Goal: Task Accomplishment & Management: Complete application form

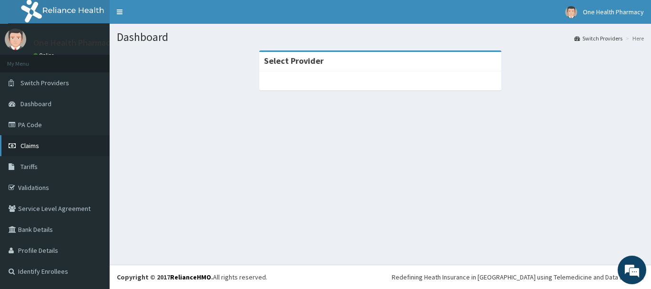
click at [24, 151] on link "Claims" at bounding box center [55, 145] width 110 height 21
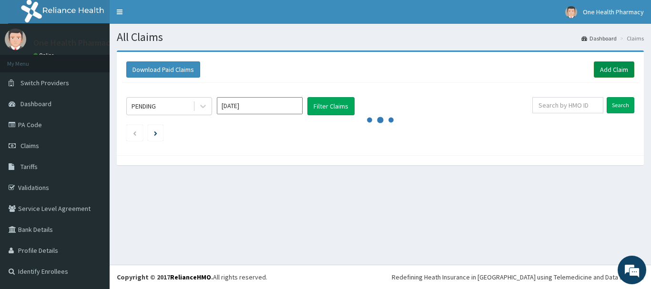
click at [611, 76] on link "Add Claim" at bounding box center [614, 69] width 41 height 16
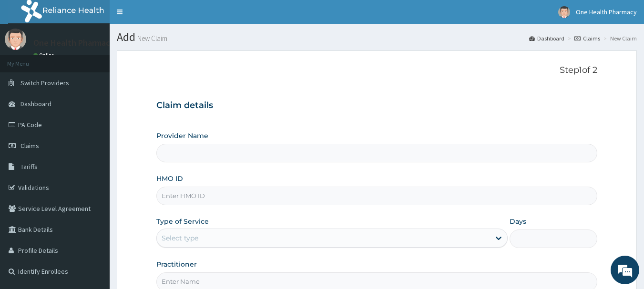
type input "OneHealth Pharmacy"
click at [218, 197] on input "HMO ID" at bounding box center [376, 196] width 441 height 19
paste input "NBL/10031/A"
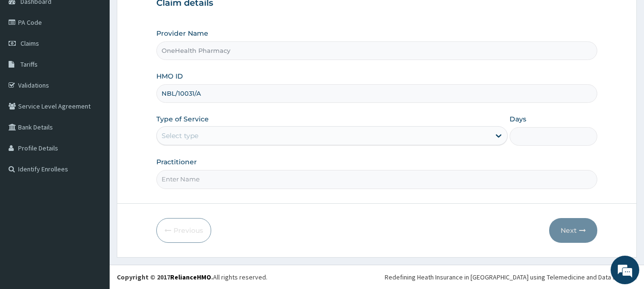
type input "NBL/10031/A"
click at [186, 142] on div "Select type" at bounding box center [323, 135] width 333 height 15
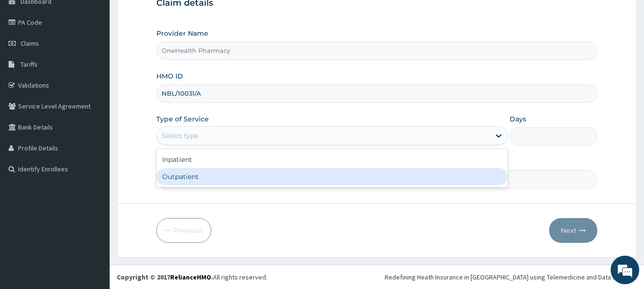
click at [196, 184] on div "Outpatient" at bounding box center [331, 176] width 351 height 17
click at [196, 184] on input "Practitioner" at bounding box center [376, 179] width 441 height 19
type input "1"
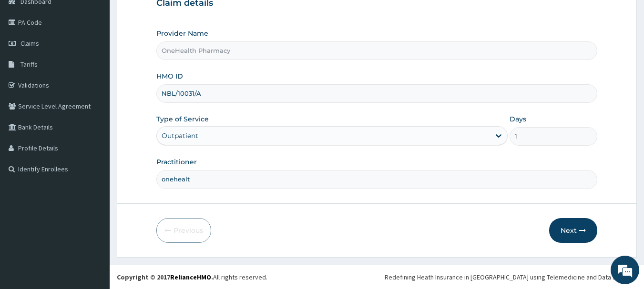
type input "onehealth"
click at [573, 222] on button "Next" at bounding box center [573, 230] width 48 height 25
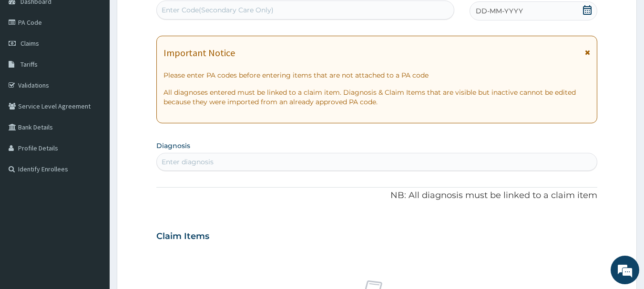
scroll to position [0, 0]
click at [352, 4] on div "Enter Code(Secondary Care Only)" at bounding box center [305, 9] width 297 height 15
paste input "PR/5F974BE4"
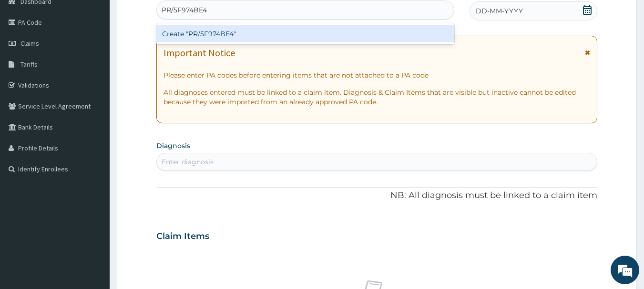
type input "PR/5F974BE4"
click at [358, 25] on div "Create "PR/5F974BE4"" at bounding box center [305, 33] width 298 height 21
click at [309, 37] on div "Create "PR/5F974BE4"" at bounding box center [305, 33] width 298 height 17
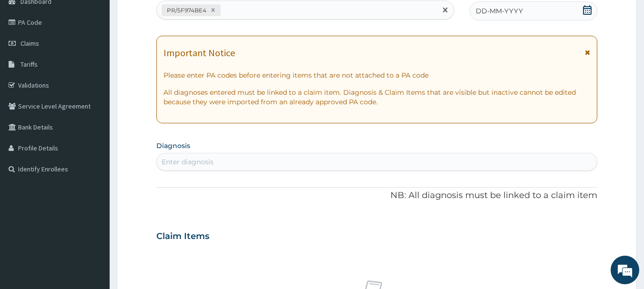
click at [512, 10] on span "DD-MM-YYYY" at bounding box center [499, 11] width 47 height 10
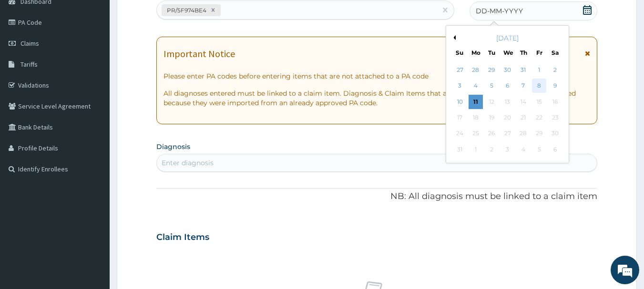
click at [536, 80] on div "8" at bounding box center [539, 86] width 14 height 14
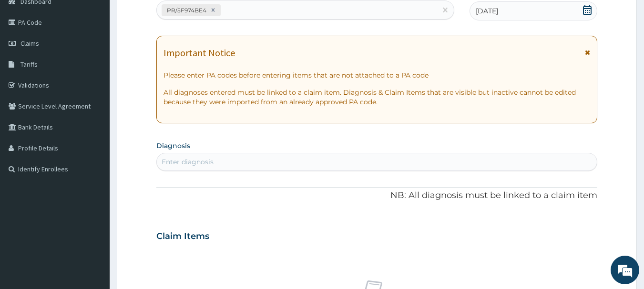
click at [535, 157] on div "Enter diagnosis" at bounding box center [377, 161] width 440 height 15
type input "malaria"
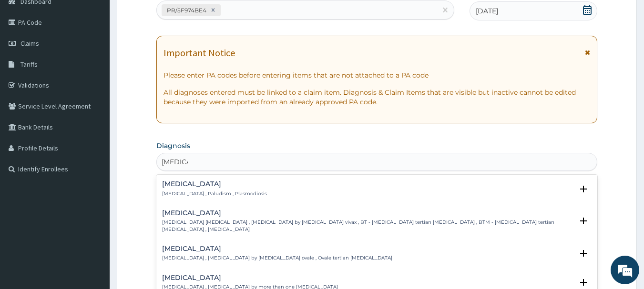
click at [188, 188] on div "Malaria Malaria , Paludism , Plasmodiosis" at bounding box center [214, 189] width 105 height 17
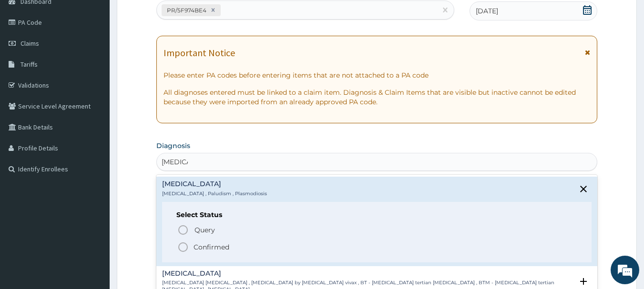
click at [180, 250] on circle "status option filled" at bounding box center [183, 247] width 9 height 9
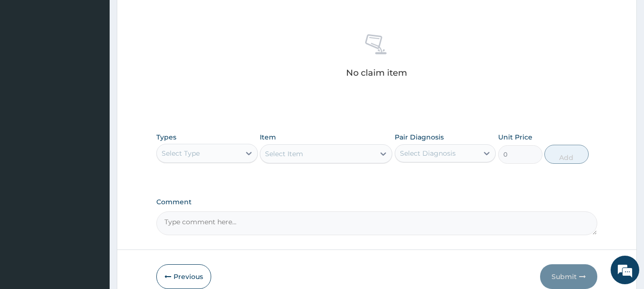
scroll to position [398, 0]
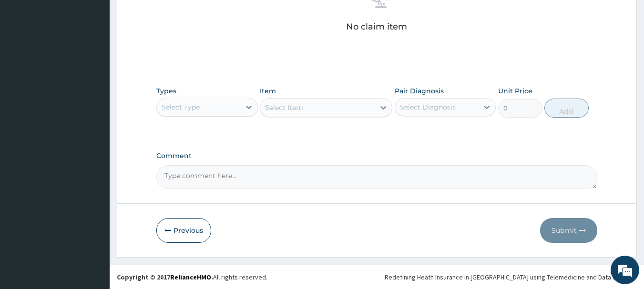
click at [220, 113] on div "Select Type" at bounding box center [198, 107] width 83 height 15
type input "o"
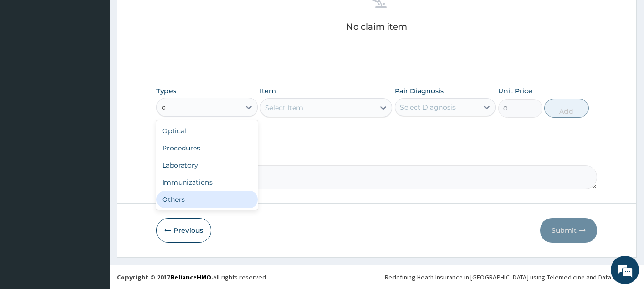
click at [206, 199] on div "Others" at bounding box center [207, 199] width 102 height 17
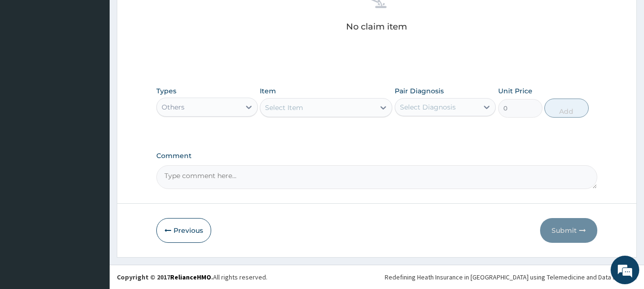
click at [316, 108] on div "Select Item" at bounding box center [317, 107] width 114 height 15
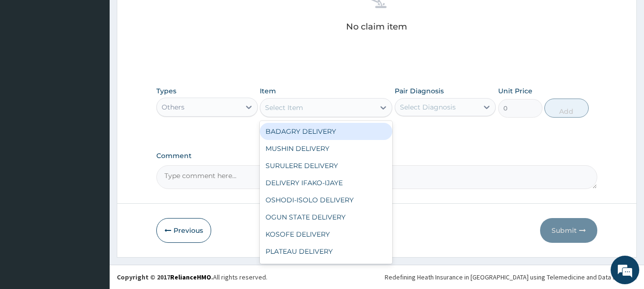
type input "b"
click at [318, 128] on div "BADAGRY DELIVERY" at bounding box center [326, 131] width 132 height 17
type input "3700"
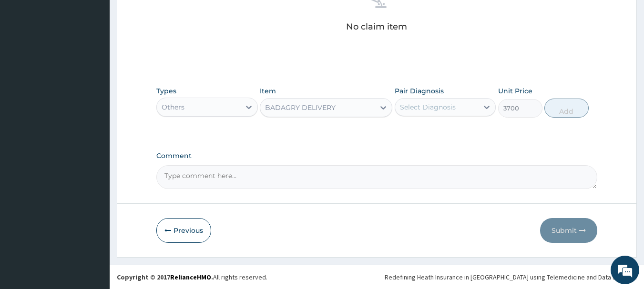
click at [422, 102] on div "Select Diagnosis" at bounding box center [428, 107] width 56 height 10
click at [443, 139] on div "[MEDICAL_DATA]" at bounding box center [446, 132] width 102 height 20
checkbox input "true"
click at [559, 110] on button "Add" at bounding box center [566, 108] width 44 height 19
type input "0"
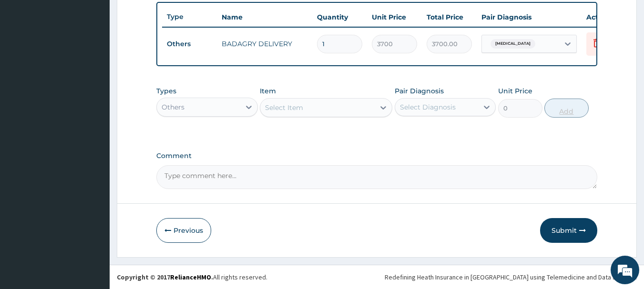
scroll to position [360, 0]
click at [206, 112] on div "Others" at bounding box center [198, 107] width 83 height 15
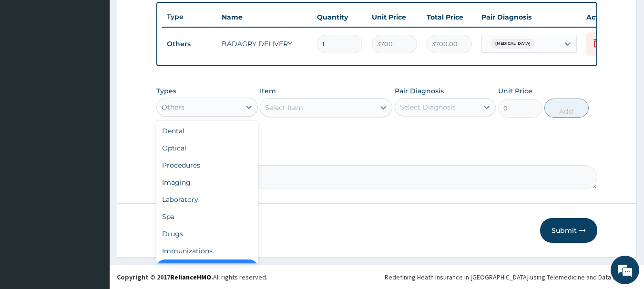
scroll to position [15, 0]
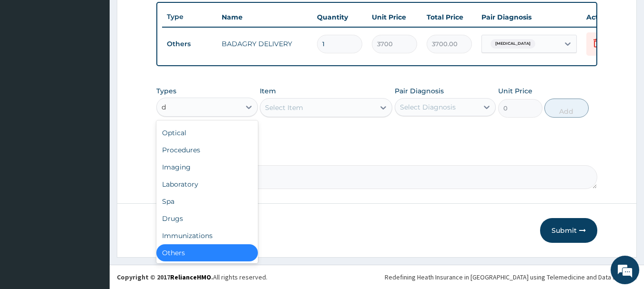
type input "dr"
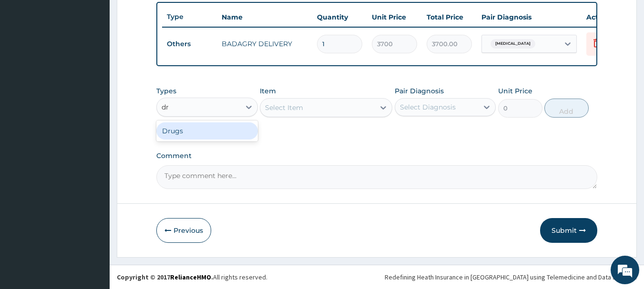
scroll to position [0, 0]
click at [215, 131] on div "Drugs" at bounding box center [207, 130] width 102 height 17
click at [315, 104] on div "Select Item" at bounding box center [326, 107] width 132 height 19
click at [315, 104] on div "Select Item" at bounding box center [317, 107] width 114 height 15
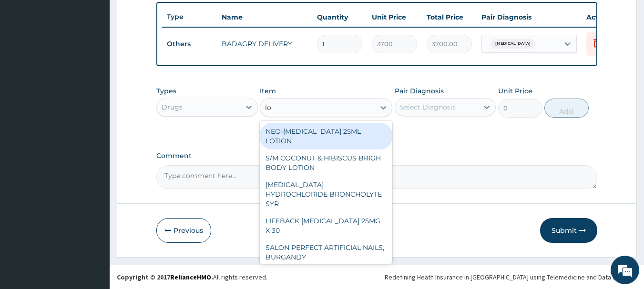
type input "lok"
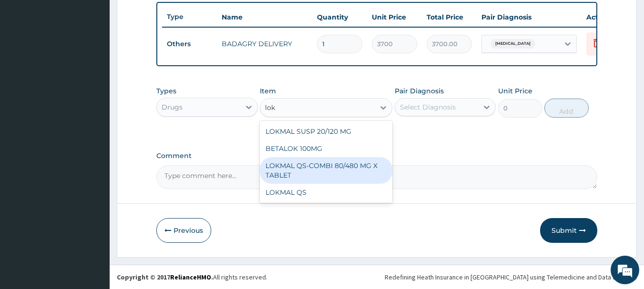
click at [330, 166] on div "LOKMAL QS-COMBI 80/480 MG X TABLET" at bounding box center [326, 170] width 132 height 27
type input "245"
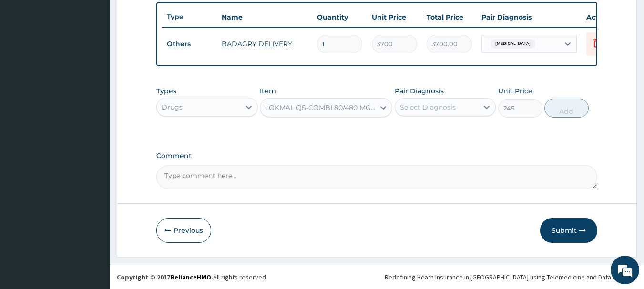
click at [435, 103] on div "Select Diagnosis" at bounding box center [428, 107] width 56 height 10
click at [456, 135] on div "[MEDICAL_DATA]" at bounding box center [446, 132] width 102 height 20
checkbox input "true"
click at [552, 112] on button "Add" at bounding box center [566, 108] width 44 height 19
type input "0"
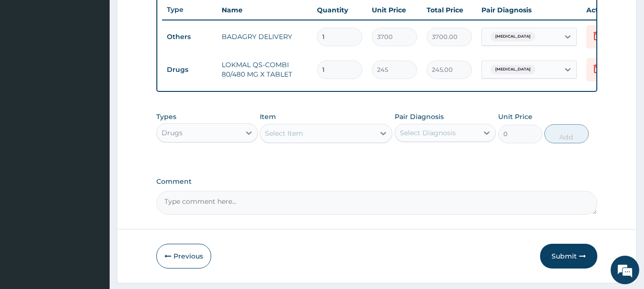
click at [321, 137] on div "Select Item" at bounding box center [317, 133] width 114 height 15
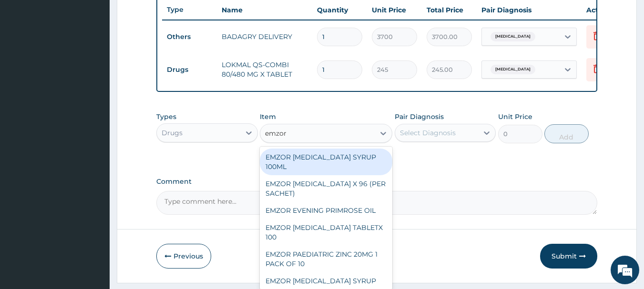
type input "emzor p"
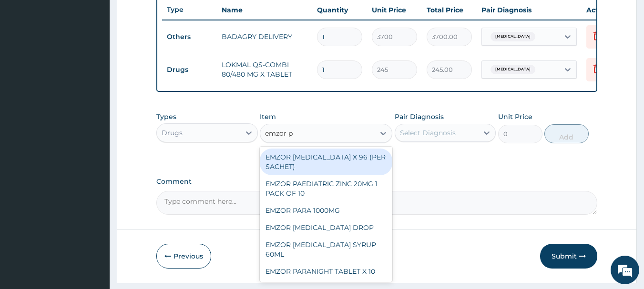
click at [322, 163] on div "EMZOR [MEDICAL_DATA] X 96 (PER SACHET)" at bounding box center [326, 162] width 132 height 27
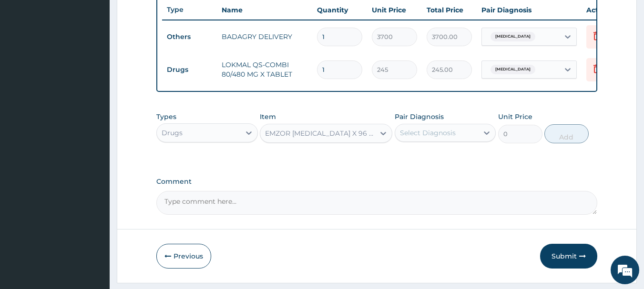
type input "17.5"
click at [423, 138] on div "Select Diagnosis" at bounding box center [428, 133] width 56 height 10
click at [443, 164] on div "Malaria" at bounding box center [446, 158] width 102 height 20
checkbox input "true"
click at [558, 137] on button "Add" at bounding box center [566, 133] width 44 height 19
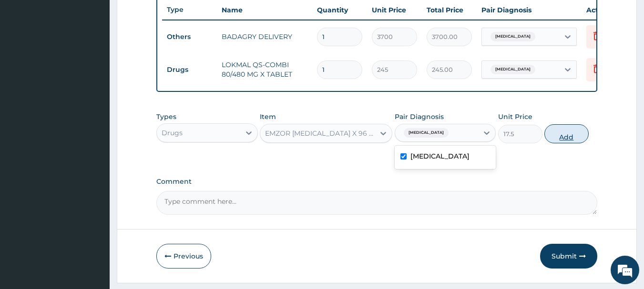
type input "0"
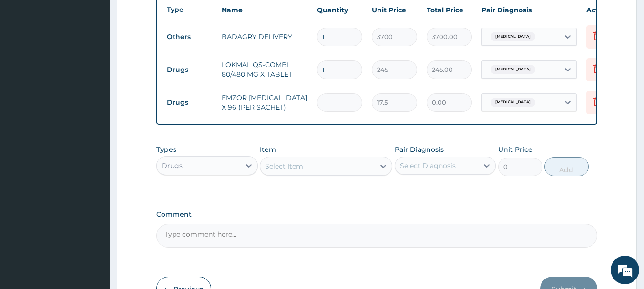
type input "3"
type input "52.50"
type input "36"
type input "630.00"
type input "36"
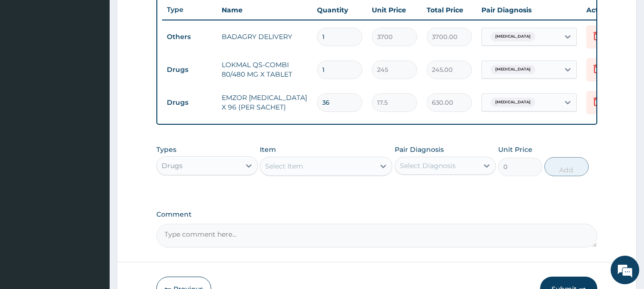
click at [351, 71] on input "1" at bounding box center [339, 70] width 45 height 19
type input "0.00"
type input "6"
type input "1470.00"
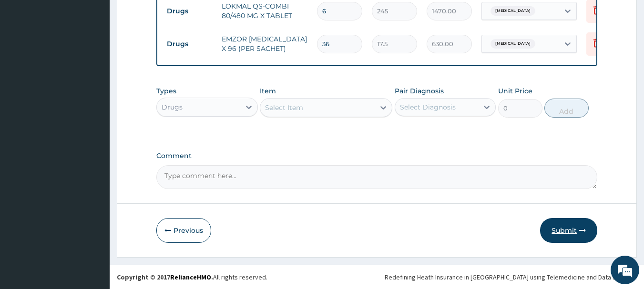
click at [582, 239] on button "Submit" at bounding box center [568, 230] width 57 height 25
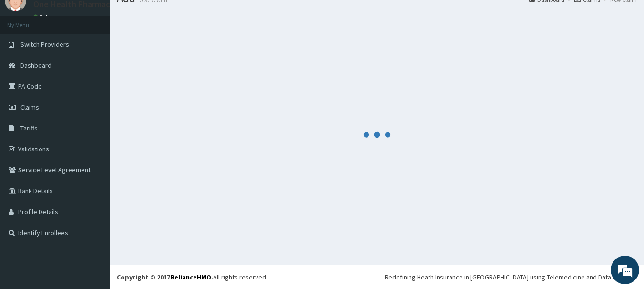
scroll to position [39, 0]
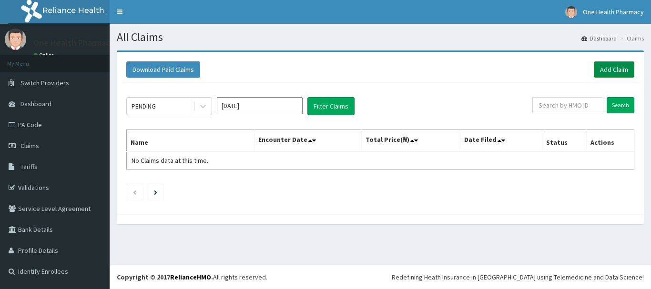
click at [633, 72] on link "Add Claim" at bounding box center [614, 69] width 41 height 16
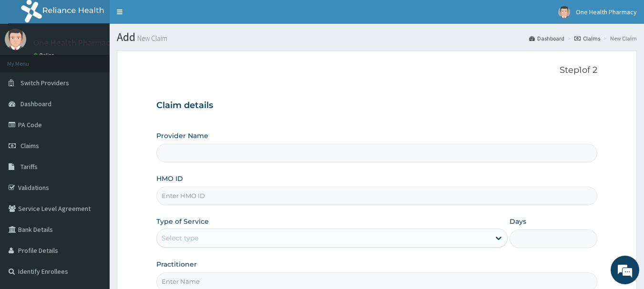
click at [296, 200] on input "HMO ID" at bounding box center [376, 196] width 441 height 19
paste input "RPI/10014/A"
type input "RPI/10014/A"
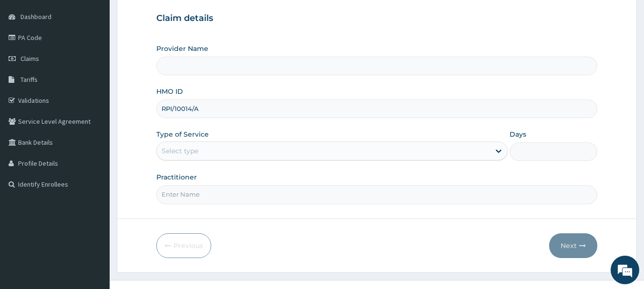
type input "OneHealth Pharmacy"
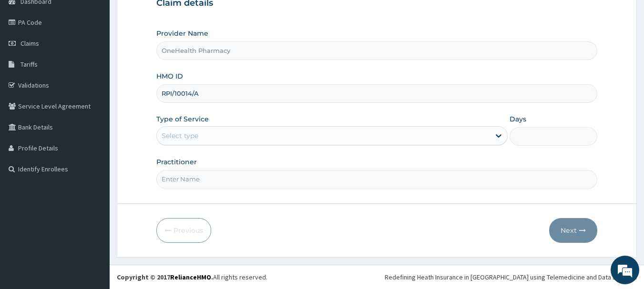
type input "RPI/10014/A"
click at [219, 139] on div "Select type" at bounding box center [323, 135] width 333 height 15
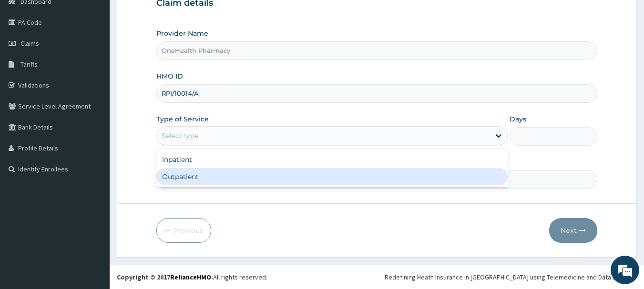
click at [223, 176] on div "Outpatient" at bounding box center [331, 176] width 351 height 17
click at [223, 176] on input "Practitioner" at bounding box center [376, 179] width 441 height 19
type input "1"
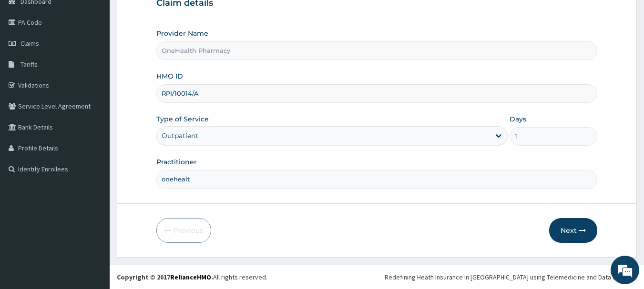
type input "onehealth"
click at [581, 227] on icon "button" at bounding box center [582, 230] width 7 height 7
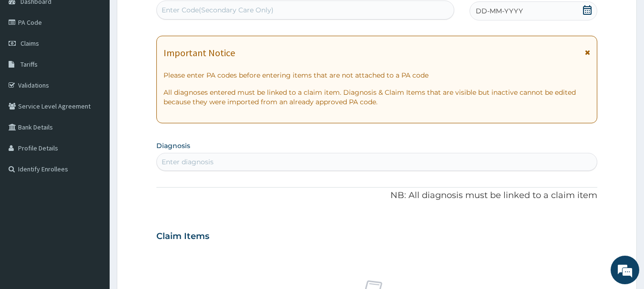
scroll to position [0, 0]
drag, startPoint x: 328, startPoint y: 22, endPoint x: 328, endPoint y: 16, distance: 6.2
click at [328, 16] on div "PA Code / Prescription Code Enter Code(Secondary Care Only) Encounter Date DD-M…" at bounding box center [376, 235] width 441 height 493
click at [328, 16] on div "Enter Code(Secondary Care Only)" at bounding box center [305, 9] width 297 height 15
paste input "PR/42D8A1C5"
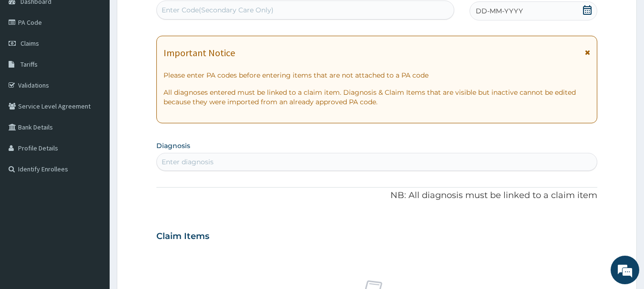
type input "PR/42D8A1C5"
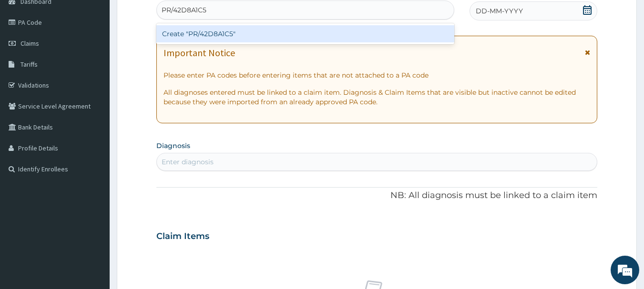
click at [332, 35] on div "Create "PR/42D8A1C5"" at bounding box center [305, 33] width 298 height 17
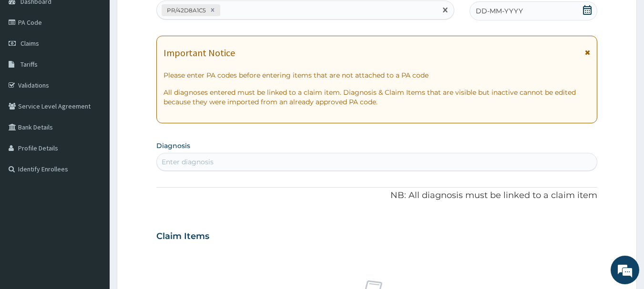
click at [566, 18] on div "DD-MM-YYYY" at bounding box center [533, 10] width 128 height 19
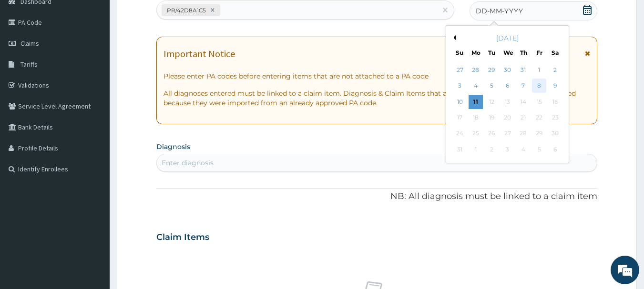
click at [540, 85] on div "8" at bounding box center [539, 86] width 14 height 14
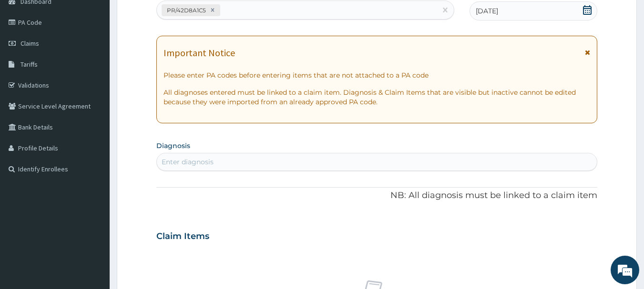
click at [534, 159] on div "Enter diagnosis" at bounding box center [377, 161] width 440 height 15
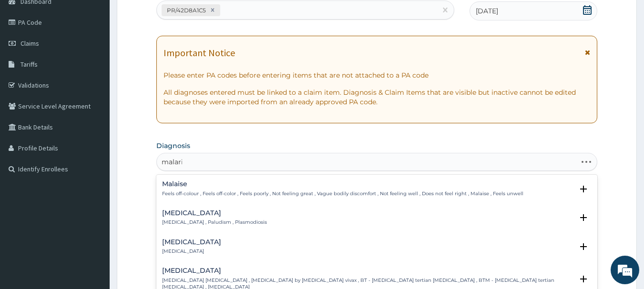
type input "[MEDICAL_DATA]"
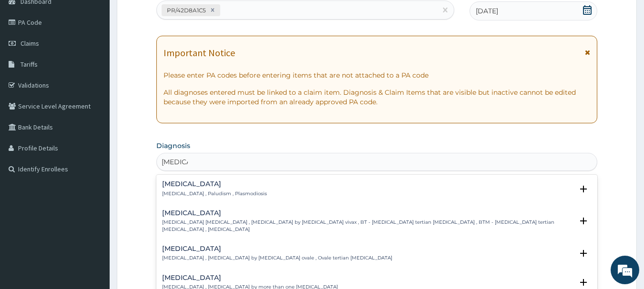
click at [178, 194] on p "[MEDICAL_DATA] , Paludism , Plasmodiosis" at bounding box center [214, 194] width 105 height 7
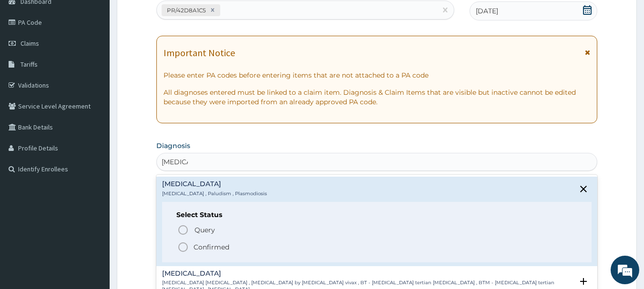
click at [182, 247] on icon "status option filled" at bounding box center [182, 247] width 11 height 11
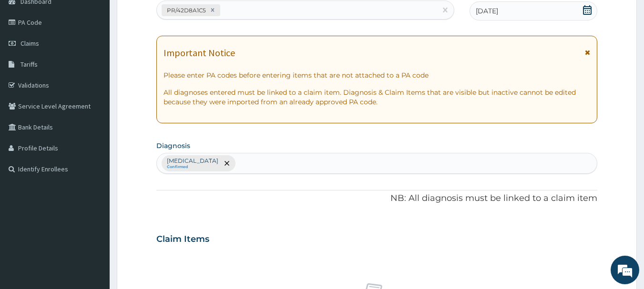
scroll to position [398, 0]
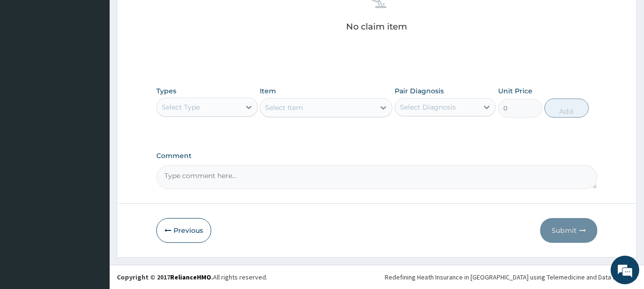
click at [222, 108] on div "Select Type" at bounding box center [198, 107] width 83 height 15
type input "o"
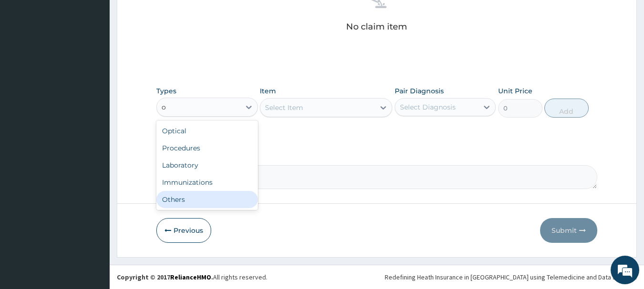
click at [220, 194] on div "Others" at bounding box center [207, 199] width 102 height 17
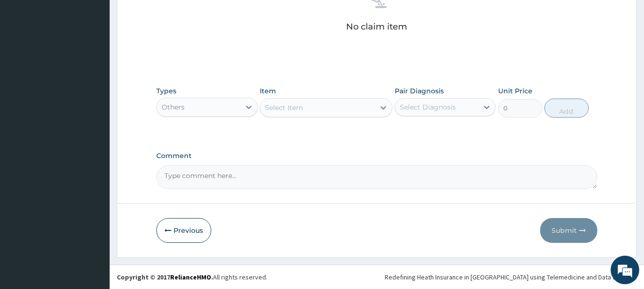
click at [316, 108] on div "Select Item" at bounding box center [317, 107] width 114 height 15
type input "b"
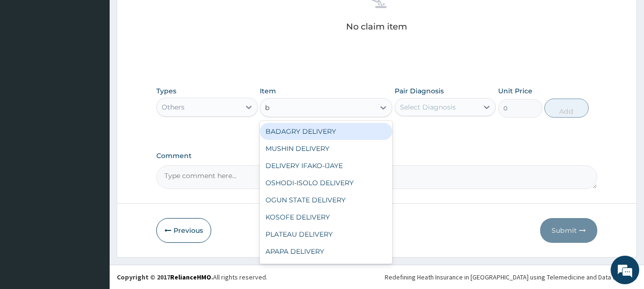
click at [321, 134] on div "BADAGRY DELIVERY" at bounding box center [326, 131] width 132 height 17
type input "3700"
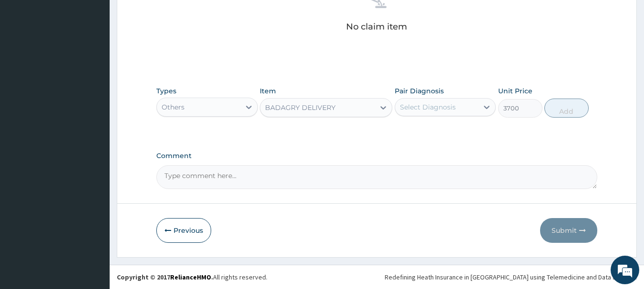
click at [421, 109] on div "Select Diagnosis" at bounding box center [428, 107] width 56 height 10
click at [442, 134] on div "[MEDICAL_DATA]" at bounding box center [446, 132] width 102 height 20
checkbox input "true"
click at [543, 110] on div "Types Others Item BADAGRY DELIVERY Pair Diagnosis option Malaria, selected. opt…" at bounding box center [376, 101] width 441 height 41
click at [557, 106] on button "Add" at bounding box center [566, 108] width 44 height 19
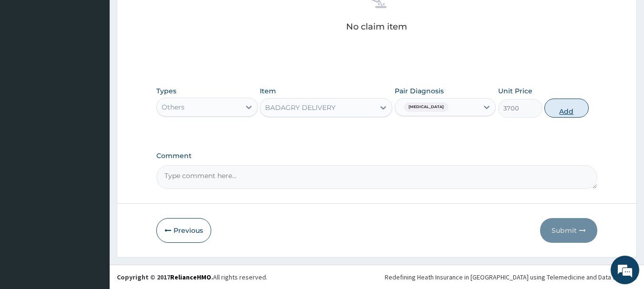
type input "0"
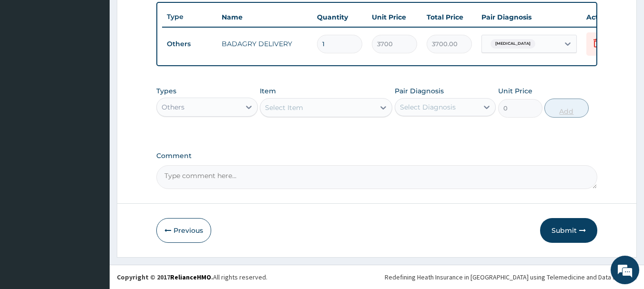
scroll to position [360, 0]
click at [208, 106] on div "Others" at bounding box center [198, 107] width 83 height 15
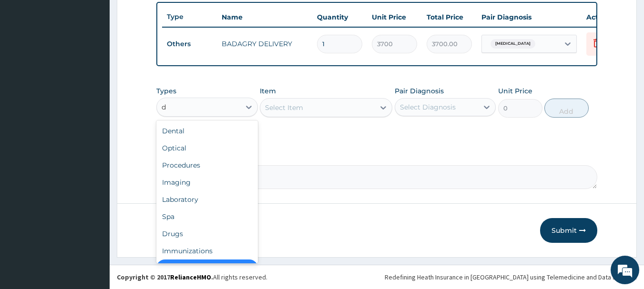
scroll to position [15, 0]
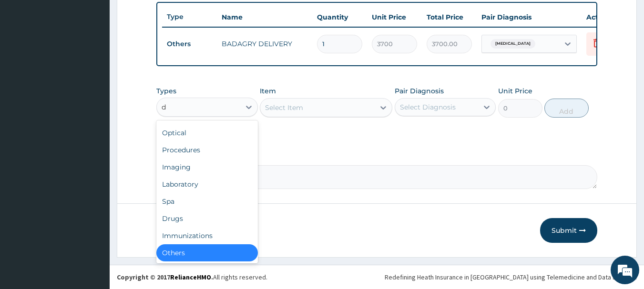
type input "dr"
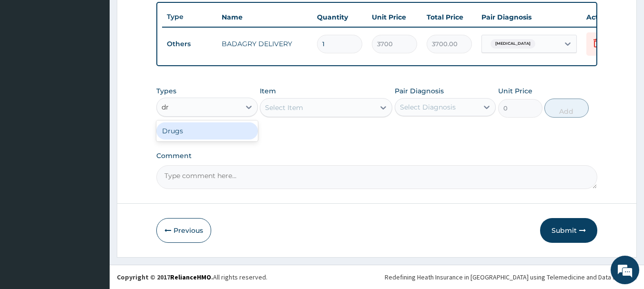
scroll to position [0, 0]
click at [214, 126] on div "Drugs" at bounding box center [207, 130] width 102 height 17
click at [336, 106] on div "Select Item" at bounding box center [317, 107] width 114 height 15
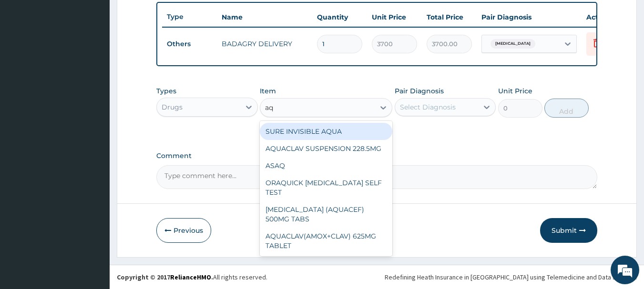
type input "aqu"
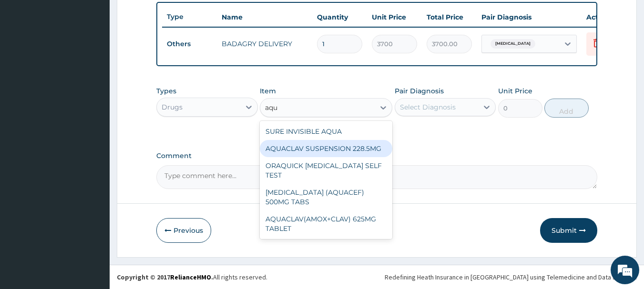
click at [342, 145] on div "AQUACLAV SUSPENSION 228.5MG" at bounding box center [326, 148] width 132 height 17
type input "1680"
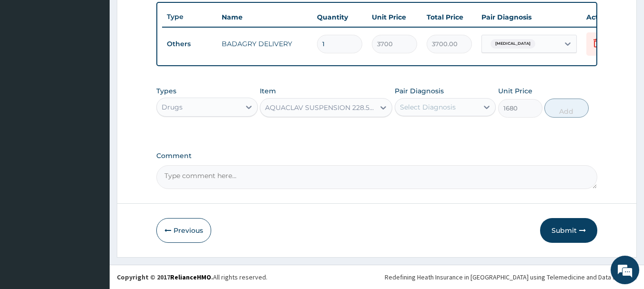
click at [443, 109] on div "Select Diagnosis" at bounding box center [428, 107] width 56 height 10
click at [458, 134] on div "[MEDICAL_DATA]" at bounding box center [446, 132] width 102 height 20
checkbox input "true"
drag, startPoint x: 553, startPoint y: 120, endPoint x: 562, endPoint y: 111, distance: 12.5
click at [562, 111] on div "Types Drugs Item AQUACLAV SUSPENSION 228.5MG Pair Diagnosis Malaria Unit Price …" at bounding box center [376, 101] width 441 height 41
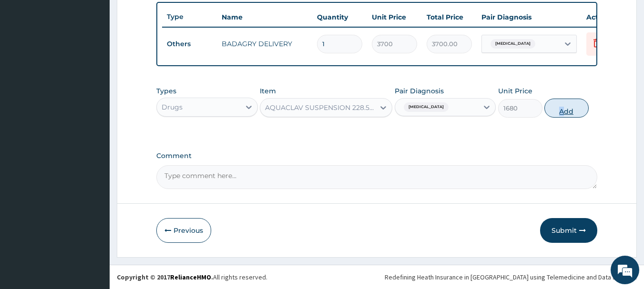
click at [562, 111] on button "Add" at bounding box center [566, 108] width 44 height 19
type input "0"
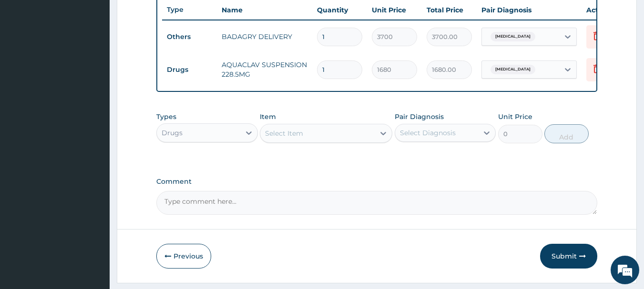
click at [356, 139] on div "Select Item" at bounding box center [317, 133] width 114 height 15
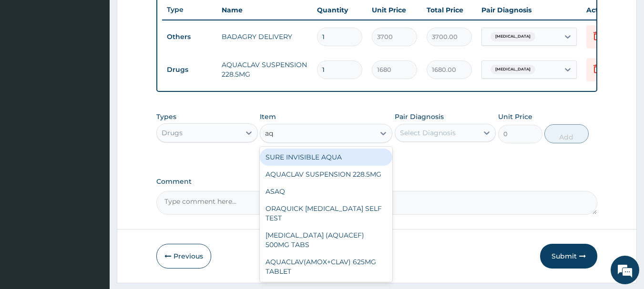
type input "aqu"
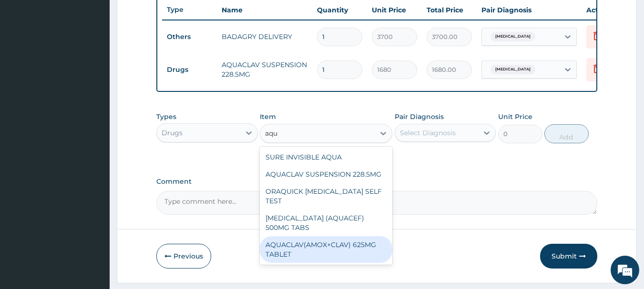
click at [347, 236] on div "AQUACLAV(AMOX+CLAV) 625MG TABLET" at bounding box center [326, 249] width 132 height 27
type input "190"
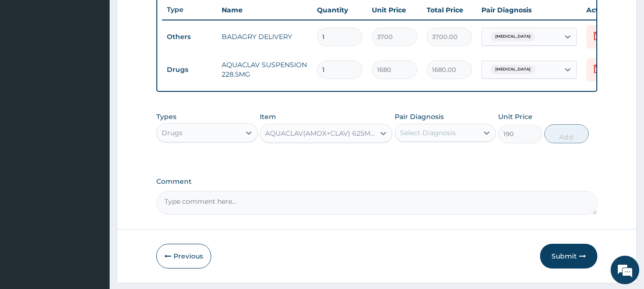
click at [431, 138] on div "Select Diagnosis" at bounding box center [428, 133] width 56 height 10
click at [446, 157] on div "[MEDICAL_DATA]" at bounding box center [446, 158] width 102 height 20
checkbox input "true"
click at [567, 143] on button "Add" at bounding box center [566, 133] width 44 height 19
type input "0"
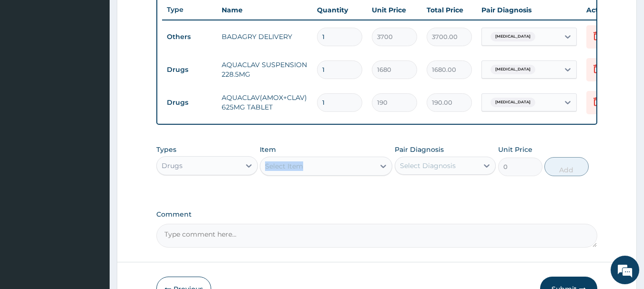
drag, startPoint x: 305, startPoint y: 163, endPoint x: 306, endPoint y: 176, distance: 13.4
click at [306, 176] on div "Item Select Item" at bounding box center [326, 160] width 132 height 31
click at [306, 174] on div "Select Item" at bounding box center [317, 166] width 114 height 15
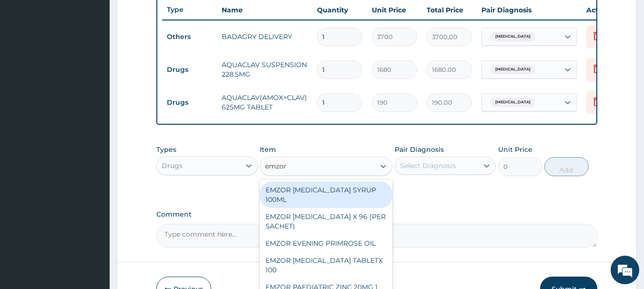
type input "emzor p"
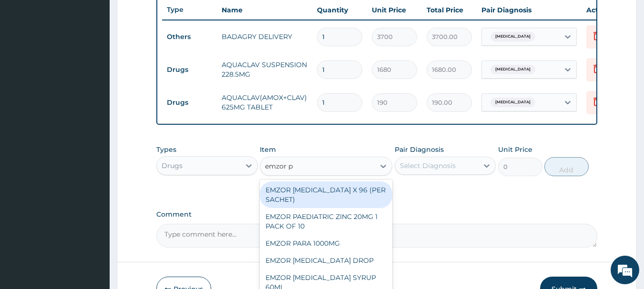
click at [319, 200] on div "EMZOR [MEDICAL_DATA] X 96 (PER SACHET)" at bounding box center [326, 195] width 132 height 27
type input "17.5"
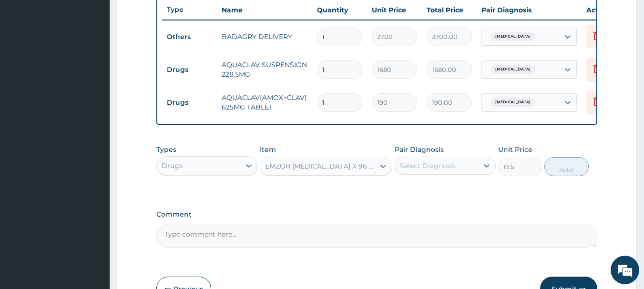
click at [440, 171] on div "Select Diagnosis" at bounding box center [428, 166] width 56 height 10
click at [453, 197] on div "[MEDICAL_DATA]" at bounding box center [446, 191] width 102 height 20
checkbox input "true"
click at [564, 176] on button "Add" at bounding box center [566, 166] width 44 height 19
type input "0"
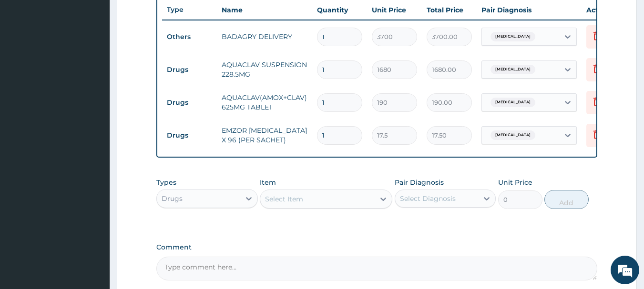
click at [327, 203] on div "Select Item" at bounding box center [317, 199] width 114 height 15
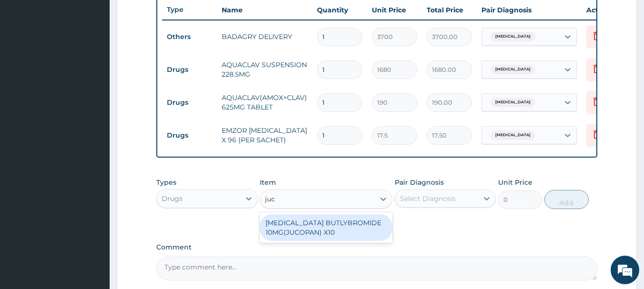
type input "juco"
click at [338, 241] on div "[MEDICAL_DATA] BUTLYBROMIDE 10MG(JUCOPAN) X10" at bounding box center [326, 227] width 132 height 27
type input "28"
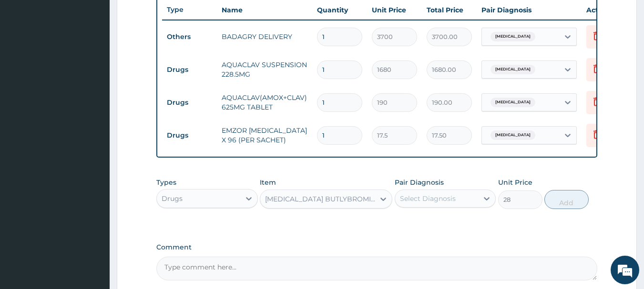
click at [476, 208] on div "Select Diagnosis" at bounding box center [446, 199] width 102 height 18
click at [476, 231] on div "[MEDICAL_DATA]" at bounding box center [446, 224] width 102 height 20
checkbox input "true"
drag, startPoint x: 586, startPoint y: 196, endPoint x: 569, endPoint y: 204, distance: 18.6
click at [569, 204] on div "Types Drugs Item HYOSCINE BUTLYBROMIDE 10MG(JUCOPAN) X10 Pair Diagnosis option …" at bounding box center [376, 193] width 441 height 41
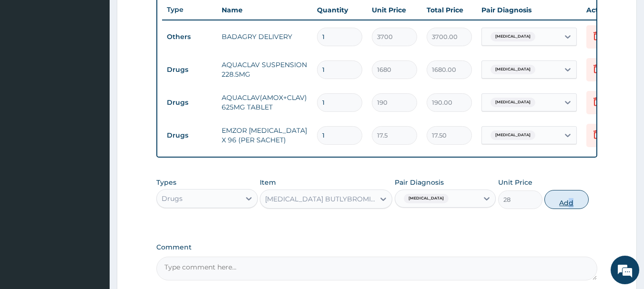
click at [569, 204] on button "Add" at bounding box center [566, 199] width 44 height 19
type input "0"
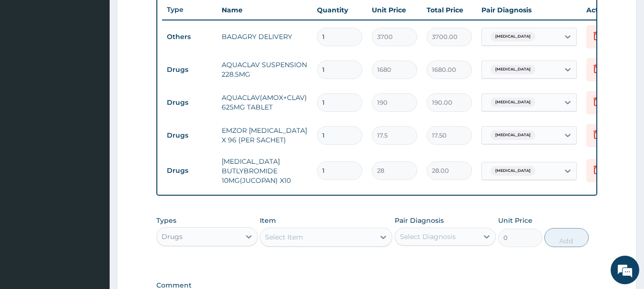
type input "10"
type input "280.00"
type input "10"
click at [334, 137] on input "1" at bounding box center [339, 135] width 45 height 19
type input "0.00"
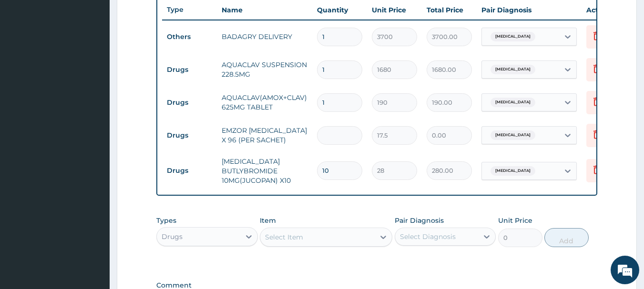
type input "3"
type input "52.50"
type input "36"
type input "630.00"
type input "36"
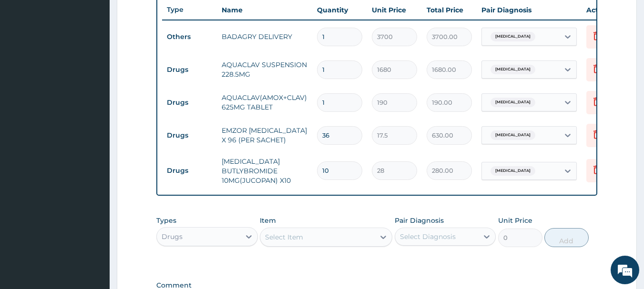
click at [333, 105] on input "1" at bounding box center [339, 102] width 45 height 19
type input "14"
type input "2660.00"
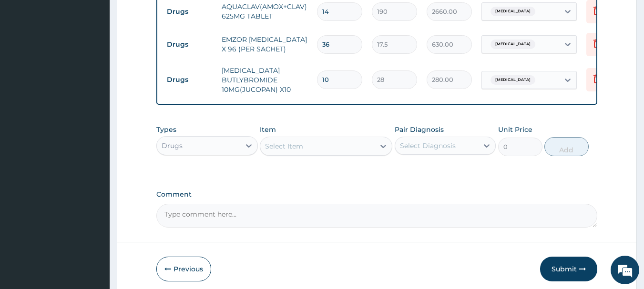
scroll to position [497, 0]
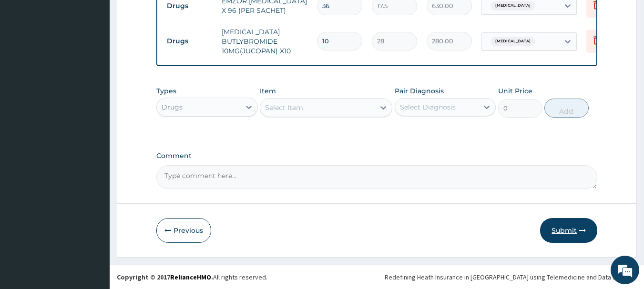
click at [546, 228] on button "Submit" at bounding box center [568, 230] width 57 height 25
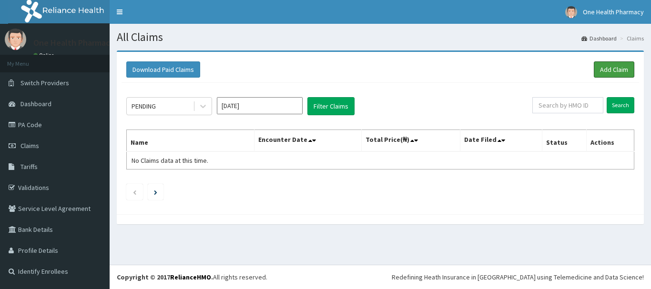
click at [604, 69] on link "Add Claim" at bounding box center [614, 69] width 41 height 16
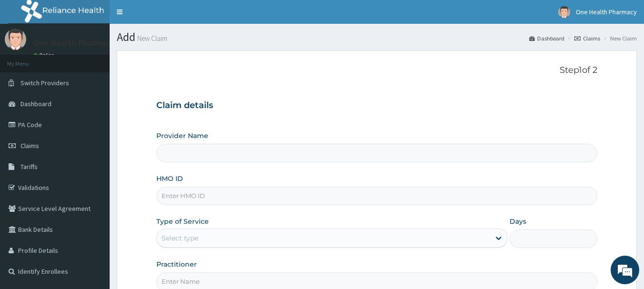
click at [272, 199] on input "HMO ID" at bounding box center [376, 196] width 441 height 19
paste input "PRN/10221/A"
type input "PRN/10221/A"
type input "OneHealth Pharmacy"
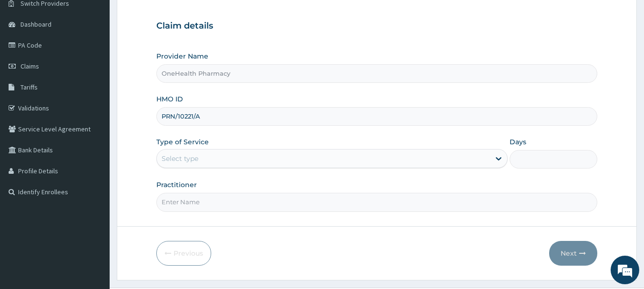
scroll to position [102, 0]
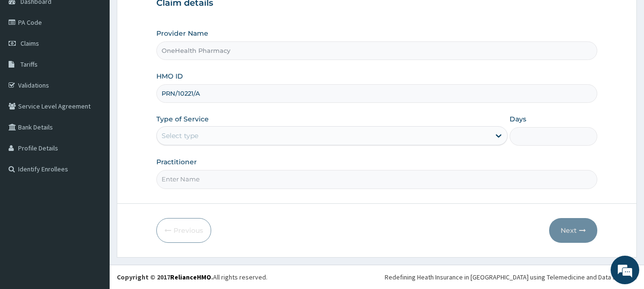
type input "PRN/10221/A"
click at [225, 126] on div "Select type" at bounding box center [331, 135] width 351 height 19
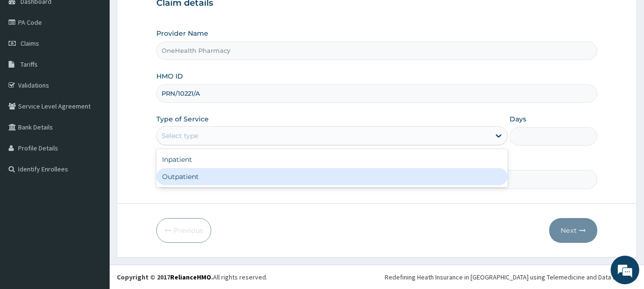
click at [225, 168] on div "Outpatient" at bounding box center [331, 176] width 351 height 17
click at [225, 168] on div "Practitioner" at bounding box center [376, 172] width 441 height 31
type input "1"
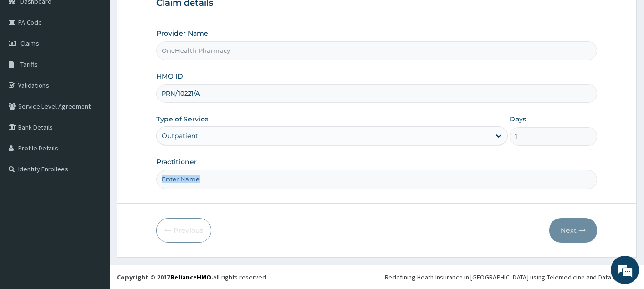
click at [225, 172] on input "Practitioner" at bounding box center [376, 179] width 441 height 19
type input "onehealth"
click at [580, 236] on button "Next" at bounding box center [573, 230] width 48 height 25
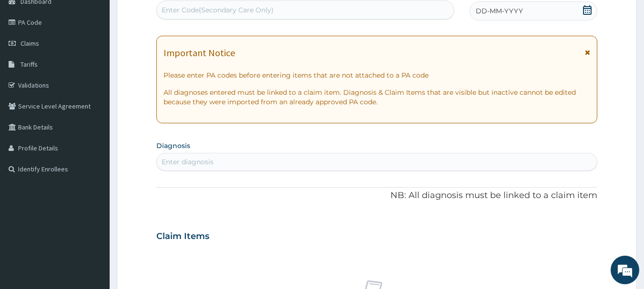
click at [386, 12] on div "Enter Code(Secondary Care Only)" at bounding box center [305, 9] width 297 height 15
paste input "PR/33ABDDDA"
type input "PR/33ABDDDA"
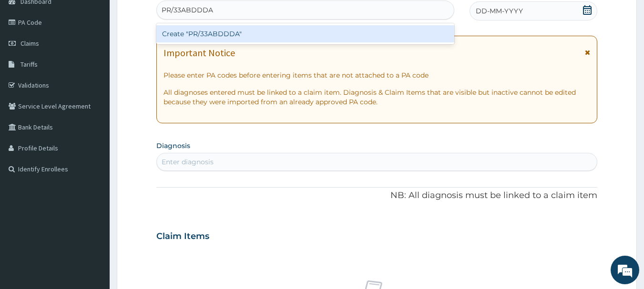
click at [386, 34] on div "Create "PR/33ABDDDA"" at bounding box center [305, 33] width 298 height 17
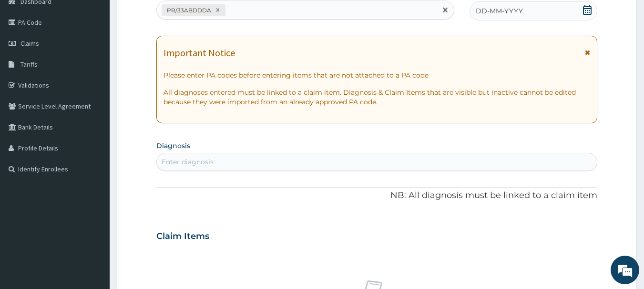
click at [521, 16] on div "DD-MM-YYYY" at bounding box center [533, 10] width 128 height 19
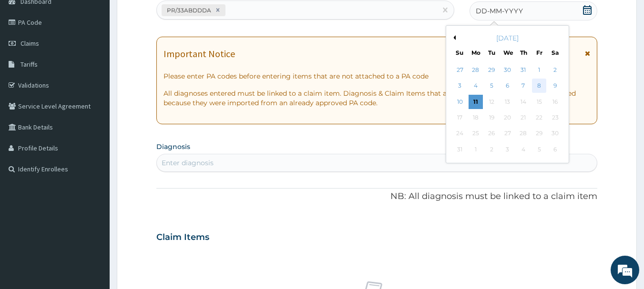
click at [538, 87] on div "8" at bounding box center [539, 86] width 14 height 14
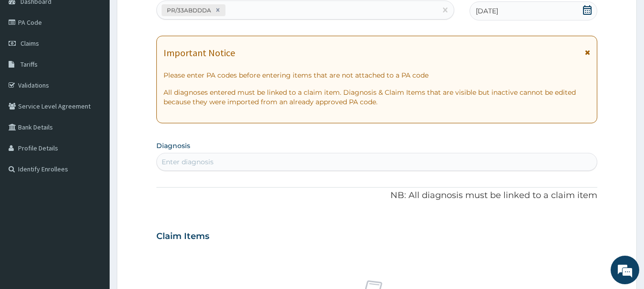
click at [555, 164] on div "Enter diagnosis" at bounding box center [377, 161] width 440 height 15
type input "[MEDICAL_DATA]"
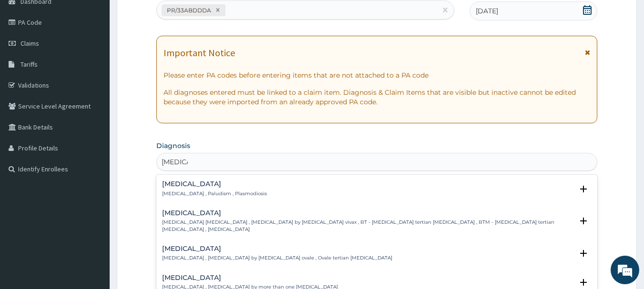
click at [183, 186] on h4 "[MEDICAL_DATA]" at bounding box center [214, 184] width 105 height 7
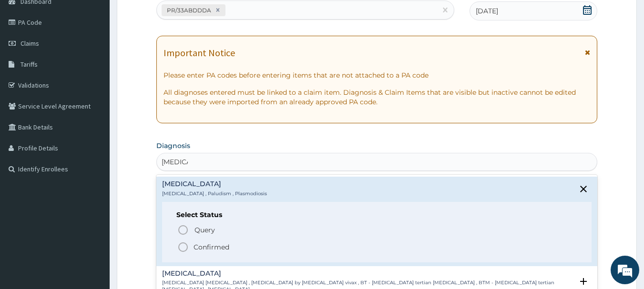
click at [183, 250] on icon "status option filled" at bounding box center [182, 247] width 11 height 11
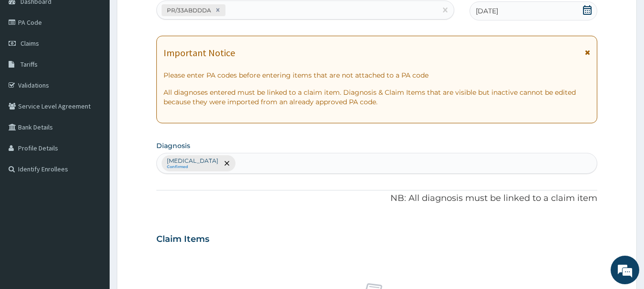
scroll to position [398, 0]
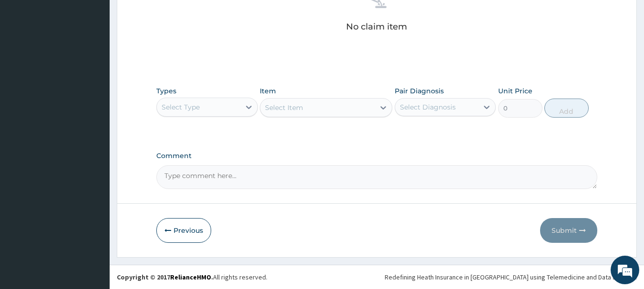
click at [203, 112] on div "Select Type" at bounding box center [198, 107] width 83 height 15
type input "o"
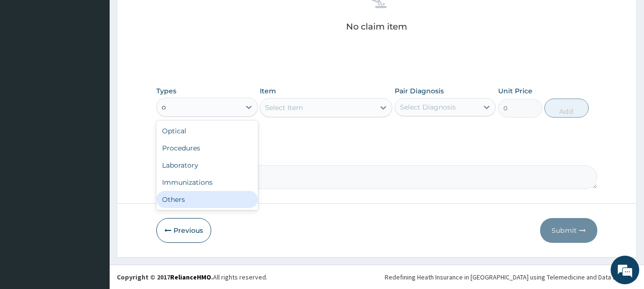
click at [203, 194] on div "Others" at bounding box center [207, 199] width 102 height 17
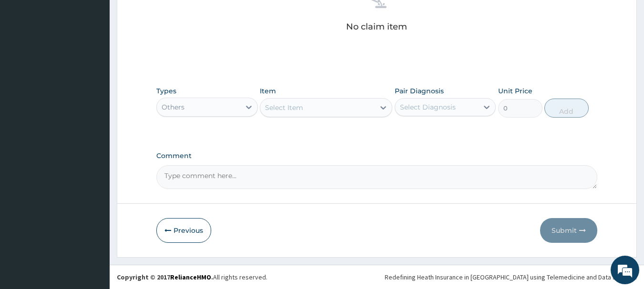
click at [329, 102] on div "Select Item" at bounding box center [317, 107] width 114 height 15
type input "b"
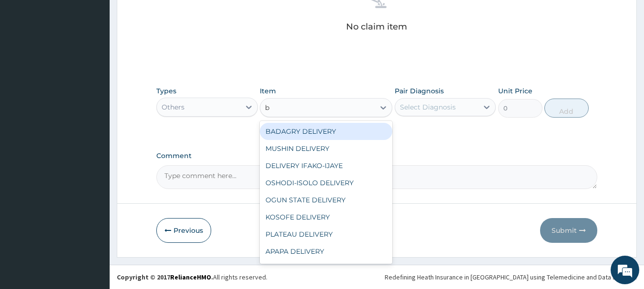
click at [331, 125] on div "BADAGRY DELIVERY" at bounding box center [326, 131] width 132 height 17
type input "3700"
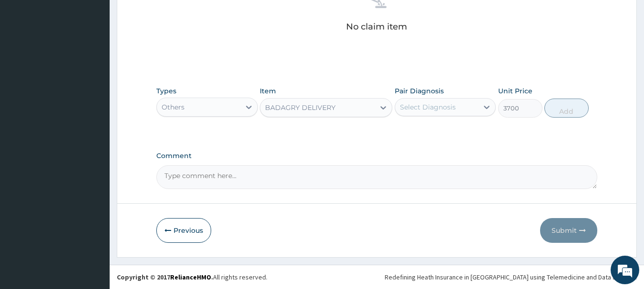
click at [458, 106] on div "Select Diagnosis" at bounding box center [436, 107] width 83 height 15
click at [468, 125] on div "[MEDICAL_DATA]" at bounding box center [446, 132] width 102 height 20
checkbox input "true"
click at [570, 103] on button "Add" at bounding box center [566, 108] width 44 height 19
type input "0"
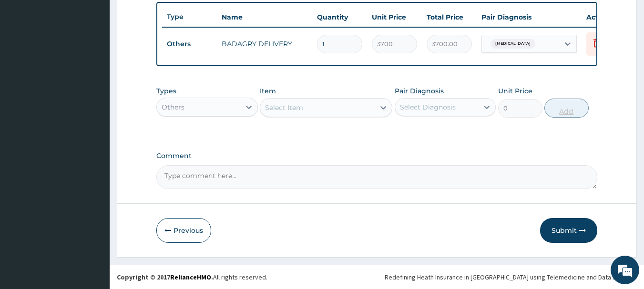
scroll to position [360, 0]
click at [229, 115] on div "Others" at bounding box center [207, 107] width 102 height 19
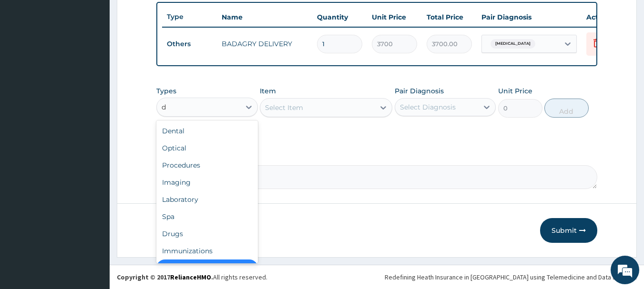
scroll to position [15, 0]
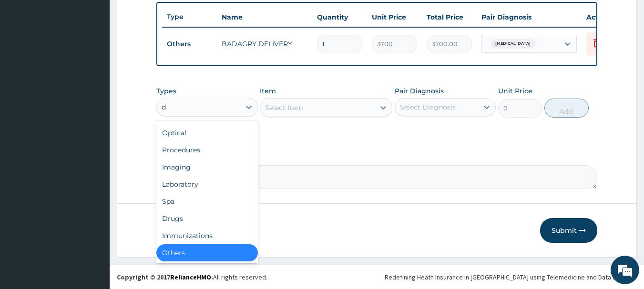
type input "dr"
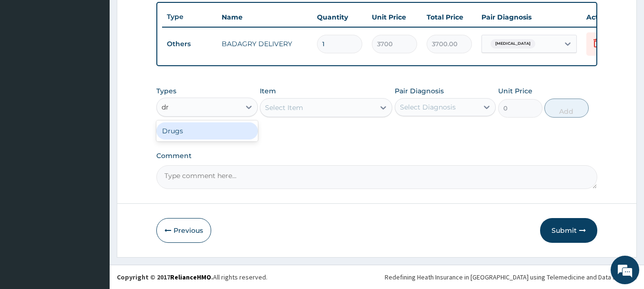
click at [230, 127] on div "Drugs" at bounding box center [207, 130] width 102 height 17
click at [329, 109] on div "Select Item" at bounding box center [326, 107] width 132 height 19
click at [329, 109] on div "Select Item" at bounding box center [317, 107] width 114 height 15
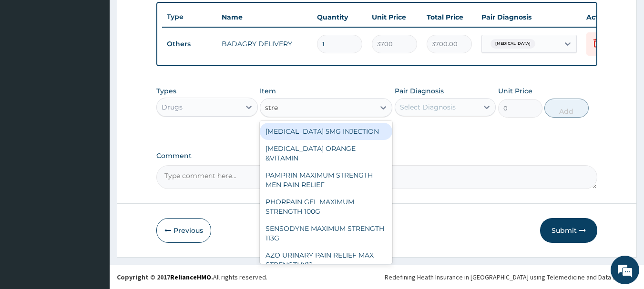
type input "[MEDICAL_DATA]"
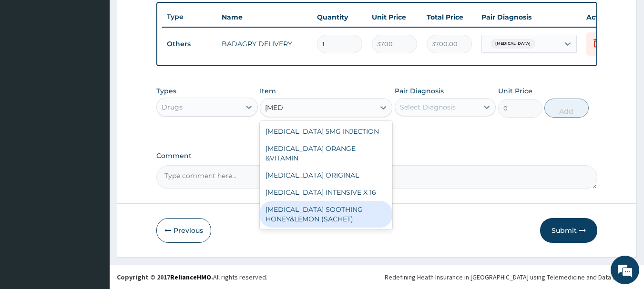
click at [352, 204] on div "[MEDICAL_DATA] SOOTHING HONEY&LEMON (SACHET)" at bounding box center [326, 214] width 132 height 27
type input "105"
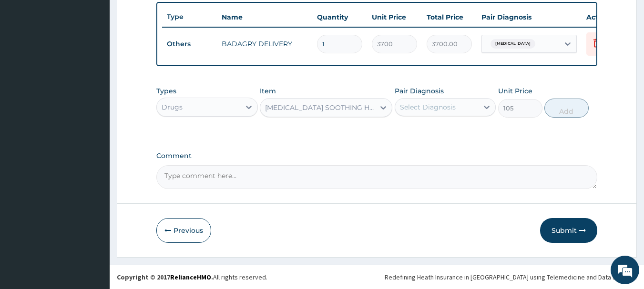
click at [446, 102] on div "Select Diagnosis" at bounding box center [428, 107] width 56 height 10
click at [463, 137] on div "[MEDICAL_DATA]" at bounding box center [446, 132] width 102 height 20
checkbox input "true"
click at [560, 113] on button "Add" at bounding box center [566, 108] width 44 height 19
type input "0"
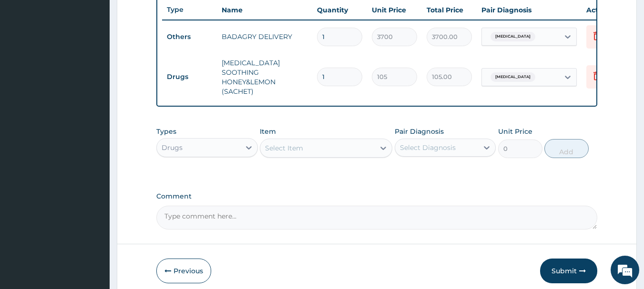
click at [344, 143] on div "Select Item" at bounding box center [317, 148] width 114 height 15
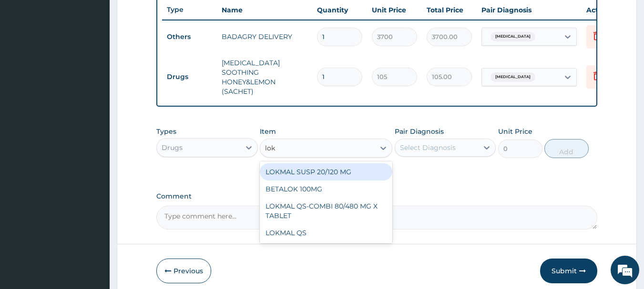
type input "lokm"
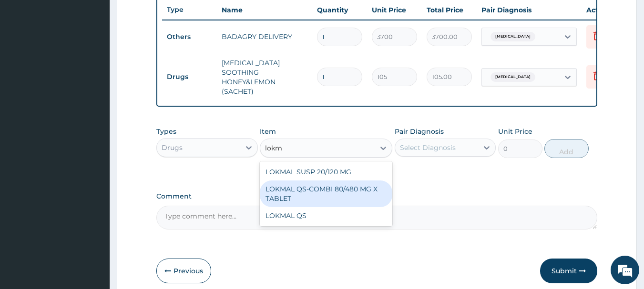
click at [347, 189] on div "LOKMAL QS-COMBI 80/480 MG X TABLET" at bounding box center [326, 194] width 132 height 27
type input "245"
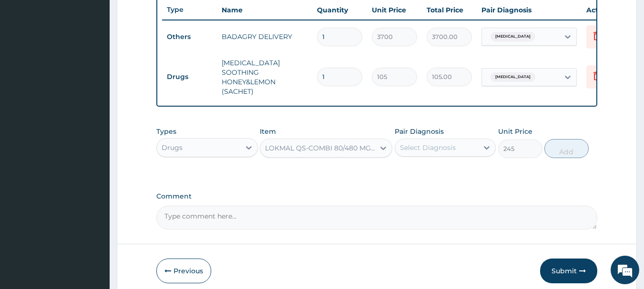
click at [471, 157] on div "Select Diagnosis" at bounding box center [446, 148] width 102 height 18
click at [471, 172] on div "[MEDICAL_DATA]" at bounding box center [446, 173] width 102 height 20
checkbox input "true"
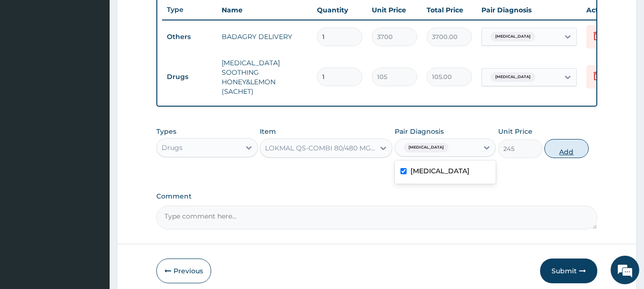
drag, startPoint x: 566, startPoint y: 159, endPoint x: 566, endPoint y: 145, distance: 13.8
click at [566, 145] on div "Types Drugs Item LOKMAL QS-COMBI 80/480 MG X TABLET Pair Diagnosis option Malar…" at bounding box center [376, 142] width 441 height 41
click at [566, 145] on button "Add" at bounding box center [566, 148] width 44 height 19
type input "0"
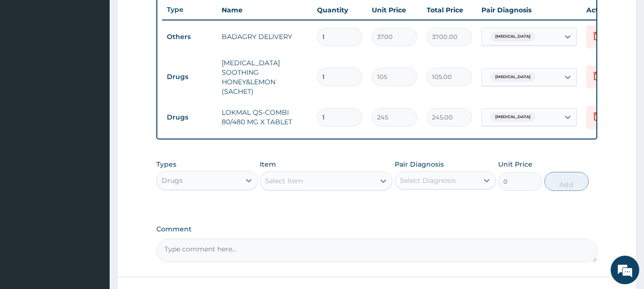
click at [299, 176] on div "Select Item" at bounding box center [284, 181] width 38 height 10
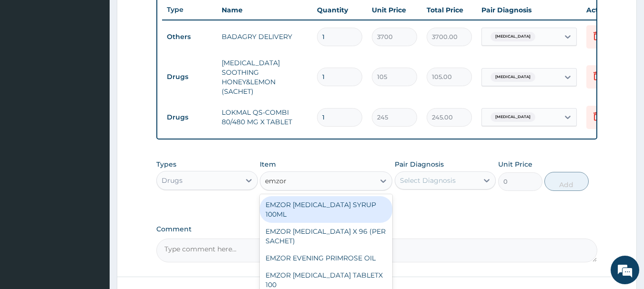
type input "emzor p"
click at [316, 206] on div "EMZOR [MEDICAL_DATA] X 96 (PER SACHET)" at bounding box center [326, 209] width 132 height 27
type input "17.5"
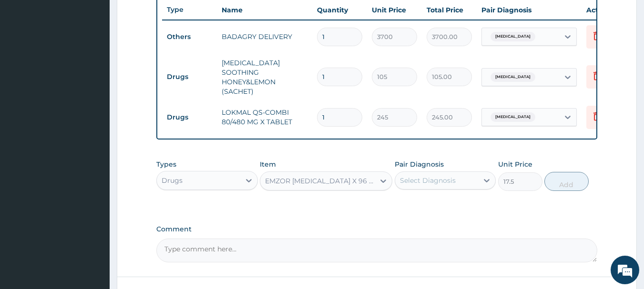
drag, startPoint x: 436, startPoint y: 190, endPoint x: 442, endPoint y: 183, distance: 9.8
click at [442, 183] on div "Types Drugs Item option EMZOR PARACETAMOL X 96 (PER SACHET), selected. Select i…" at bounding box center [376, 175] width 441 height 41
click at [442, 183] on div "Select Diagnosis" at bounding box center [428, 181] width 56 height 10
click at [457, 200] on div "[MEDICAL_DATA]" at bounding box center [446, 205] width 102 height 20
checkbox input "true"
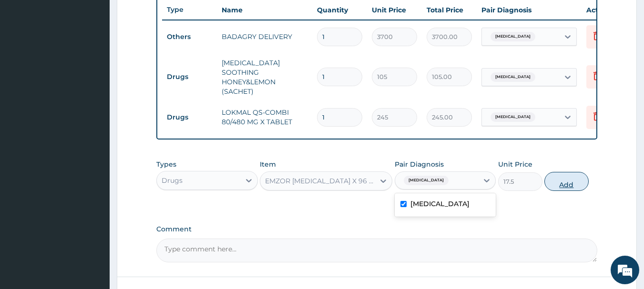
click at [562, 184] on button "Add" at bounding box center [566, 181] width 44 height 19
type input "0"
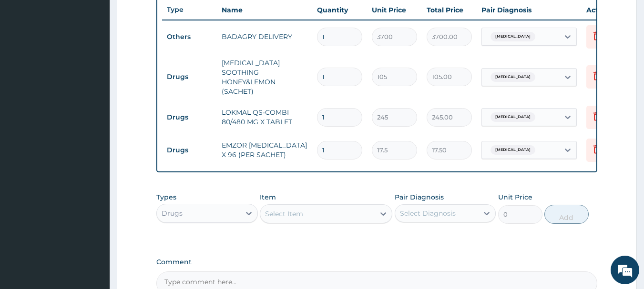
click at [333, 142] on input "1" at bounding box center [339, 150] width 45 height 19
type input "0.00"
type input "3"
type input "52.50"
type input "36"
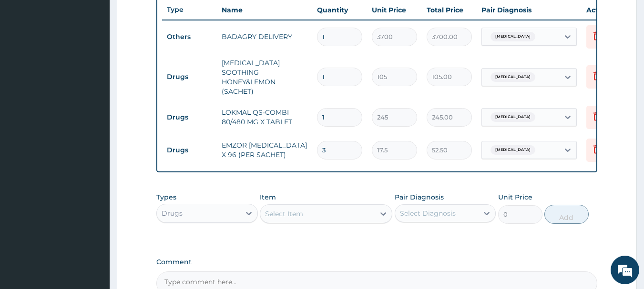
type input "630.00"
type input "36"
click at [332, 108] on input "1" at bounding box center [339, 117] width 45 height 19
type input "0.00"
type input "6"
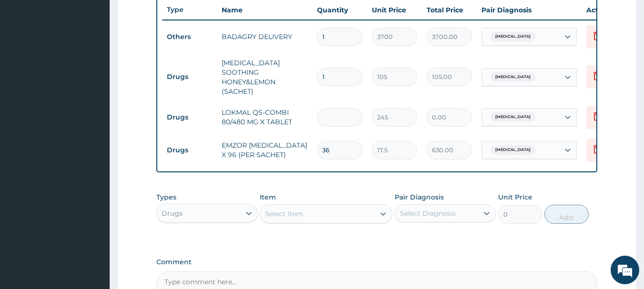
type input "1470.00"
type input "6"
click at [334, 77] on input "1" at bounding box center [339, 77] width 45 height 19
type input "18"
type input "1890.00"
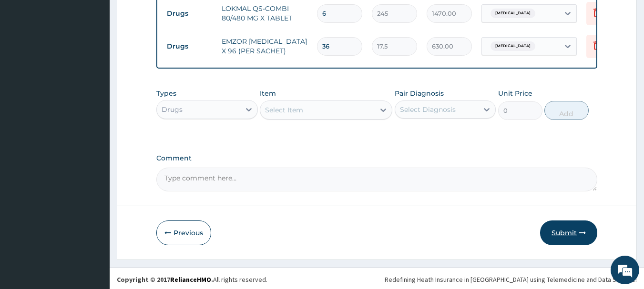
click at [565, 229] on button "Submit" at bounding box center [568, 233] width 57 height 25
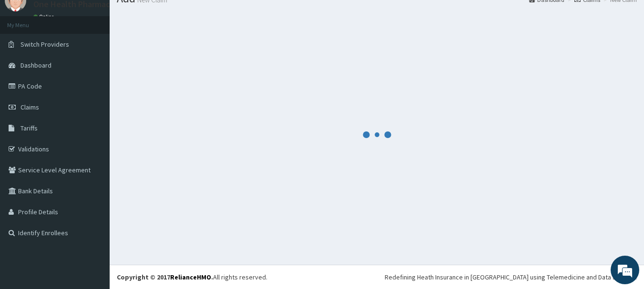
scroll to position [39, 0]
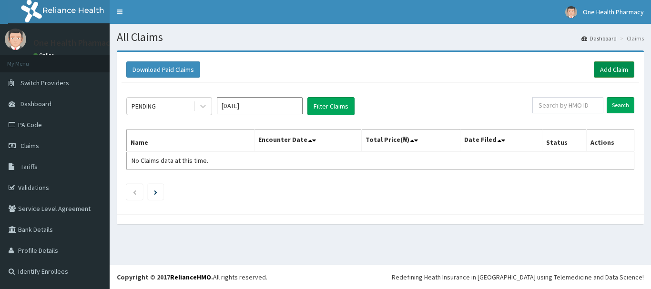
click at [613, 72] on link "Add Claim" at bounding box center [614, 69] width 41 height 16
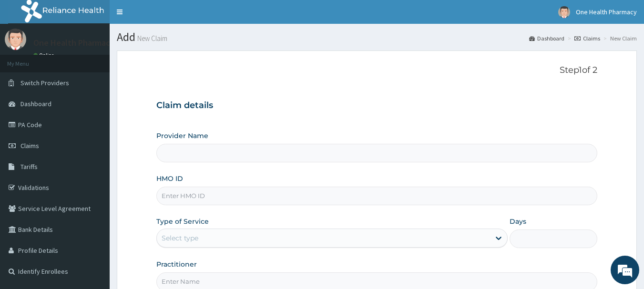
click at [260, 194] on input "HMO ID" at bounding box center [376, 196] width 441 height 19
paste input "FMP/10163/C"
type input "FMP/10163/C"
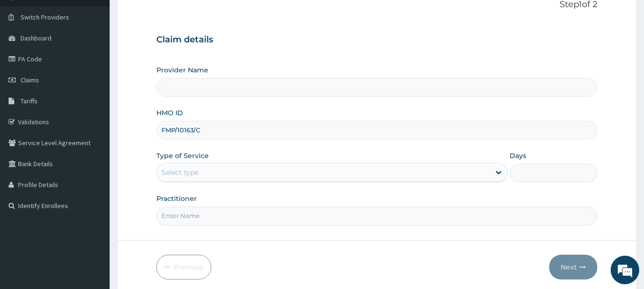
type input "OneHealth Pharmacy"
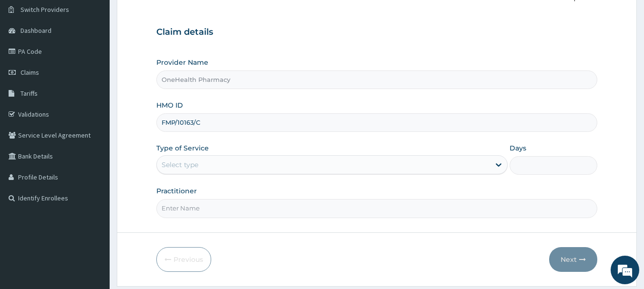
scroll to position [102, 0]
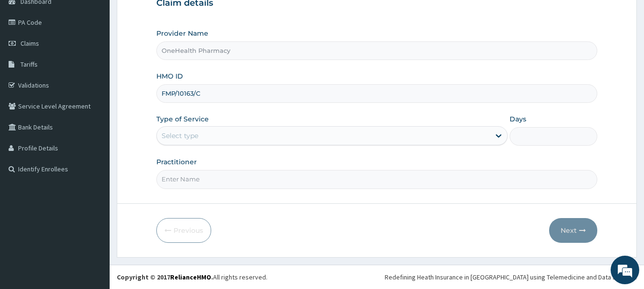
type input "FMP/10163/C"
drag, startPoint x: 188, startPoint y: 122, endPoint x: 193, endPoint y: 135, distance: 14.2
click at [193, 135] on div "Type of Service Select type" at bounding box center [331, 129] width 351 height 31
click at [193, 135] on div "Select type" at bounding box center [180, 136] width 37 height 10
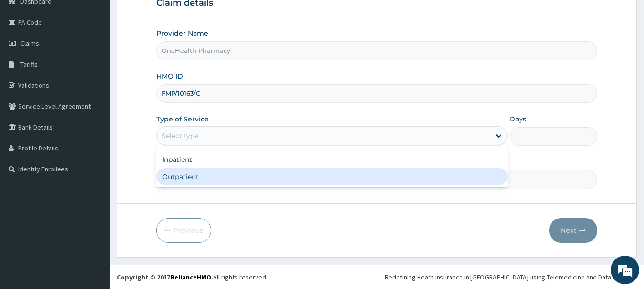
click at [204, 182] on div "Outpatient" at bounding box center [331, 176] width 351 height 17
click at [204, 182] on input "Practitioner" at bounding box center [376, 179] width 441 height 19
type input "1"
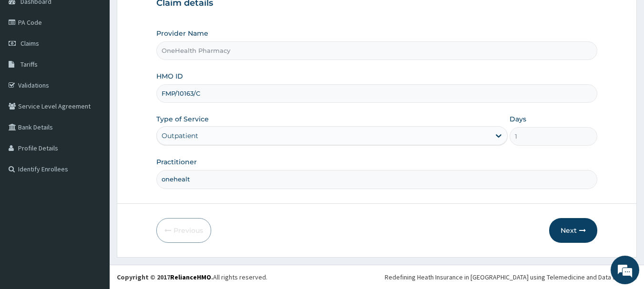
type input "onehealth"
click at [583, 240] on button "Next" at bounding box center [573, 230] width 48 height 25
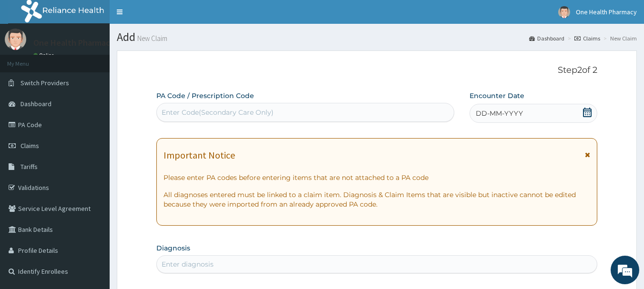
scroll to position [0, 0]
click at [295, 117] on div "Enter Code(Secondary Care Only)" at bounding box center [305, 112] width 297 height 15
paste input "PR/306B22CF"
type input "PR/306B22CF"
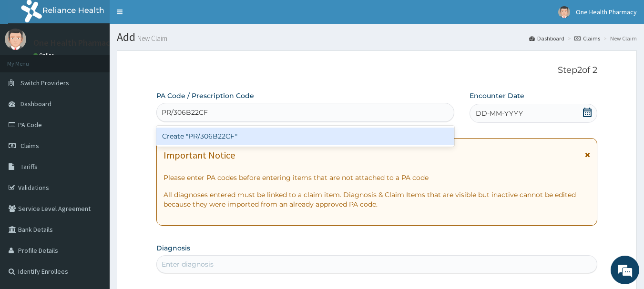
click at [299, 131] on div "Create "PR/306B22CF"" at bounding box center [305, 136] width 298 height 17
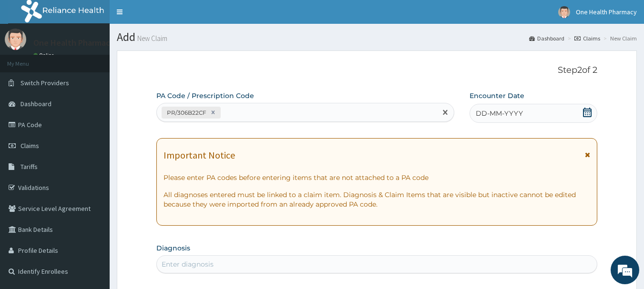
click at [556, 109] on div "DD-MM-YYYY" at bounding box center [533, 113] width 128 height 19
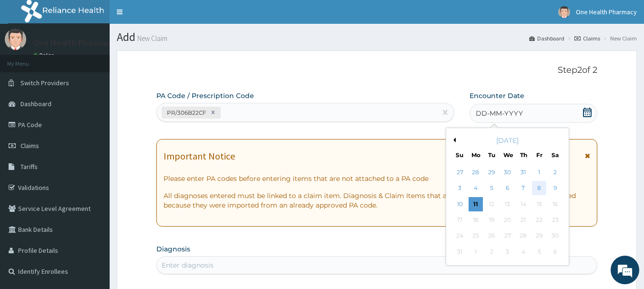
click at [539, 190] on div "8" at bounding box center [539, 189] width 14 height 14
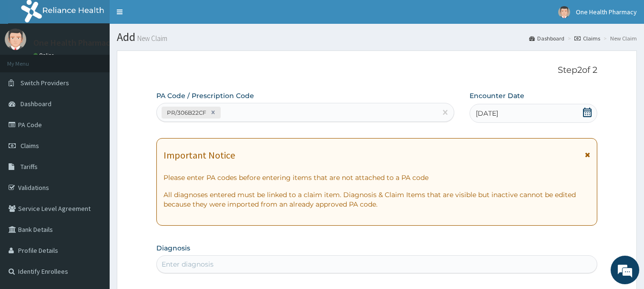
click at [544, 265] on div "Enter diagnosis" at bounding box center [377, 264] width 440 height 15
type input "[MEDICAL_DATA]"
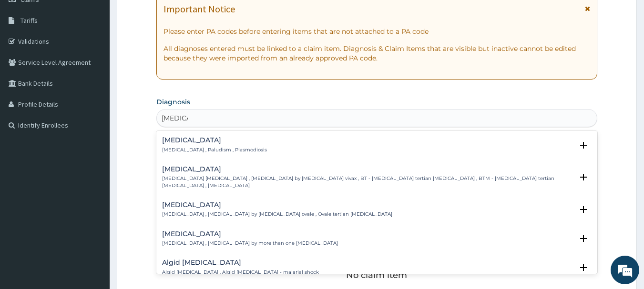
scroll to position [159, 0]
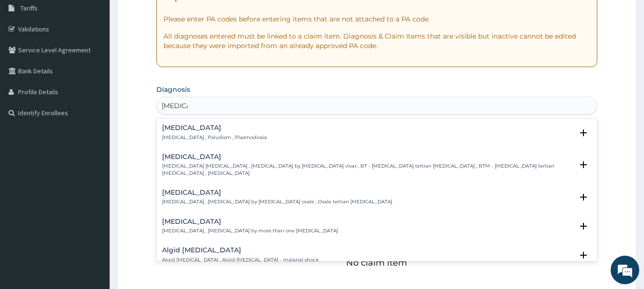
click at [190, 141] on p "[MEDICAL_DATA] , Paludism , Plasmodiosis" at bounding box center [214, 137] width 105 height 7
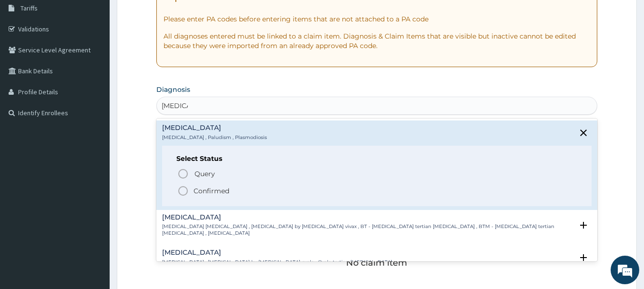
click at [188, 193] on icon "status option filled" at bounding box center [182, 190] width 11 height 11
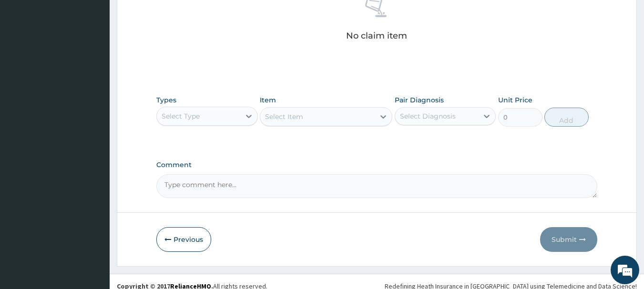
scroll to position [398, 0]
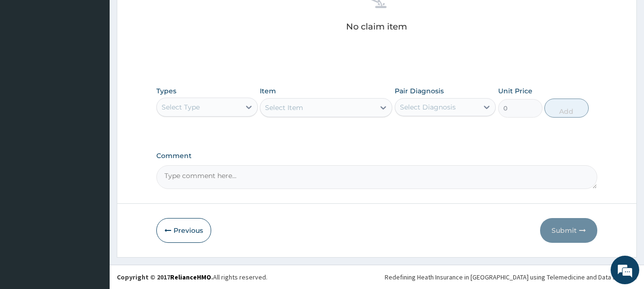
click at [214, 112] on div "Select Type" at bounding box center [198, 107] width 83 height 15
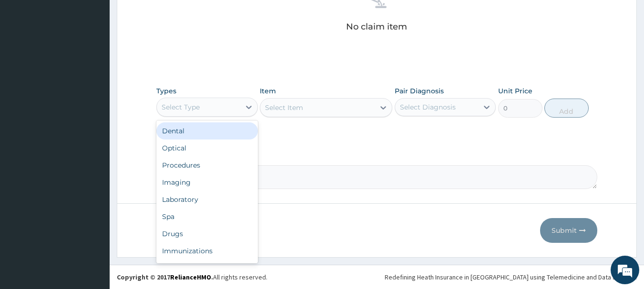
type input "o"
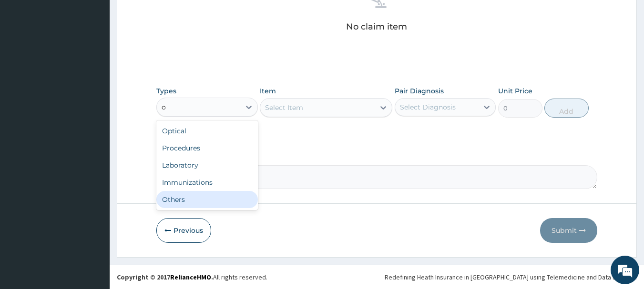
click at [212, 204] on div "Others" at bounding box center [207, 199] width 102 height 17
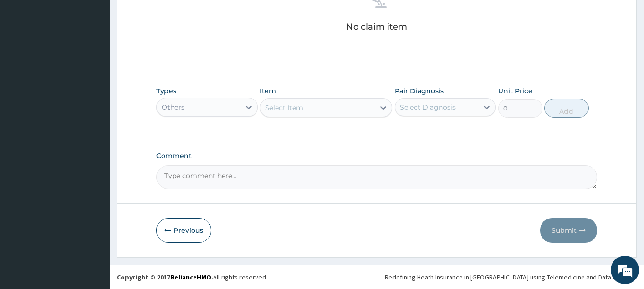
click at [310, 108] on div "Select Item" at bounding box center [317, 107] width 114 height 15
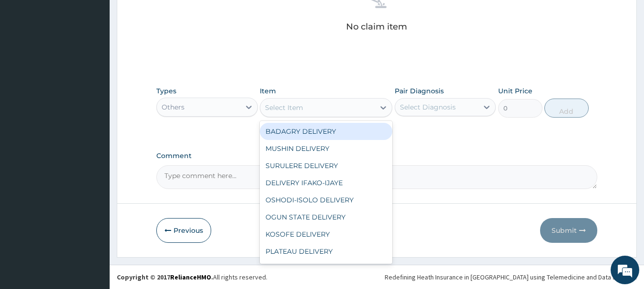
type input "b"
click at [321, 125] on div "BADAGRY DELIVERY" at bounding box center [326, 131] width 132 height 17
type input "3700"
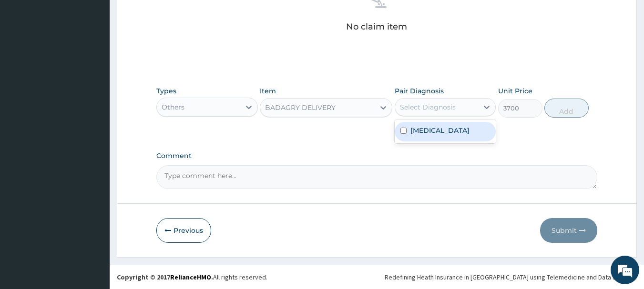
drag, startPoint x: 433, startPoint y: 116, endPoint x: 439, endPoint y: 104, distance: 13.4
click at [439, 104] on div "Select Diagnosis" at bounding box center [446, 107] width 102 height 18
click at [439, 104] on div "Select Diagnosis" at bounding box center [428, 107] width 56 height 10
drag, startPoint x: 457, startPoint y: 129, endPoint x: 456, endPoint y: 110, distance: 19.1
click at [456, 110] on div "Types Others Item BADAGRY DELIVERY Pair Diagnosis Select is focused ,type to re…" at bounding box center [376, 108] width 441 height 55
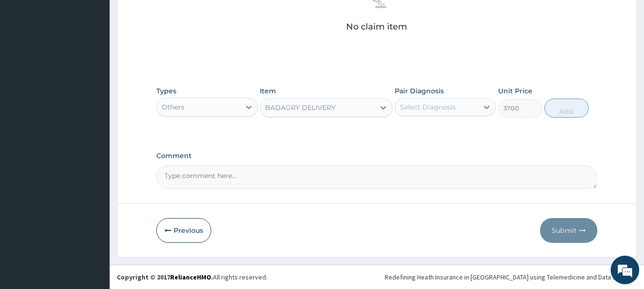
click at [456, 110] on div "Select Diagnosis" at bounding box center [436, 107] width 83 height 15
click at [471, 139] on div "[MEDICAL_DATA]" at bounding box center [446, 132] width 102 height 20
checkbox input "true"
click at [561, 102] on button "Add" at bounding box center [566, 108] width 44 height 19
type input "0"
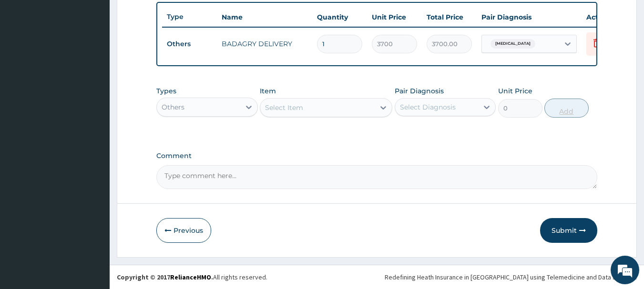
scroll to position [360, 0]
click at [193, 104] on div "Others" at bounding box center [198, 107] width 83 height 15
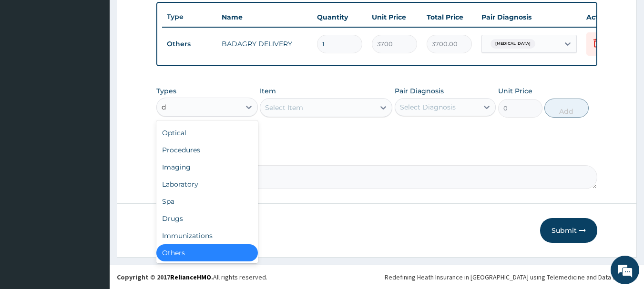
scroll to position [15, 0]
type input "dr"
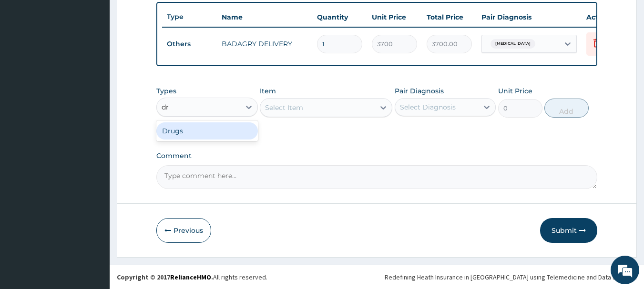
click at [201, 137] on div "Drugs" at bounding box center [207, 130] width 102 height 17
click at [350, 110] on div "Select Item" at bounding box center [326, 107] width 132 height 19
click at [350, 110] on div "Select Item" at bounding box center [307, 107] width 94 height 15
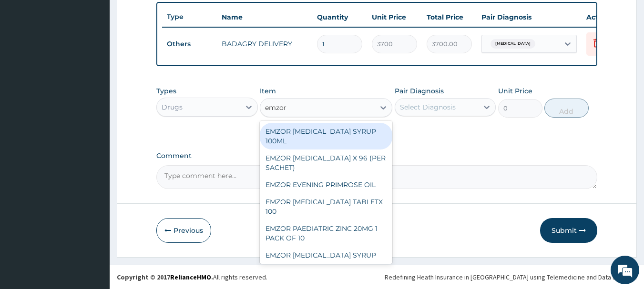
type input "emzor p"
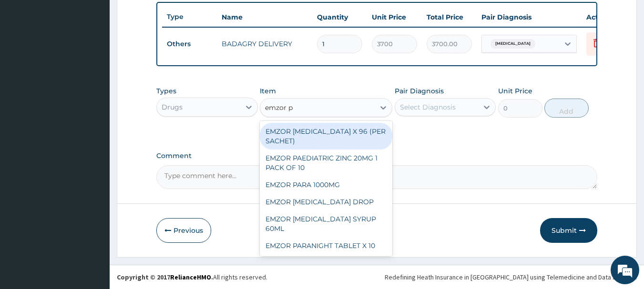
click at [353, 129] on div "EMZOR [MEDICAL_DATA] X 96 (PER SACHET)" at bounding box center [326, 136] width 132 height 27
type input "17.5"
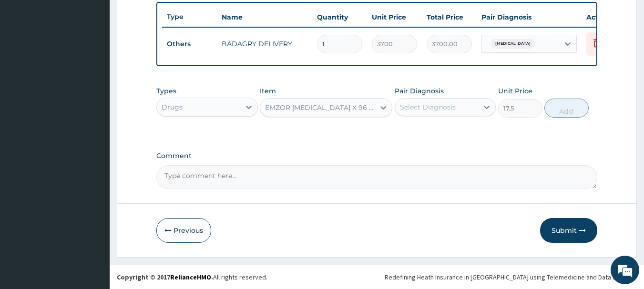
click at [451, 113] on div "Select Diagnosis" at bounding box center [436, 107] width 83 height 15
click at [461, 131] on div "[MEDICAL_DATA]" at bounding box center [446, 132] width 102 height 20
checkbox input "true"
click at [562, 112] on button "Add" at bounding box center [566, 108] width 44 height 19
type input "0"
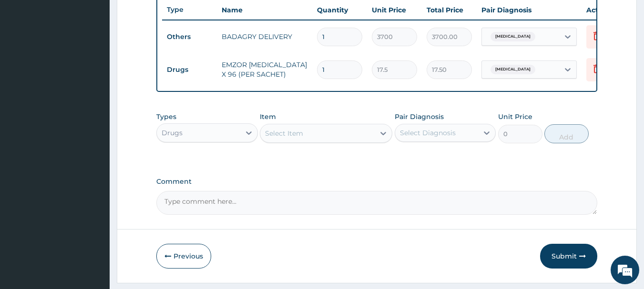
click at [351, 141] on div "Select Item" at bounding box center [317, 133] width 114 height 15
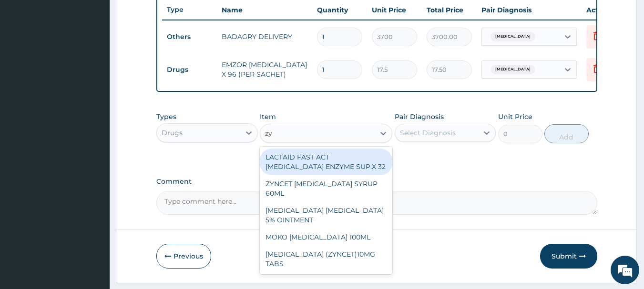
type input "zyn"
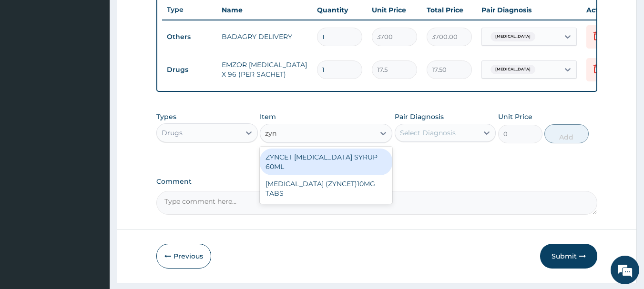
click at [358, 168] on div "ZYNCET [MEDICAL_DATA] SYRUP 60ML" at bounding box center [326, 162] width 132 height 27
type input "2240"
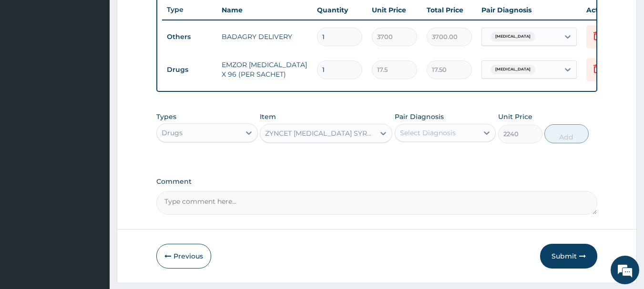
click at [450, 135] on div "Select Diagnosis" at bounding box center [428, 133] width 56 height 10
click at [468, 163] on div "[MEDICAL_DATA]" at bounding box center [446, 158] width 102 height 20
checkbox input "true"
click at [578, 142] on button "Add" at bounding box center [566, 133] width 44 height 19
type input "0"
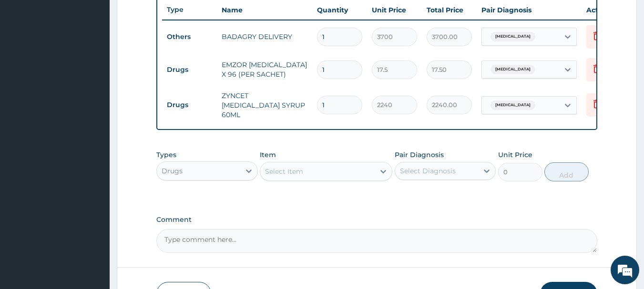
click at [317, 168] on div "Select Item" at bounding box center [317, 171] width 114 height 15
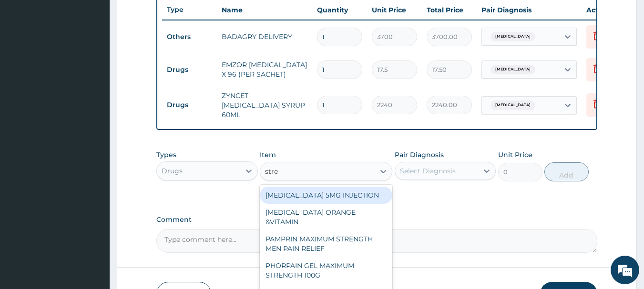
type input "[MEDICAL_DATA]"
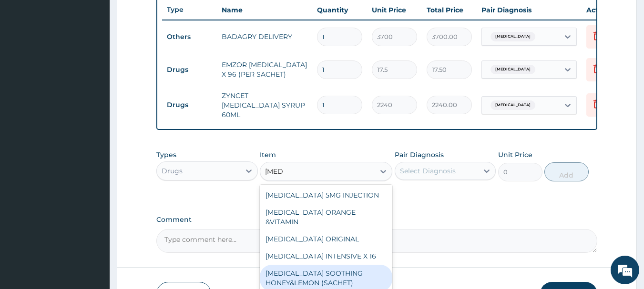
click at [342, 271] on div "[MEDICAL_DATA] SOOTHING HONEY&LEMON (SACHET)" at bounding box center [326, 278] width 132 height 27
type input "105"
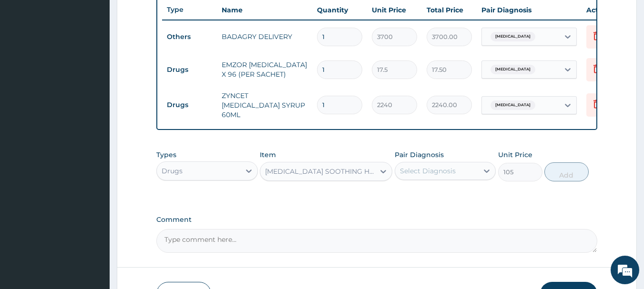
click at [448, 165] on div "Select Diagnosis" at bounding box center [436, 170] width 83 height 15
click at [474, 205] on div "[MEDICAL_DATA]" at bounding box center [446, 196] width 102 height 20
checkbox input "true"
click at [568, 176] on button "Add" at bounding box center [566, 172] width 44 height 19
type input "0"
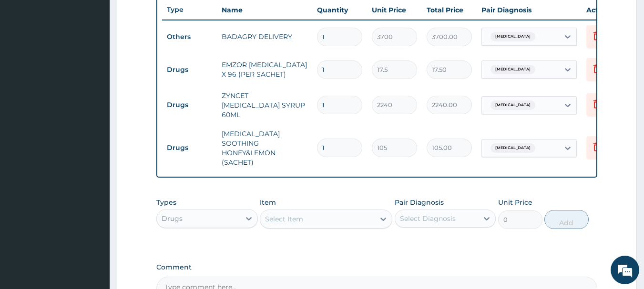
click at [320, 212] on div "Select Item" at bounding box center [317, 219] width 114 height 15
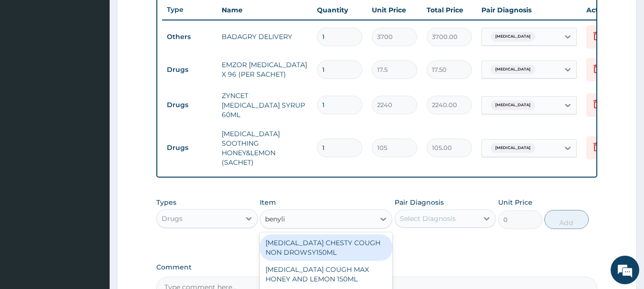
type input "[MEDICAL_DATA]"
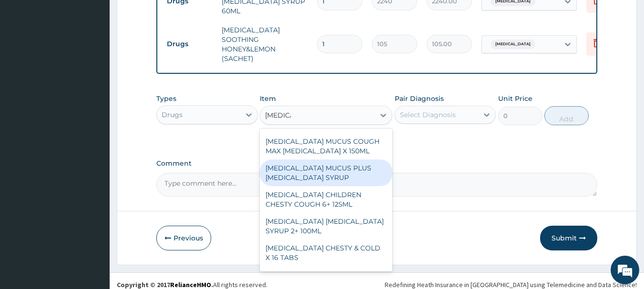
scroll to position [95, 0]
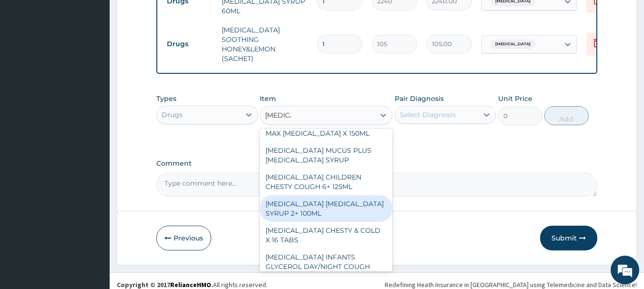
click at [326, 200] on div "[MEDICAL_DATA] [MEDICAL_DATA] SYRUP 2+ 100ML" at bounding box center [326, 208] width 132 height 27
type input "2100"
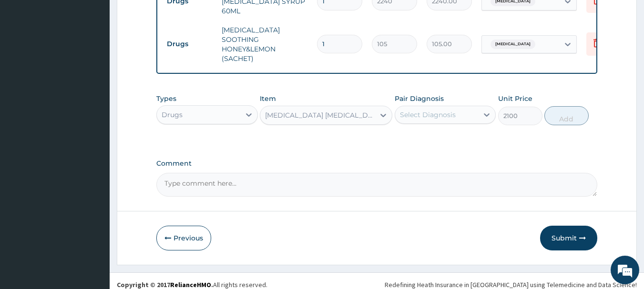
click at [439, 110] on div "Select Diagnosis" at bounding box center [428, 115] width 56 height 10
click at [452, 130] on div "[MEDICAL_DATA]" at bounding box center [446, 140] width 102 height 20
checkbox input "true"
click at [572, 106] on button "Add" at bounding box center [566, 115] width 44 height 19
type input "0"
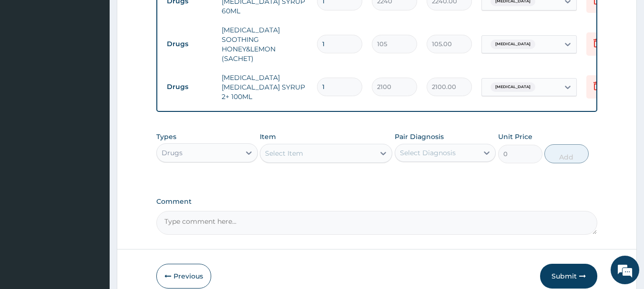
click at [333, 35] on input "1" at bounding box center [339, 44] width 45 height 19
type input "18"
type input "1890.00"
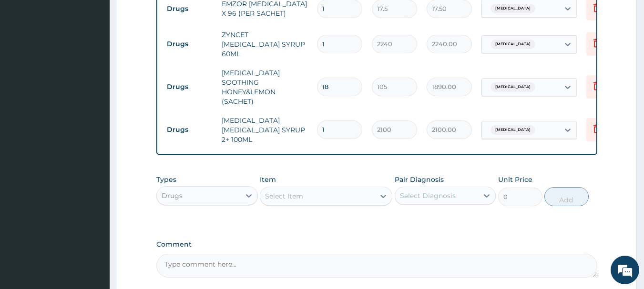
scroll to position [377, 0]
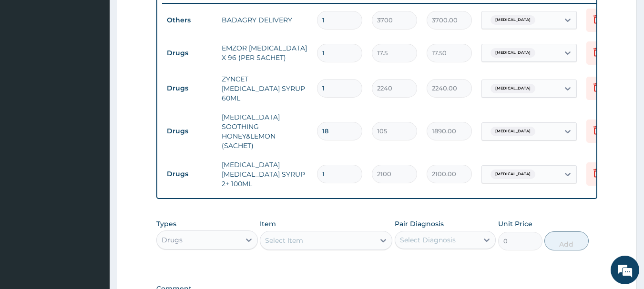
type input "18"
click at [327, 53] on input "1" at bounding box center [339, 53] width 45 height 19
type input "0.00"
type input "3"
type input "52.50"
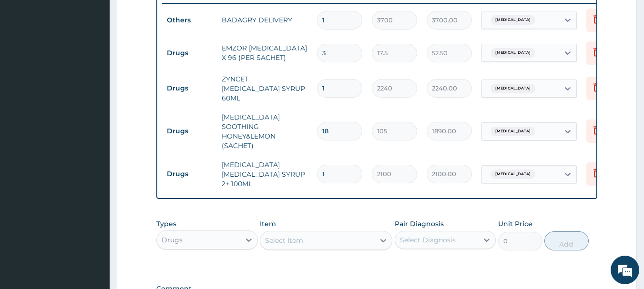
type input "36"
type input "630.00"
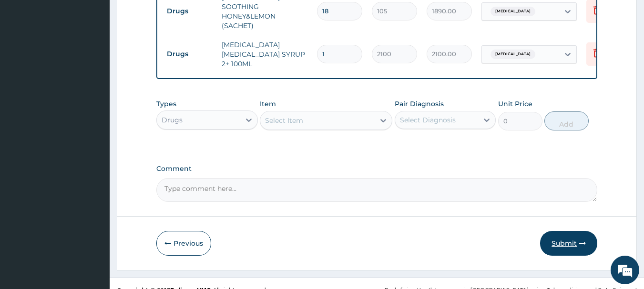
click at [577, 240] on button "Submit" at bounding box center [568, 243] width 57 height 25
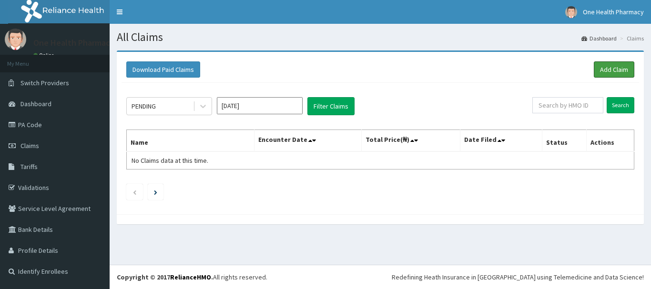
click at [604, 68] on link "Add Claim" at bounding box center [614, 69] width 41 height 16
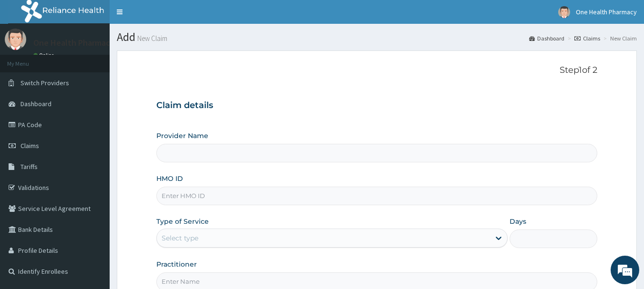
click at [239, 197] on input "HMO ID" at bounding box center [376, 196] width 441 height 19
paste input "ACH/10474/A"
type input "ACH/10474/A"
type input "OneHealth Pharmacy"
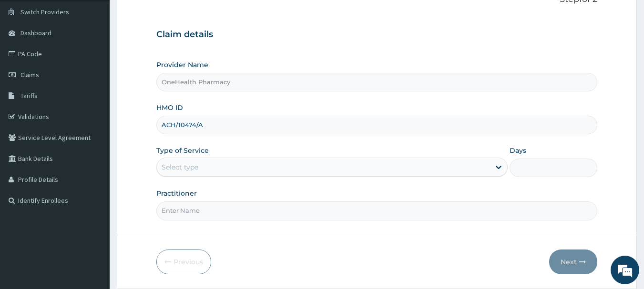
scroll to position [102, 0]
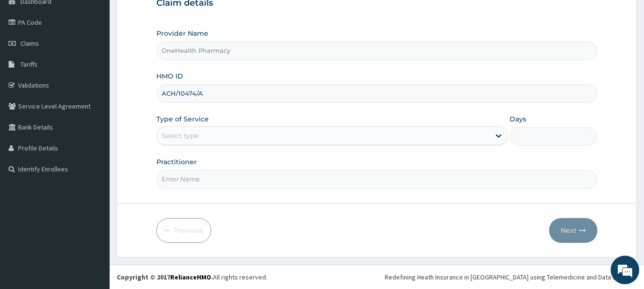
type input "ACH/10474/A"
click at [173, 127] on div "Select type" at bounding box center [331, 135] width 351 height 19
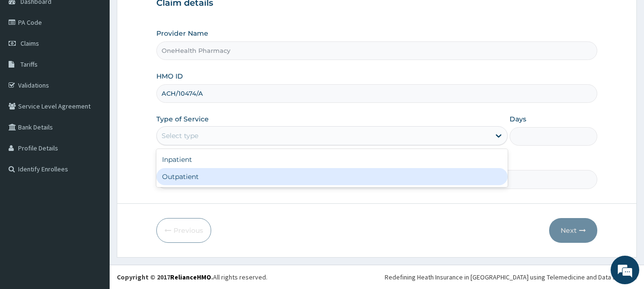
click at [190, 180] on div "Outpatient" at bounding box center [331, 176] width 351 height 17
click at [190, 180] on input "Practitioner" at bounding box center [376, 179] width 441 height 19
type input "1"
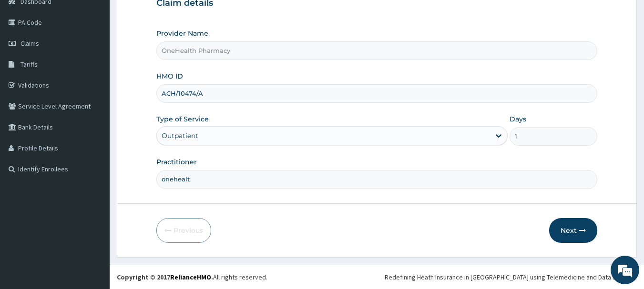
type input "onehealth"
click at [576, 230] on button "Next" at bounding box center [573, 230] width 48 height 25
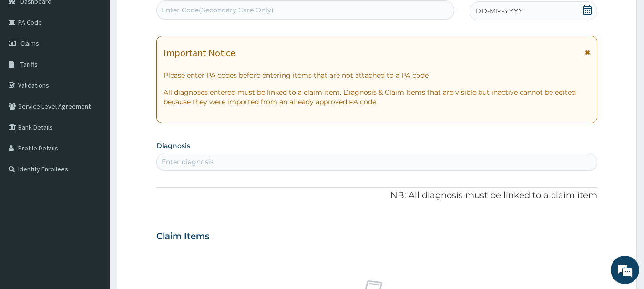
scroll to position [0, 0]
click at [321, 13] on div "Enter Code(Secondary Care Only)" at bounding box center [305, 9] width 297 height 15
paste input "PR/A0415027"
type input "PR/A0415027"
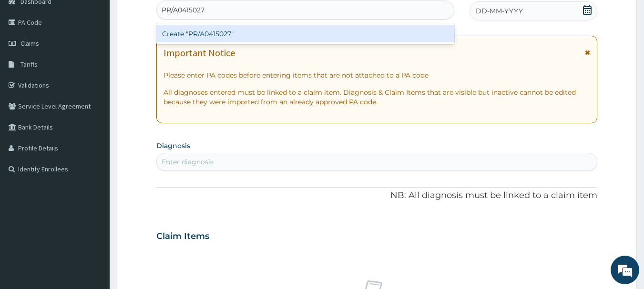
click at [324, 31] on div "Create "PR/A0415027"" at bounding box center [305, 33] width 298 height 17
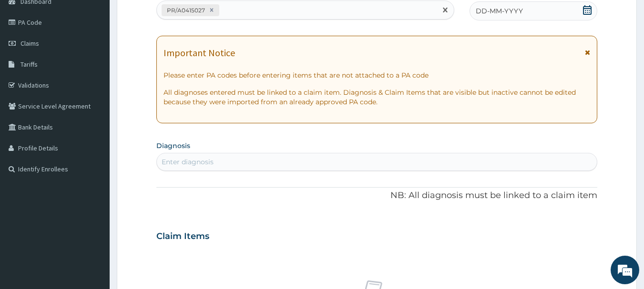
click at [509, 18] on div "DD-MM-YYYY" at bounding box center [533, 10] width 128 height 19
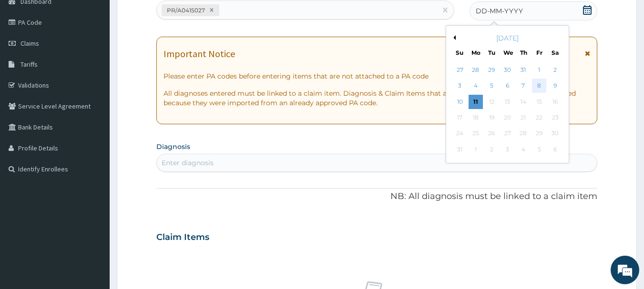
click at [535, 86] on div "8" at bounding box center [539, 86] width 14 height 14
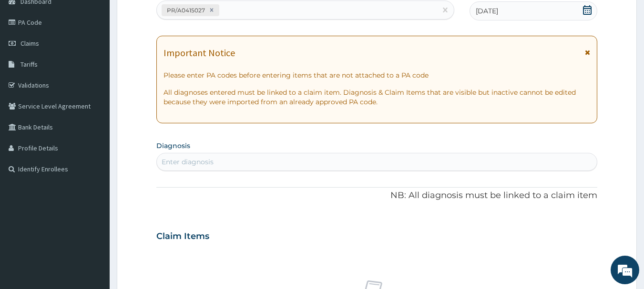
drag, startPoint x: 538, startPoint y: 173, endPoint x: 538, endPoint y: 165, distance: 8.1
click at [538, 165] on div "PA Code / Prescription Code PR/A0415027 Encounter Date [DATE] Important Notice …" at bounding box center [376, 235] width 441 height 493
click at [538, 165] on div "Enter diagnosis" at bounding box center [377, 161] width 440 height 15
type input "[MEDICAL_DATA]"
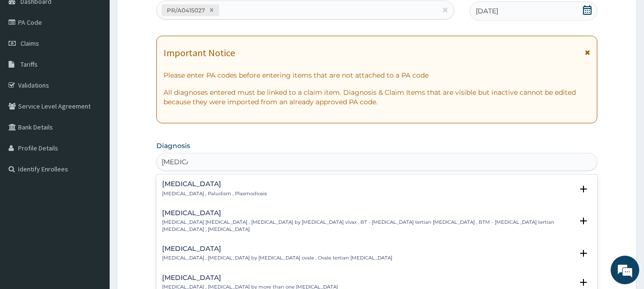
click at [184, 185] on h4 "[MEDICAL_DATA]" at bounding box center [214, 184] width 105 height 7
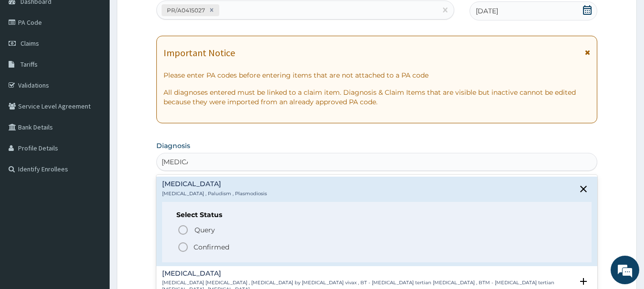
click at [188, 244] on icon "status option filled" at bounding box center [182, 247] width 11 height 11
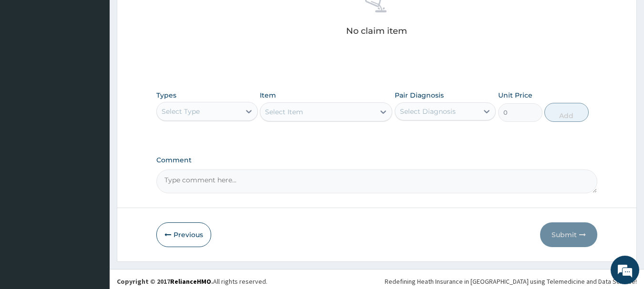
scroll to position [398, 0]
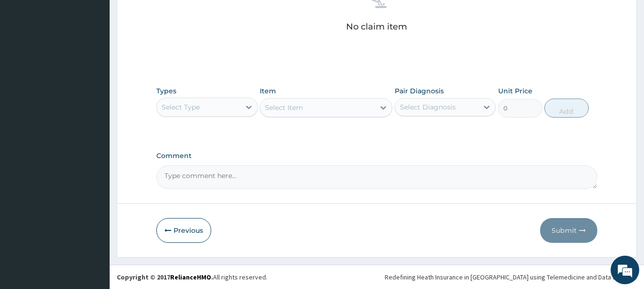
click at [222, 101] on div "Select Type" at bounding box center [198, 107] width 83 height 15
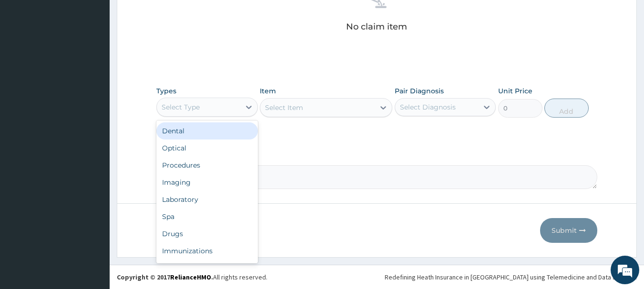
type input "o"
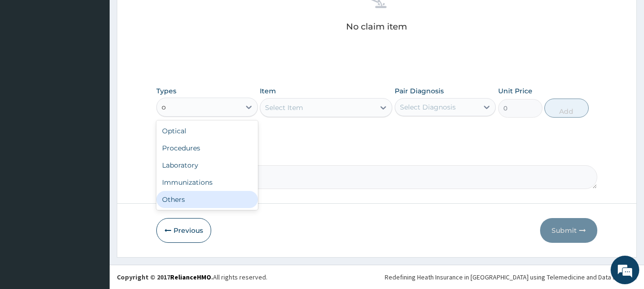
click at [219, 195] on div "Others" at bounding box center [207, 199] width 102 height 17
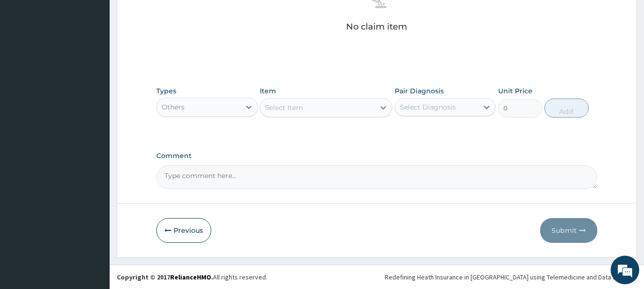
click at [314, 104] on div "Select Item" at bounding box center [317, 107] width 114 height 15
type input "b"
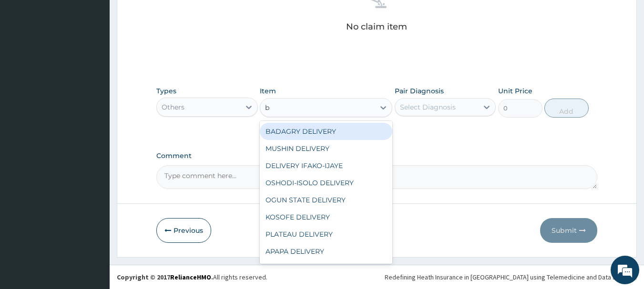
click at [318, 123] on div "BADAGRY DELIVERY" at bounding box center [326, 131] width 132 height 17
type input "3700"
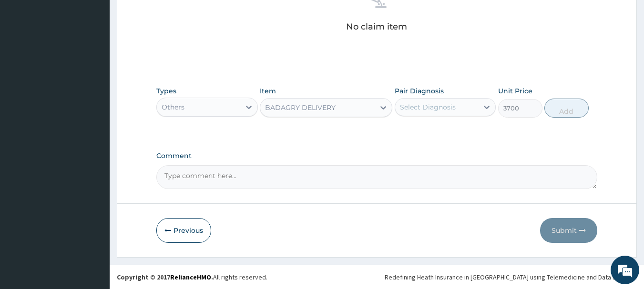
click at [433, 109] on div "Select Diagnosis" at bounding box center [428, 107] width 56 height 10
click at [456, 133] on div "Malaria" at bounding box center [446, 132] width 102 height 20
checkbox input "true"
click at [570, 108] on button "Add" at bounding box center [566, 108] width 44 height 19
type input "0"
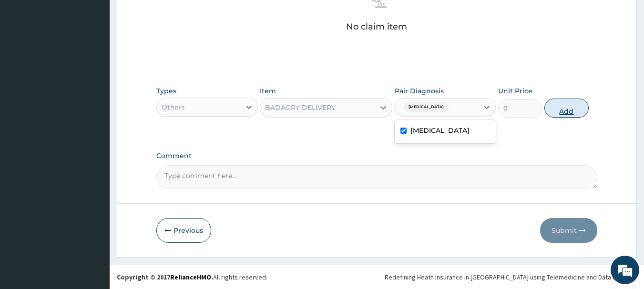
scroll to position [360, 0]
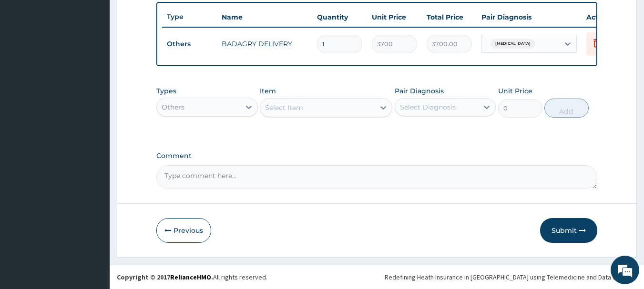
click at [221, 109] on div "Others" at bounding box center [198, 107] width 83 height 15
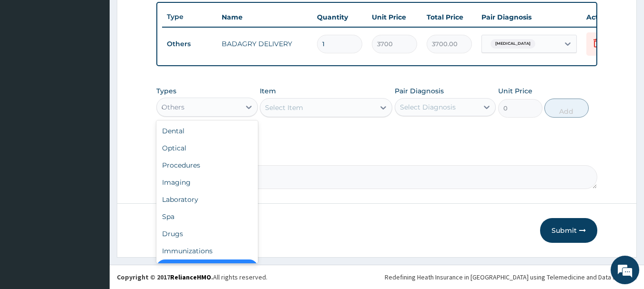
scroll to position [15, 0]
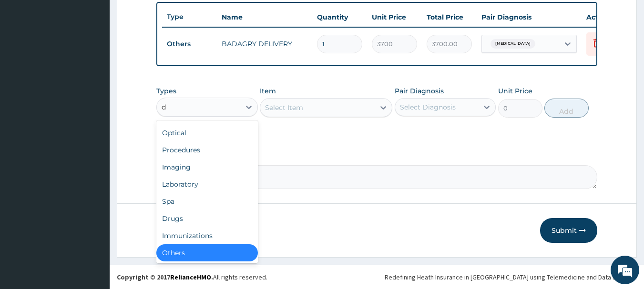
type input "dr"
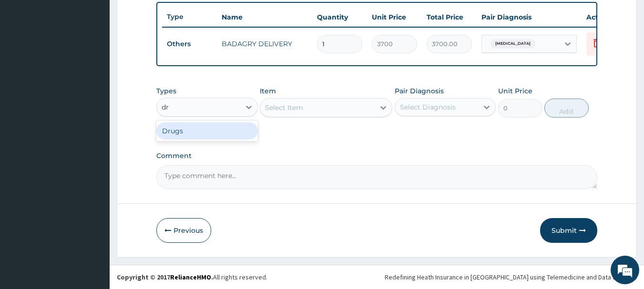
click at [221, 134] on div "Drugs" at bounding box center [207, 130] width 102 height 17
click at [326, 109] on div "Select Item" at bounding box center [326, 107] width 132 height 19
click at [326, 109] on div "Select Item" at bounding box center [317, 107] width 114 height 15
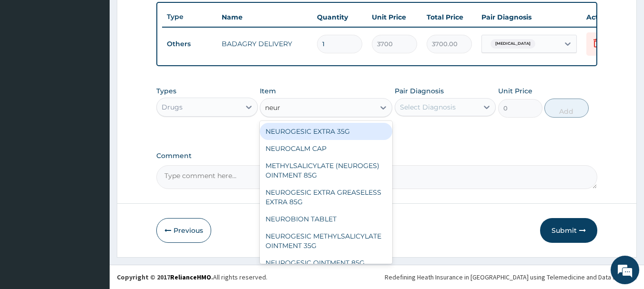
type input "neuro"
click at [356, 124] on div "NEUROGESIC EXTRA 35G" at bounding box center [326, 131] width 132 height 17
type input "1400"
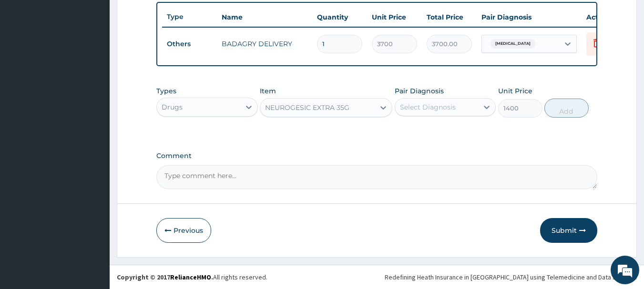
click at [443, 102] on div "Select Diagnosis" at bounding box center [428, 107] width 56 height 10
click at [462, 134] on div "Malaria" at bounding box center [446, 132] width 102 height 20
checkbox input "true"
click at [570, 113] on button "Add" at bounding box center [566, 108] width 44 height 19
type input "0"
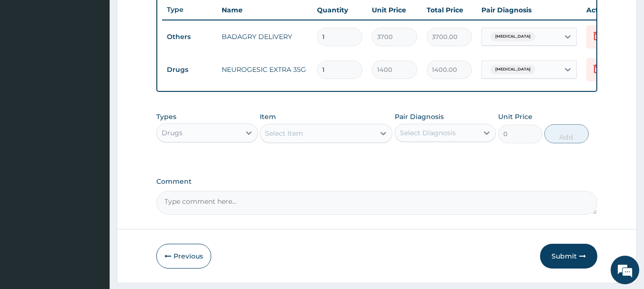
click at [352, 137] on div "Select Item" at bounding box center [317, 133] width 114 height 15
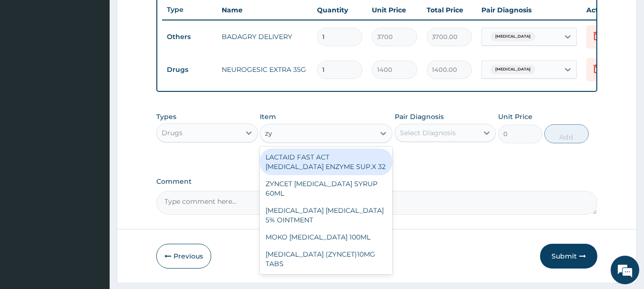
type input "zyn"
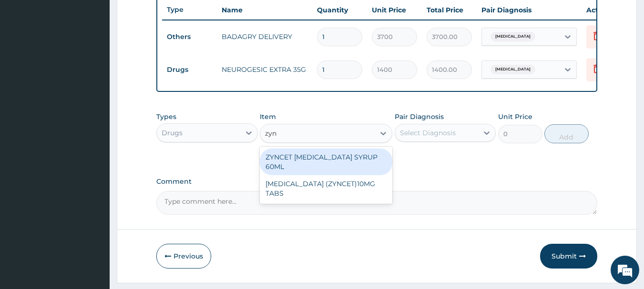
click at [367, 166] on div "ZYNCET CETIRIZINE SYRUP 60ML" at bounding box center [326, 162] width 132 height 27
type input "2240"
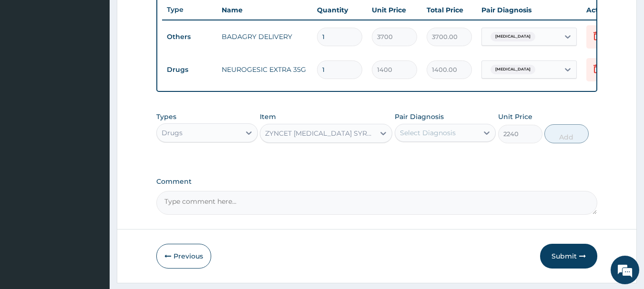
click at [426, 142] on div "Select Diagnosis" at bounding box center [446, 133] width 102 height 18
click at [455, 167] on div "Malaria" at bounding box center [446, 158] width 102 height 20
checkbox input "true"
drag, startPoint x: 560, startPoint y: 154, endPoint x: 566, endPoint y: 143, distance: 11.9
click at [566, 143] on div "Types Drugs Item ZYNCET CETIRIZINE SYRUP 60ML Pair Diagnosis Malaria Unit Price…" at bounding box center [376, 127] width 441 height 41
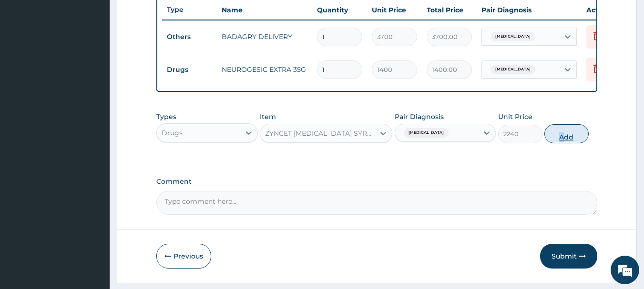
click at [566, 143] on button "Add" at bounding box center [566, 133] width 44 height 19
type input "0"
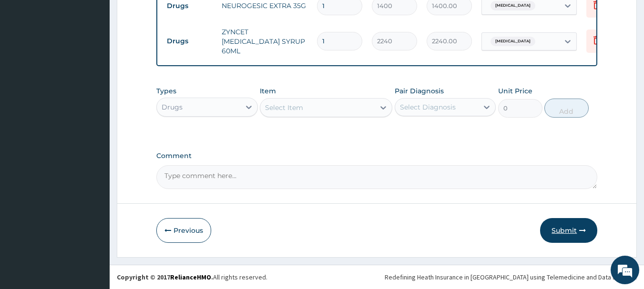
click at [570, 222] on button "Submit" at bounding box center [568, 230] width 57 height 25
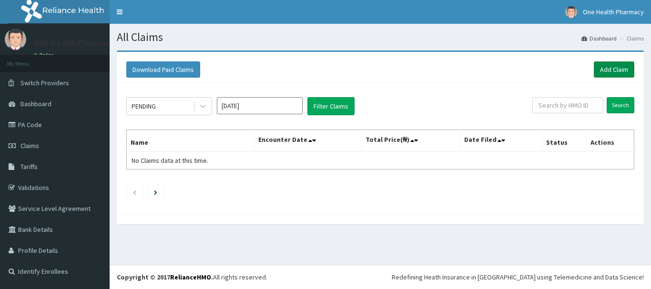
click at [615, 65] on link "Add Claim" at bounding box center [614, 69] width 41 height 16
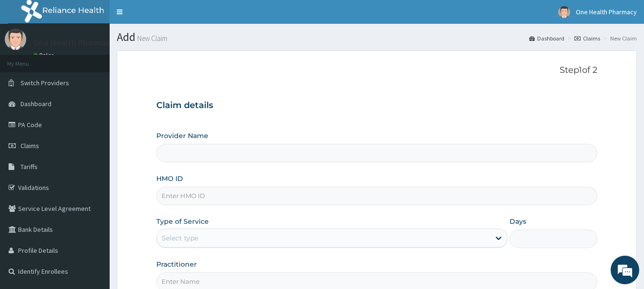
type input "OneHealth Pharmacy"
click at [429, 202] on input "HMO ID" at bounding box center [376, 196] width 441 height 19
paste input "SFA/14608/A"
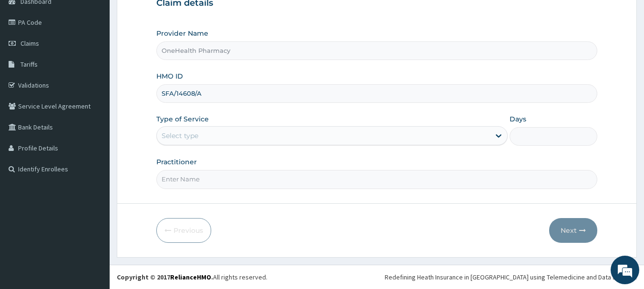
type input "SFA/14608/A"
drag, startPoint x: 207, startPoint y: 149, endPoint x: 203, endPoint y: 138, distance: 11.8
click at [203, 138] on div "Provider Name OneHealth Pharmacy HMO ID SFA/14608/A Type of Service Select type…" at bounding box center [376, 109] width 441 height 160
click at [203, 138] on div "Select type" at bounding box center [323, 135] width 333 height 15
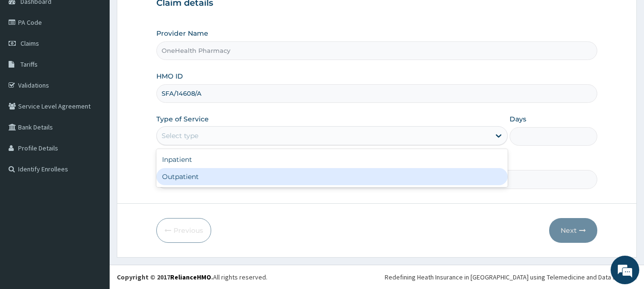
click at [202, 174] on div "Outpatient" at bounding box center [331, 176] width 351 height 17
click at [202, 174] on input "Practitioner" at bounding box center [376, 179] width 441 height 19
type input "1"
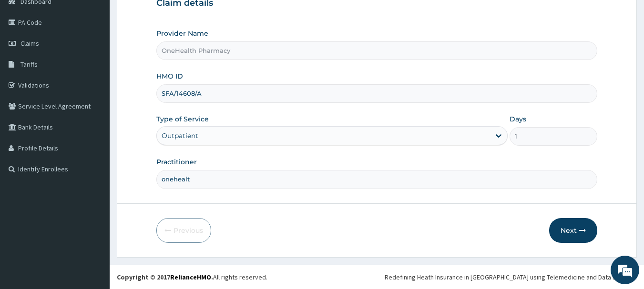
type input "onehealth"
click at [561, 224] on button "Next" at bounding box center [573, 230] width 48 height 25
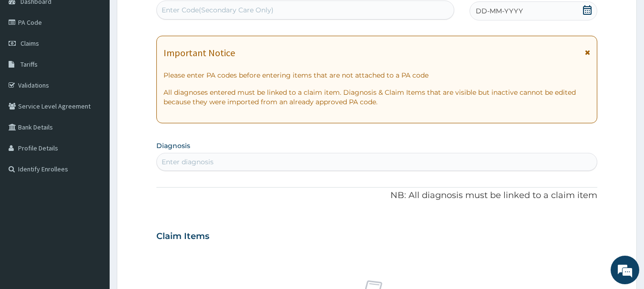
click at [354, 1] on div "Enter Code(Secondary Care Only)" at bounding box center [305, 9] width 298 height 19
paste input "PR/A360D4D7"
type input "PR/A360D4D7"
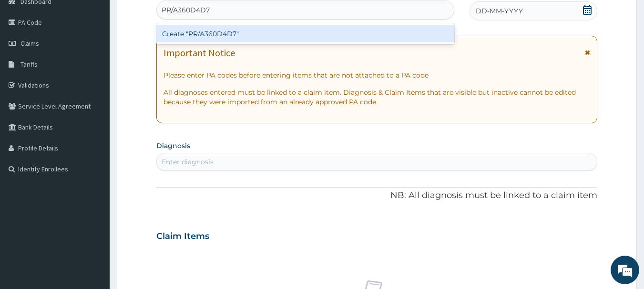
click at [310, 43] on div "Create "PR/A360D4D7"" at bounding box center [305, 33] width 298 height 21
click at [310, 39] on div "Create "PR/A360D4D7"" at bounding box center [305, 33] width 298 height 17
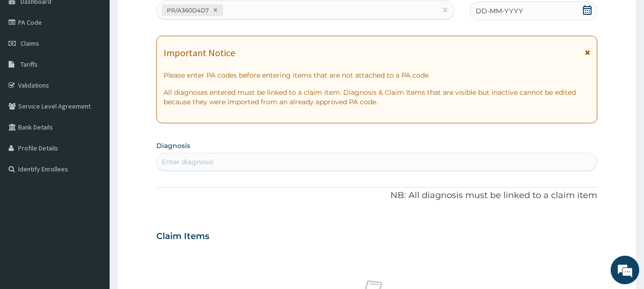
drag, startPoint x: 505, startPoint y: 22, endPoint x: 506, endPoint y: 10, distance: 12.9
click at [506, 10] on div "PA Code / Prescription Code PR/A360D4D7 Encounter Date DD-MM-YYYY Important Not…" at bounding box center [376, 235] width 441 height 493
click at [506, 10] on span "DD-MM-YYYY" at bounding box center [499, 11] width 47 height 10
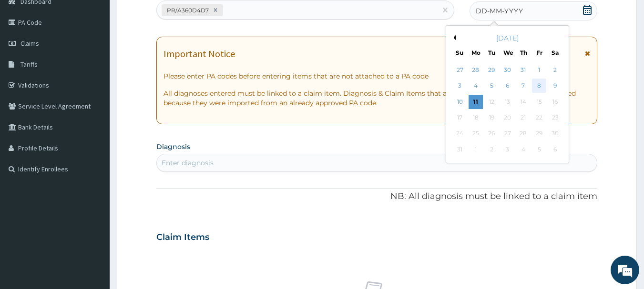
click at [536, 87] on div "8" at bounding box center [539, 86] width 14 height 14
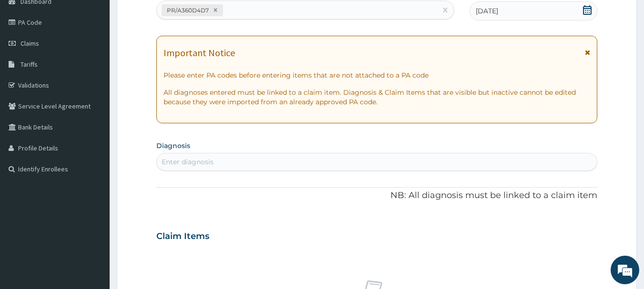
click at [532, 160] on div "Enter diagnosis" at bounding box center [377, 161] width 440 height 15
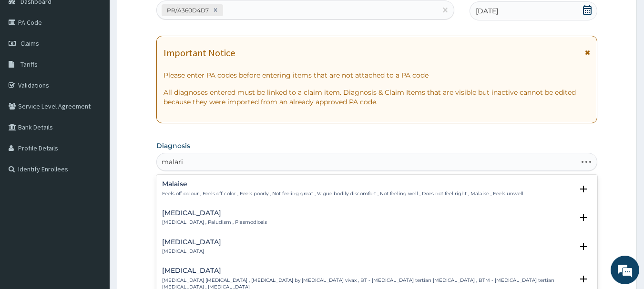
type input "[MEDICAL_DATA]"
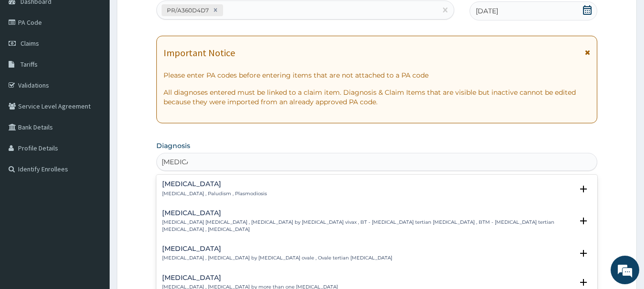
click at [172, 181] on h4 "Malaria" at bounding box center [214, 184] width 105 height 7
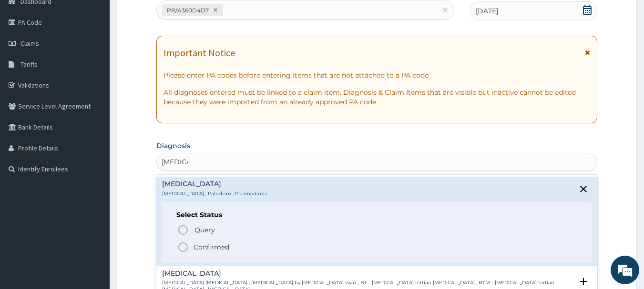
click at [184, 247] on icon "status option filled" at bounding box center [182, 247] width 11 height 11
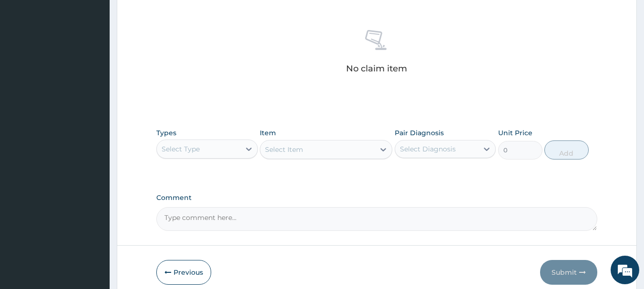
scroll to position [398, 0]
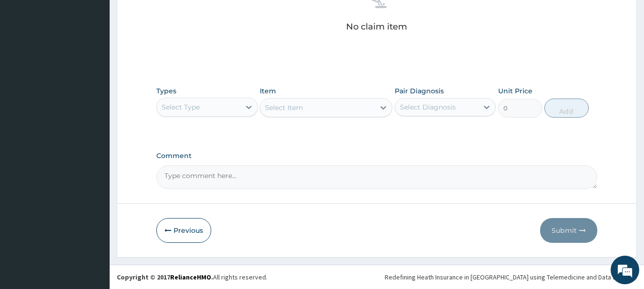
click at [204, 111] on div "Select Type" at bounding box center [198, 107] width 83 height 15
type input "o"
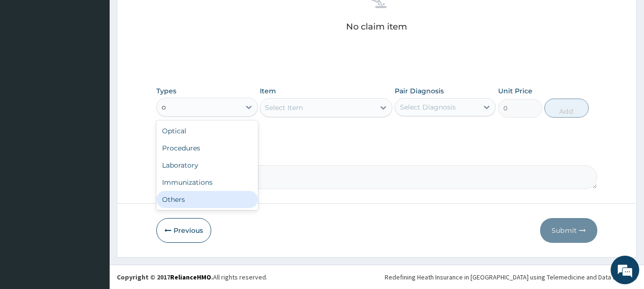
click at [208, 196] on div "Others" at bounding box center [207, 199] width 102 height 17
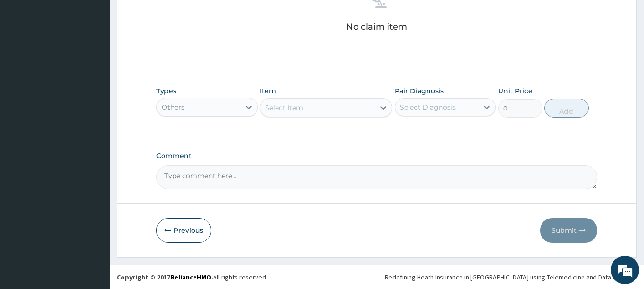
click at [294, 108] on div "Select Item" at bounding box center [284, 108] width 38 height 10
type input "b"
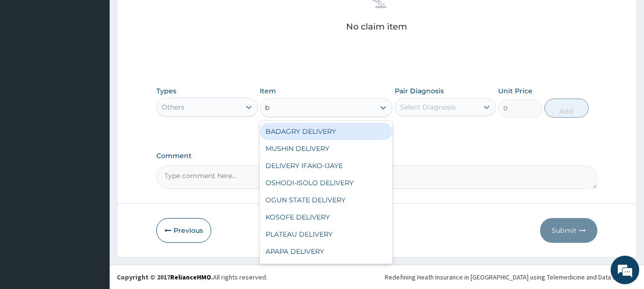
click at [305, 134] on div "BADAGRY DELIVERY" at bounding box center [326, 131] width 132 height 17
type input "3700"
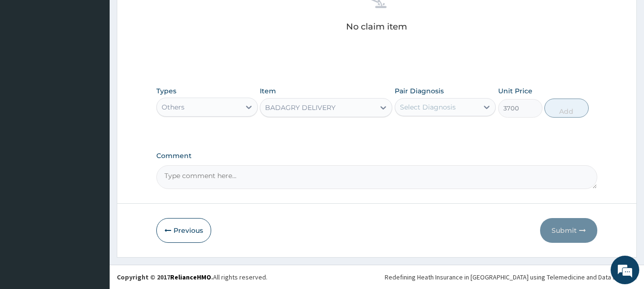
click at [439, 110] on div "Select Diagnosis" at bounding box center [428, 107] width 56 height 10
click at [448, 123] on div "Malaria" at bounding box center [446, 132] width 102 height 20
checkbox input "true"
click at [568, 119] on div "Types Others Item BADAGRY DELIVERY Pair Diagnosis option Malaria, selected. opt…" at bounding box center [376, 101] width 441 height 41
click at [565, 109] on button "Add" at bounding box center [566, 108] width 44 height 19
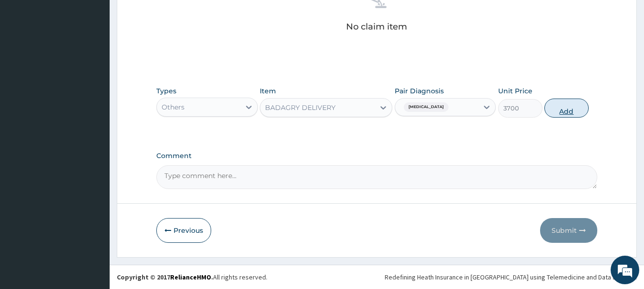
type input "0"
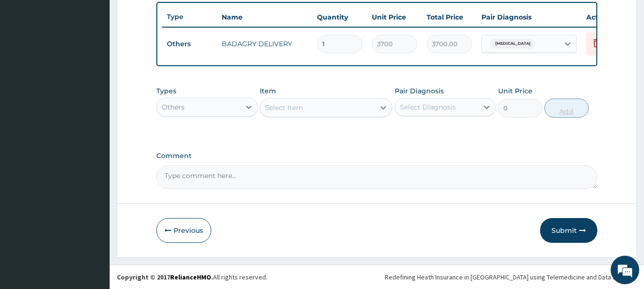
scroll to position [360, 0]
click at [207, 112] on div "Others" at bounding box center [198, 107] width 83 height 15
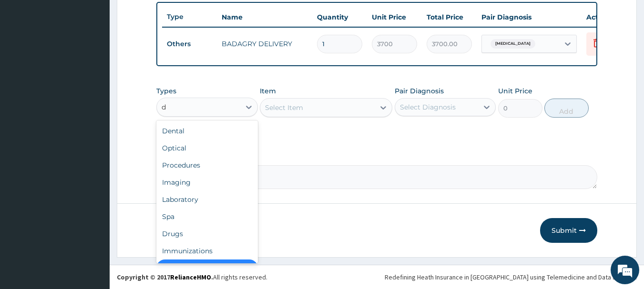
scroll to position [15, 0]
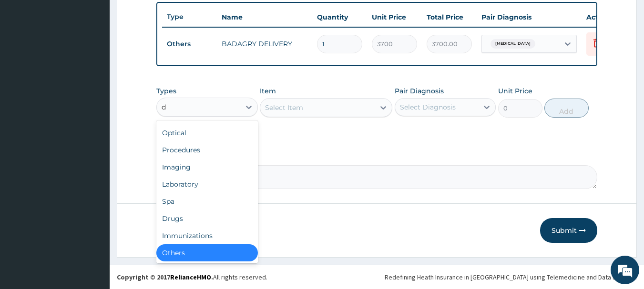
type input "dr"
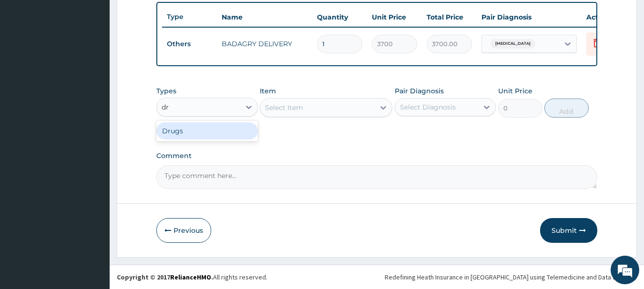
click at [211, 131] on div "Drugs" at bounding box center [207, 130] width 102 height 17
click at [350, 101] on div "Select Item" at bounding box center [326, 107] width 132 height 19
click at [350, 101] on div "Select Item" at bounding box center [317, 107] width 114 height 15
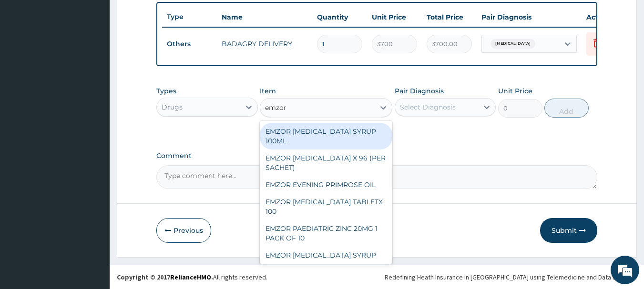
type input "emzor p"
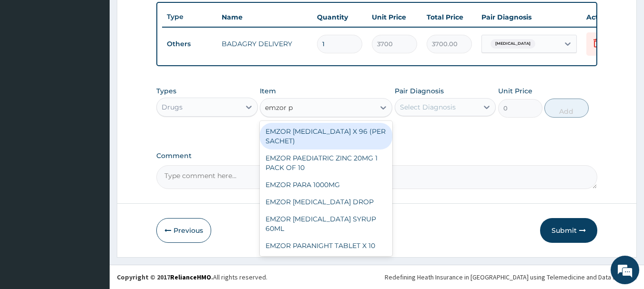
click at [368, 135] on div "EMZOR [MEDICAL_DATA] X 96 (PER SACHET)" at bounding box center [326, 136] width 132 height 27
type input "17.5"
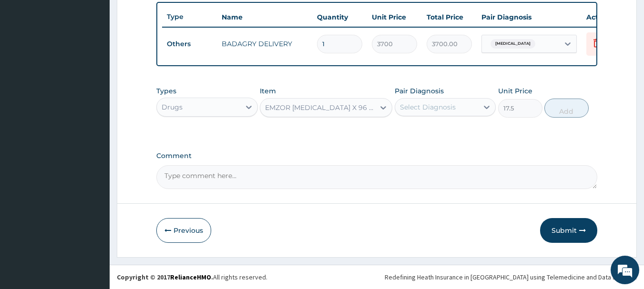
click at [473, 106] on div "Select Diagnosis" at bounding box center [436, 107] width 83 height 15
click at [478, 136] on div "[MEDICAL_DATA]" at bounding box center [446, 132] width 102 height 20
checkbox input "true"
click at [571, 109] on button "Add" at bounding box center [566, 108] width 44 height 19
type input "0"
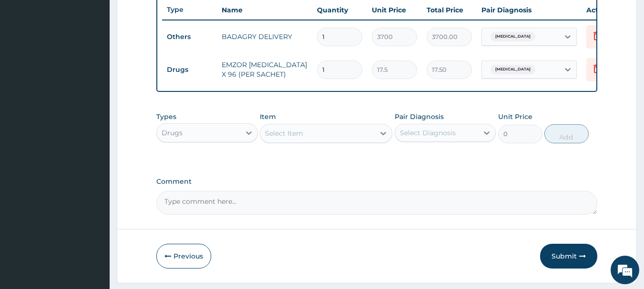
click at [320, 141] on div "Select Item" at bounding box center [317, 133] width 114 height 15
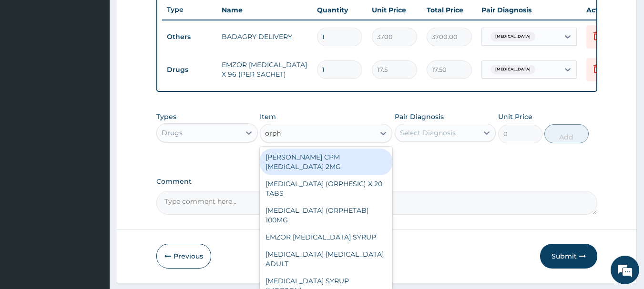
type input "orphe"
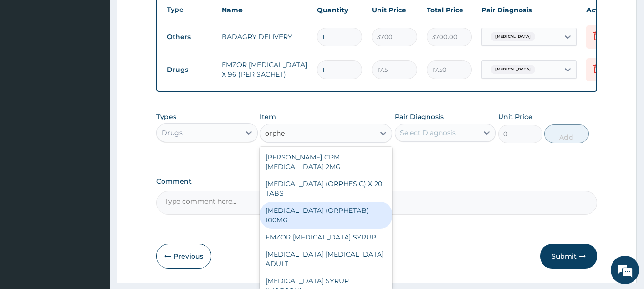
click at [323, 221] on div "[MEDICAL_DATA] (ORPHETAB) 100MG" at bounding box center [326, 215] width 132 height 27
type input "112"
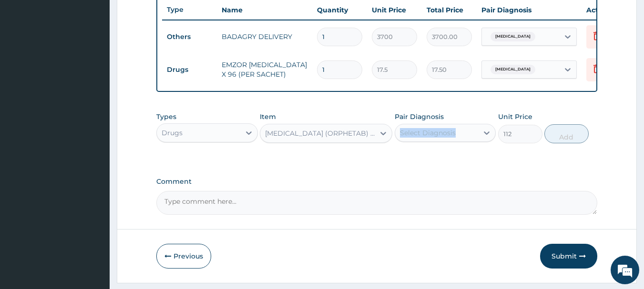
drag, startPoint x: 472, startPoint y: 123, endPoint x: 472, endPoint y: 136, distance: 12.9
click at [472, 136] on div "Pair Diagnosis Select Diagnosis" at bounding box center [446, 127] width 102 height 31
click at [472, 136] on div "Select Diagnosis" at bounding box center [436, 132] width 83 height 15
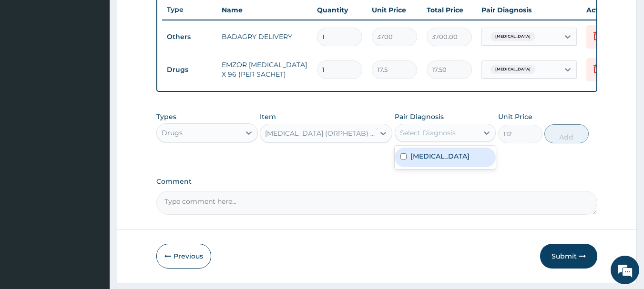
click at [478, 159] on div "[MEDICAL_DATA]" at bounding box center [446, 158] width 102 height 20
checkbox input "true"
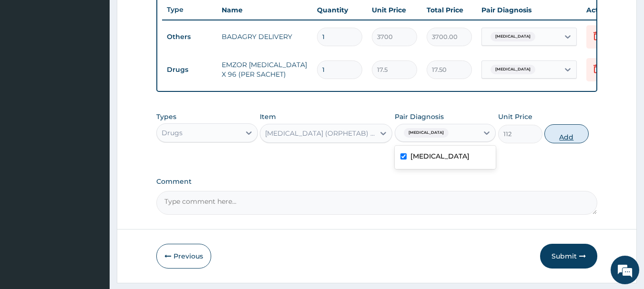
click at [569, 140] on button "Add" at bounding box center [566, 133] width 44 height 19
type input "0"
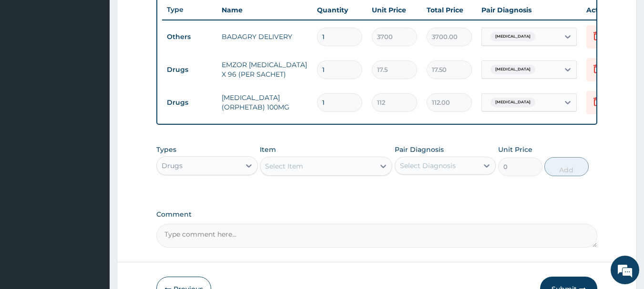
click at [333, 174] on div "Select Item" at bounding box center [317, 166] width 114 height 15
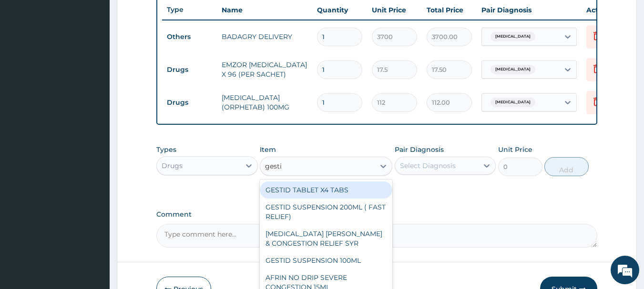
type input "gestid"
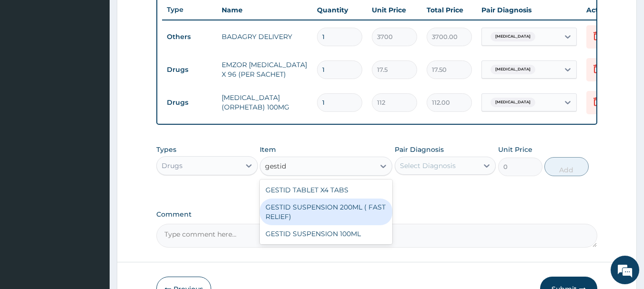
click at [339, 214] on div "GESTID SUSPENSION 200ML ( FAST RELIEF)" at bounding box center [326, 212] width 132 height 27
type input "1540"
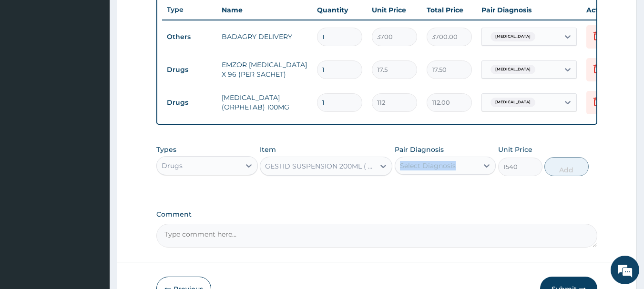
drag, startPoint x: 449, startPoint y: 163, endPoint x: 461, endPoint y: 199, distance: 38.3
click at [461, 195] on div "Types Drugs Item option GESTID SUSPENSION 200ML ( FAST RELIEF), selected. Selec…" at bounding box center [376, 167] width 441 height 55
click at [469, 173] on div "Select Diagnosis" at bounding box center [436, 165] width 83 height 15
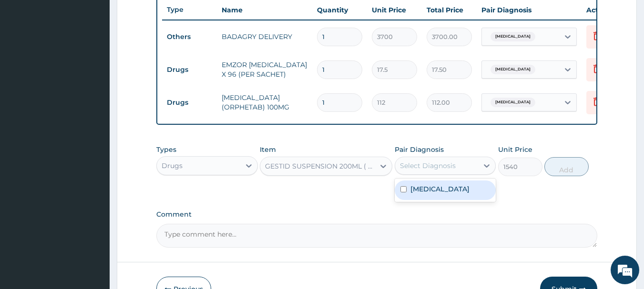
click at [476, 196] on div "Malaria" at bounding box center [446, 191] width 102 height 20
checkbox input "true"
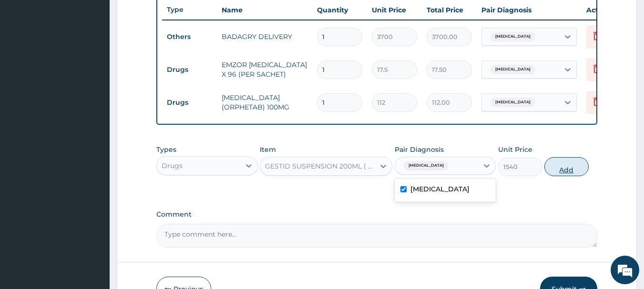
click at [561, 172] on button "Add" at bounding box center [566, 166] width 44 height 19
type input "0"
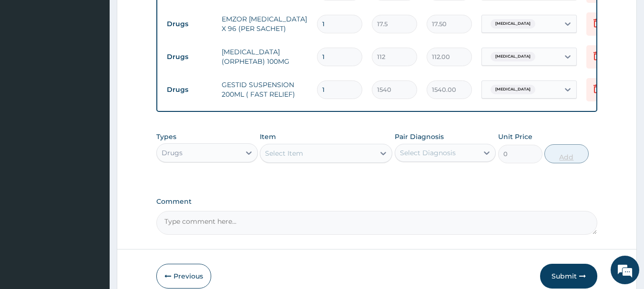
scroll to position [458, 0]
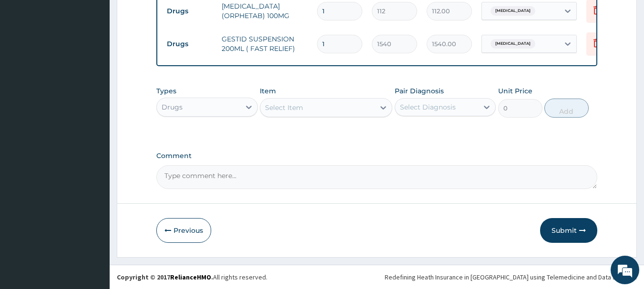
click at [290, 106] on div "Select Item" at bounding box center [284, 108] width 38 height 10
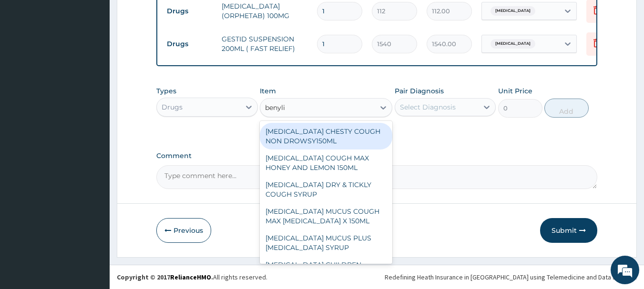
type input "benylin"
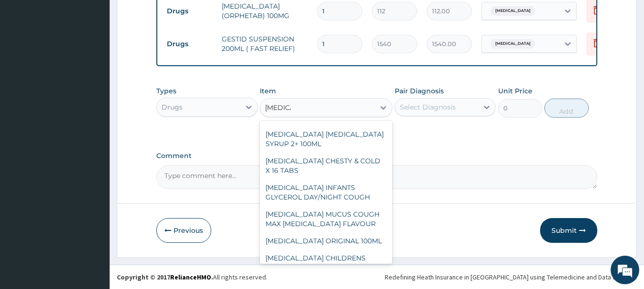
scroll to position [159, 0]
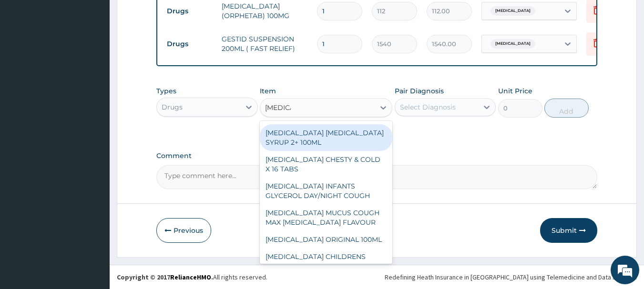
click at [303, 138] on div "BENYLIN DRY COUGH SYRUP 2+ 100ML" at bounding box center [326, 137] width 132 height 27
type input "2100"
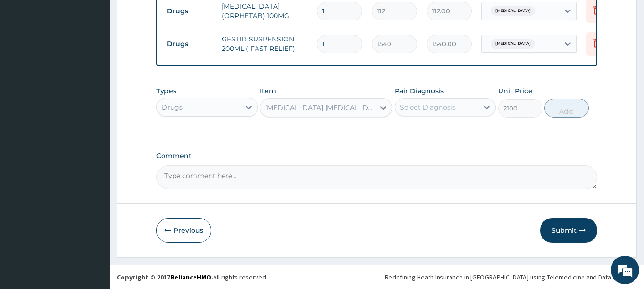
click at [427, 103] on div "Select Diagnosis" at bounding box center [428, 107] width 56 height 10
click at [452, 134] on div "Malaria" at bounding box center [446, 132] width 102 height 20
checkbox input "true"
click at [587, 101] on div "Types Drugs Item BENYLIN DRY COUGH SYRUP 2+ 100ML Pair Diagnosis option Malaria…" at bounding box center [376, 101] width 441 height 41
click at [568, 109] on button "Add" at bounding box center [566, 108] width 44 height 19
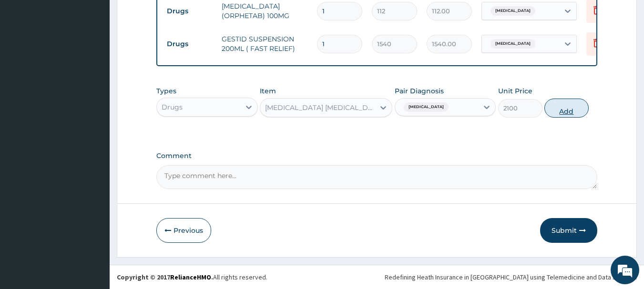
type input "0"
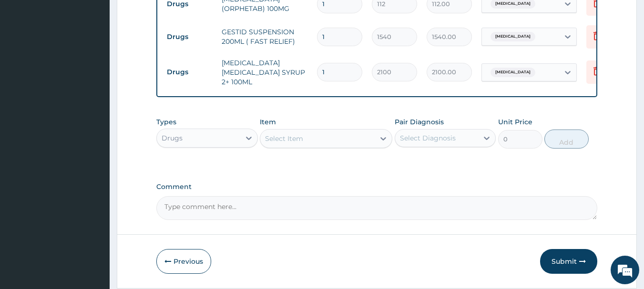
click at [352, 142] on div "Select Item" at bounding box center [317, 138] width 114 height 15
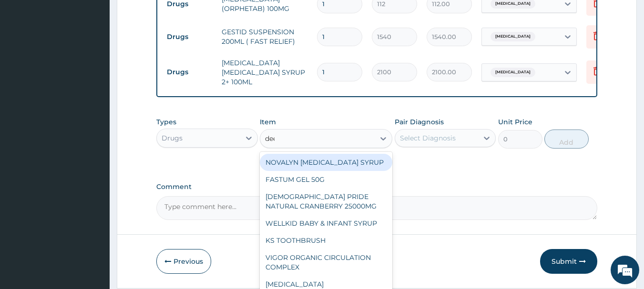
type input "deep"
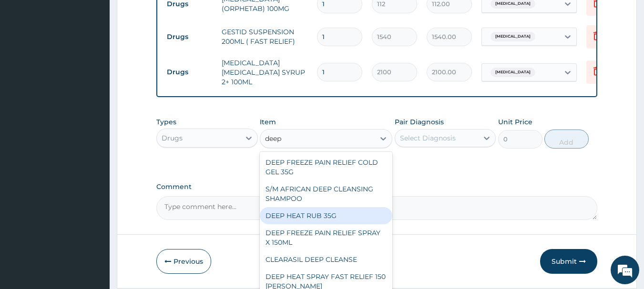
click at [338, 222] on div "DEEP HEAT RUB 35G" at bounding box center [326, 215] width 132 height 17
type input "2870"
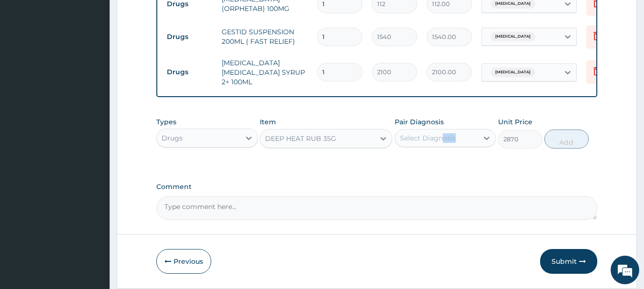
drag, startPoint x: 431, startPoint y: 155, endPoint x: 443, endPoint y: 142, distance: 17.9
click at [443, 142] on div "Types Drugs Item DEEP HEAT RUB 35G Pair Diagnosis Select Diagnosis Unit Price 2…" at bounding box center [376, 139] width 441 height 55
click at [443, 142] on div "Select Diagnosis" at bounding box center [428, 138] width 56 height 10
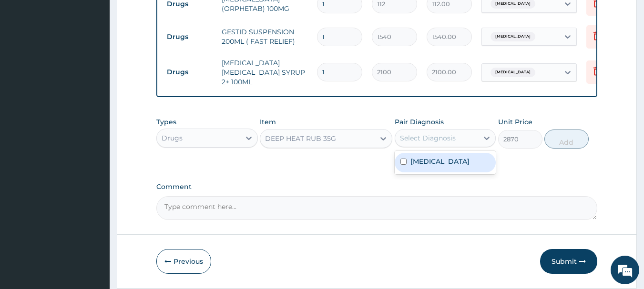
click at [459, 165] on div "Malaria" at bounding box center [446, 163] width 102 height 20
checkbox input "true"
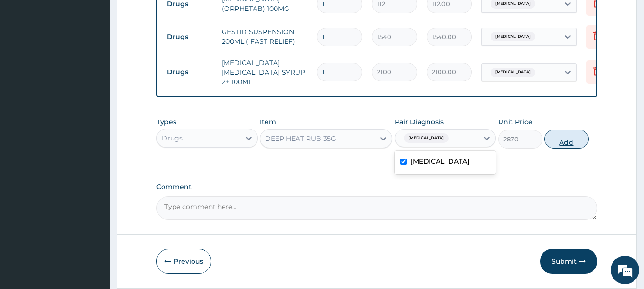
click at [579, 145] on button "Add" at bounding box center [566, 139] width 44 height 19
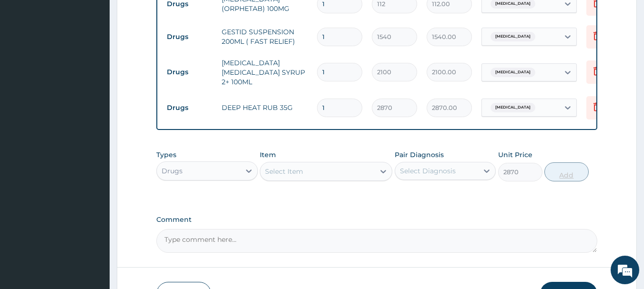
type input "0"
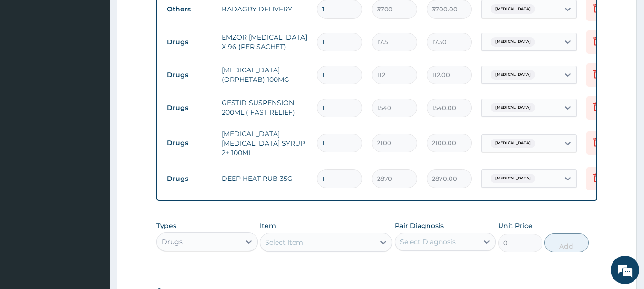
scroll to position [387, 0]
click at [338, 70] on input "1" at bounding box center [339, 75] width 45 height 19
type input "16"
type input "1792.00"
type input "16"
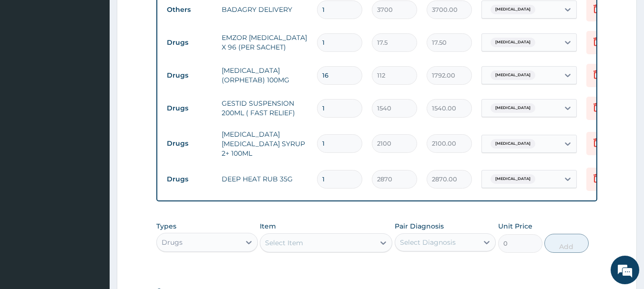
click at [334, 51] on input "1" at bounding box center [339, 42] width 45 height 19
type input "0.00"
type input "3"
type input "52.50"
type input "36"
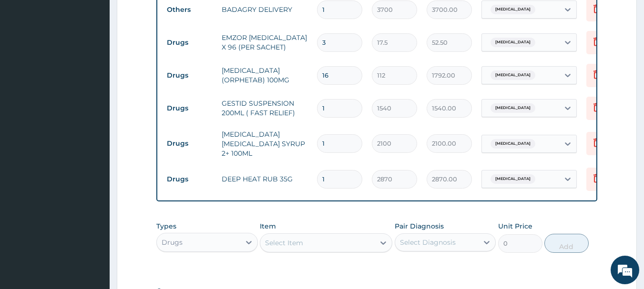
type input "630.00"
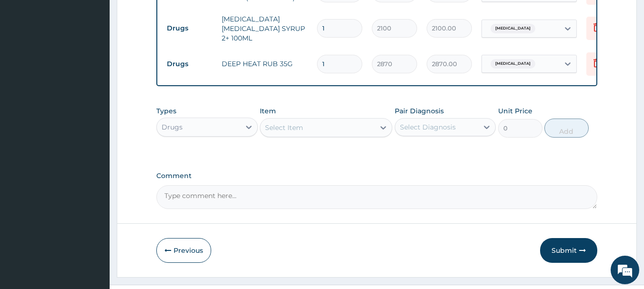
scroll to position [524, 0]
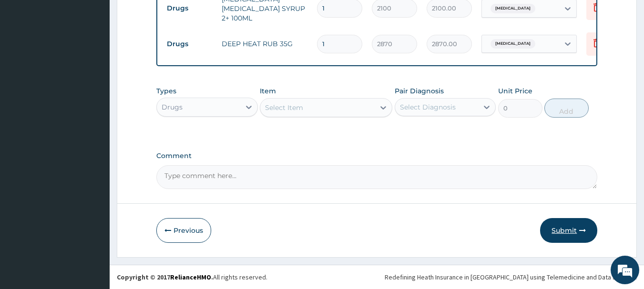
click at [570, 227] on button "Submit" at bounding box center [568, 230] width 57 height 25
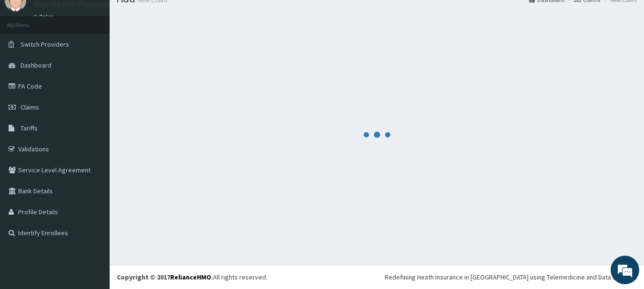
scroll to position [39, 0]
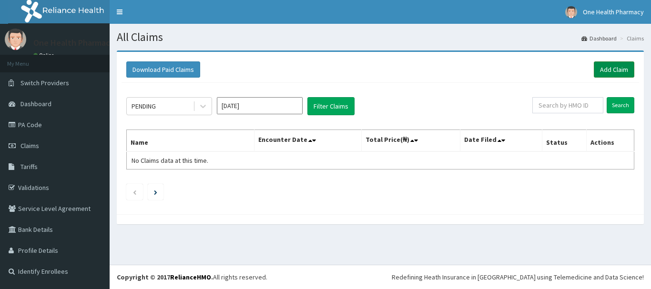
click at [614, 73] on link "Add Claim" at bounding box center [614, 69] width 41 height 16
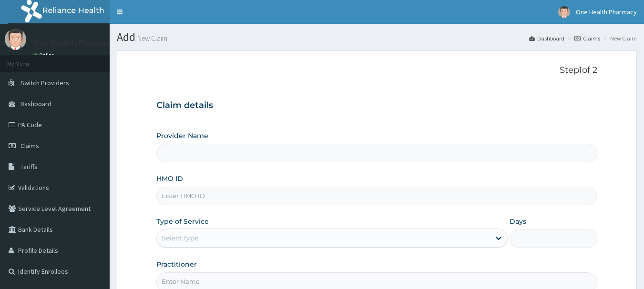
click at [275, 193] on input "HMO ID" at bounding box center [376, 196] width 441 height 19
paste input "EYS/10007/A"
type input "EYS/10007/A"
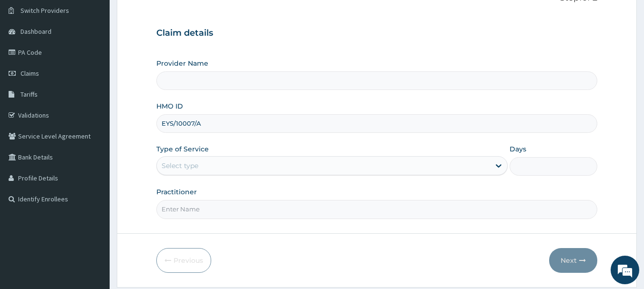
scroll to position [102, 0]
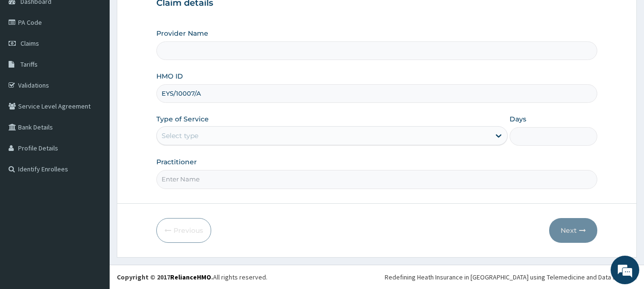
type input "OneHealth Pharmacy"
type input "EYS/10007/A"
click at [201, 141] on div "Select type" at bounding box center [323, 135] width 333 height 15
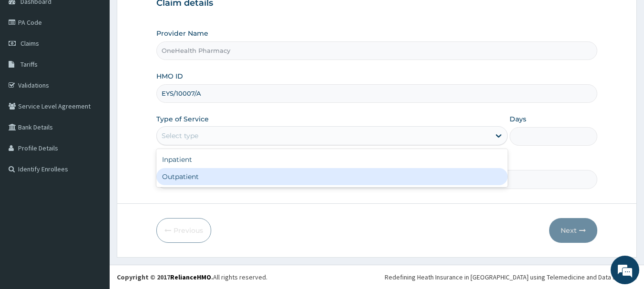
click at [208, 172] on div "Outpatient" at bounding box center [331, 176] width 351 height 17
click at [208, 172] on input "Practitioner" at bounding box center [376, 179] width 441 height 19
type input "1"
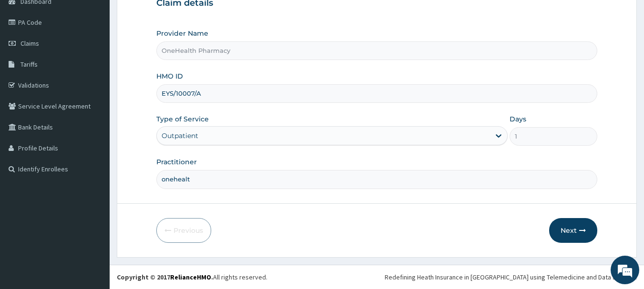
type input "onehealth"
click at [581, 234] on button "Next" at bounding box center [573, 230] width 48 height 25
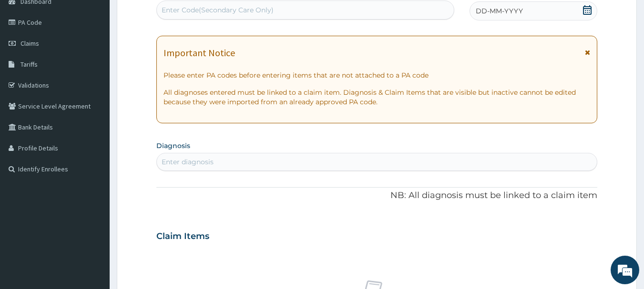
scroll to position [0, 0]
click at [364, 10] on div "Enter Code(Secondary Care Only)" at bounding box center [305, 9] width 297 height 15
paste input "PR/30BCD825"
type input "PR/30BCD825"
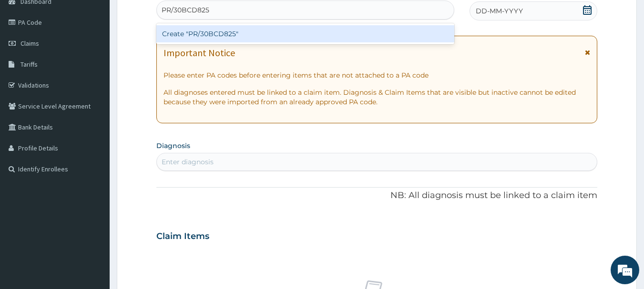
click at [364, 30] on div "Create "PR/30BCD825"" at bounding box center [305, 33] width 298 height 17
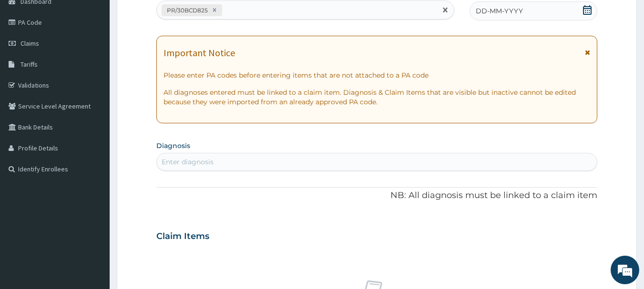
click at [555, 14] on div "DD-MM-YYYY" at bounding box center [533, 10] width 128 height 19
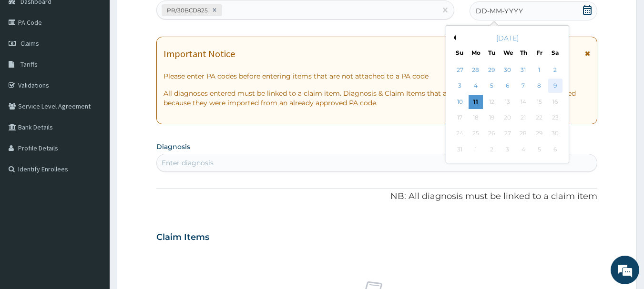
click at [551, 88] on div "9" at bounding box center [555, 86] width 14 height 14
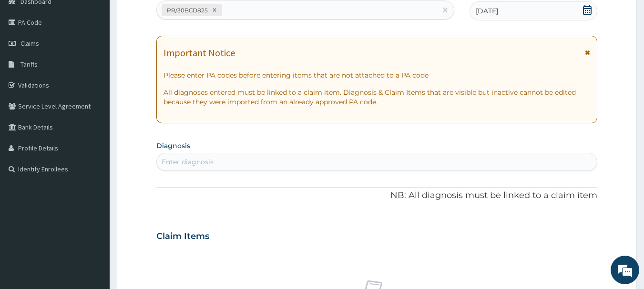
click at [418, 162] on div "Enter diagnosis" at bounding box center [377, 161] width 440 height 15
type input "[MEDICAL_DATA]"
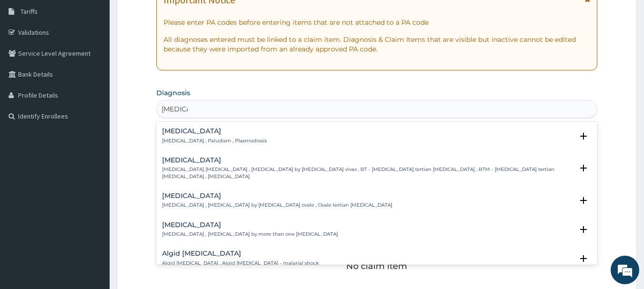
scroll to position [166, 0]
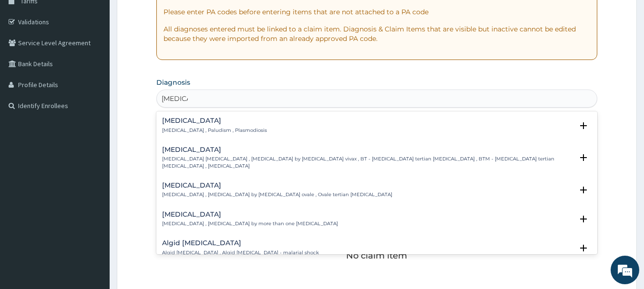
click at [183, 124] on h4 "[MEDICAL_DATA]" at bounding box center [214, 120] width 105 height 7
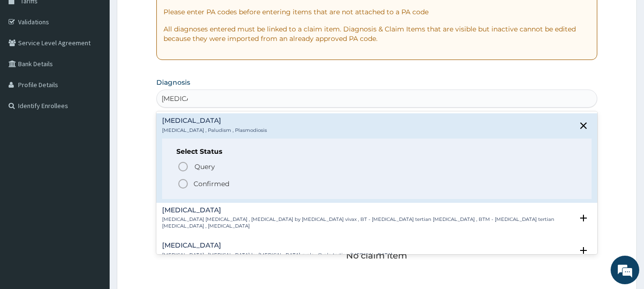
click at [192, 181] on span "Confirmed" at bounding box center [377, 183] width 400 height 11
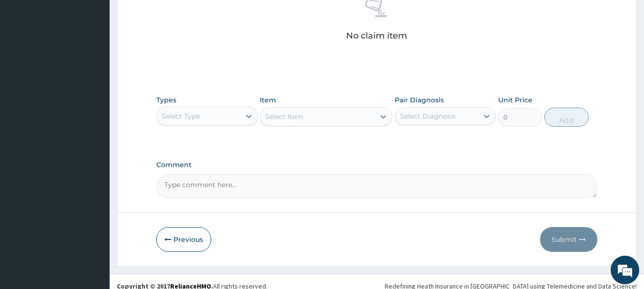
scroll to position [398, 0]
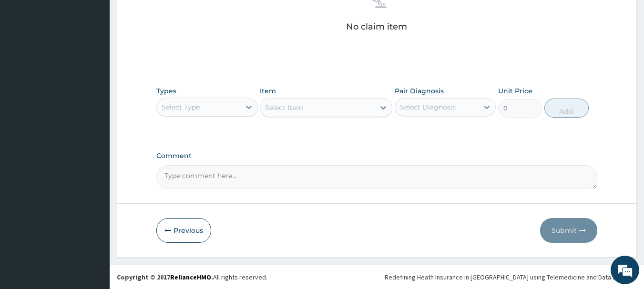
click at [204, 108] on div "Select Type" at bounding box center [198, 107] width 83 height 15
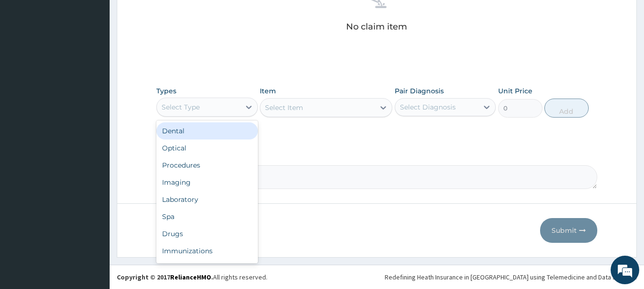
type input "o"
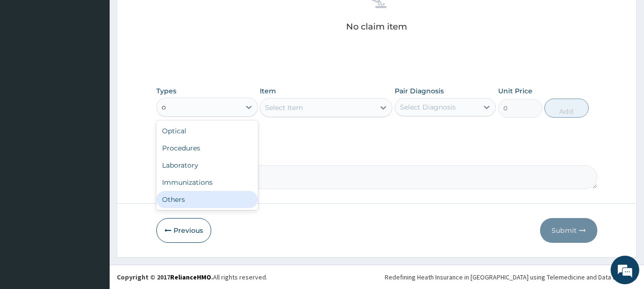
click at [201, 206] on div "Others" at bounding box center [207, 199] width 102 height 17
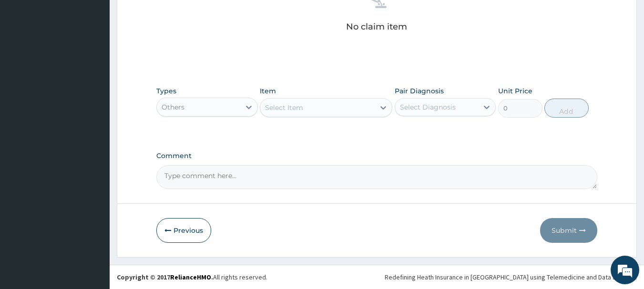
click at [317, 101] on div "Select Item" at bounding box center [317, 107] width 114 height 15
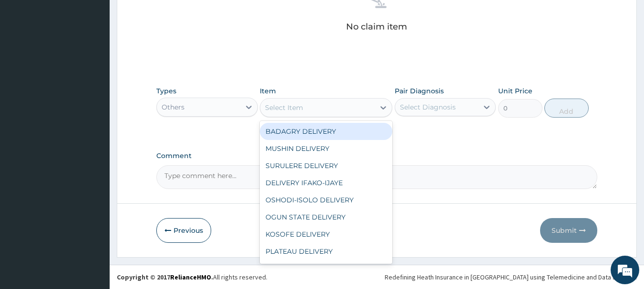
type input "b"
click at [322, 126] on div "BADAGRY DELIVERY" at bounding box center [326, 131] width 132 height 17
type input "3700"
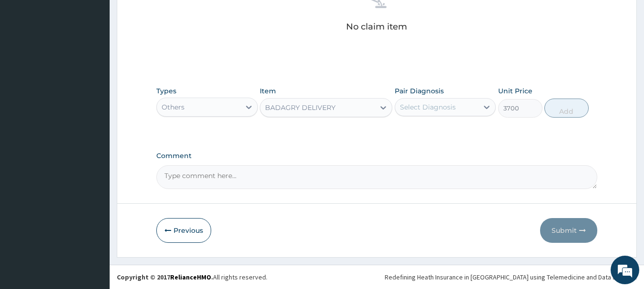
click at [432, 101] on div "Select Diagnosis" at bounding box center [436, 107] width 83 height 15
click at [462, 132] on div "[MEDICAL_DATA]" at bounding box center [446, 132] width 102 height 20
checkbox input "true"
click at [569, 101] on button "Add" at bounding box center [566, 108] width 44 height 19
type input "0"
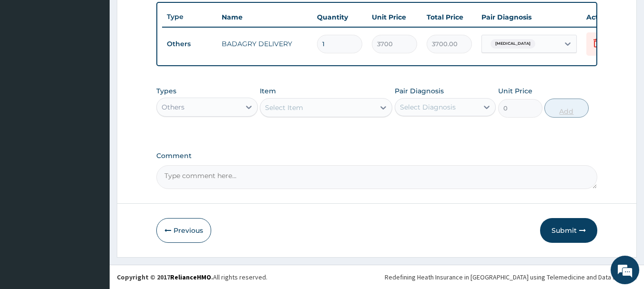
scroll to position [360, 0]
click at [243, 102] on div at bounding box center [248, 107] width 17 height 17
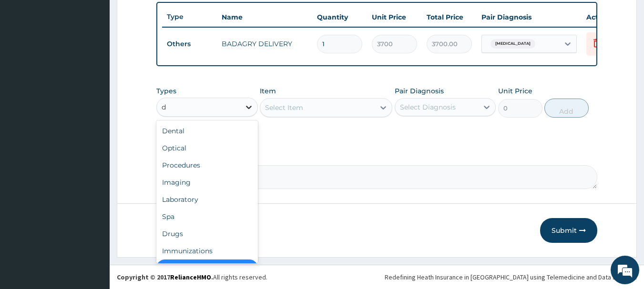
scroll to position [15, 0]
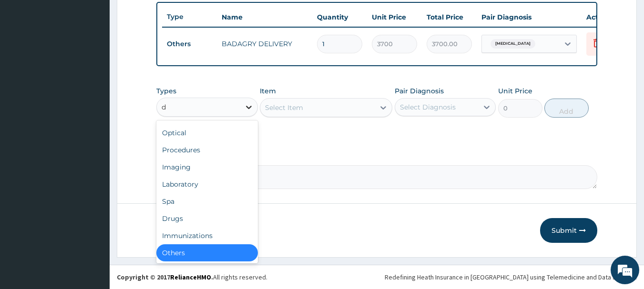
type input "dr"
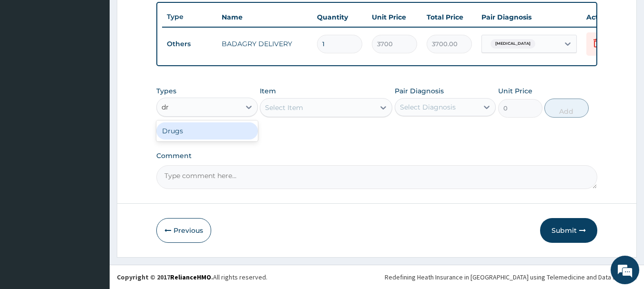
click at [236, 131] on div "Drugs" at bounding box center [207, 130] width 102 height 17
click at [357, 104] on div "Select Item" at bounding box center [326, 107] width 132 height 19
click at [357, 104] on div "Select Item" at bounding box center [317, 107] width 114 height 15
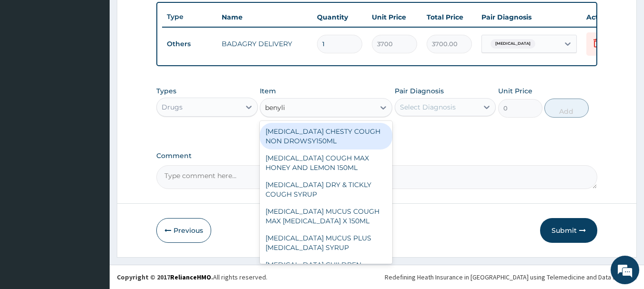
type input "[MEDICAL_DATA]"
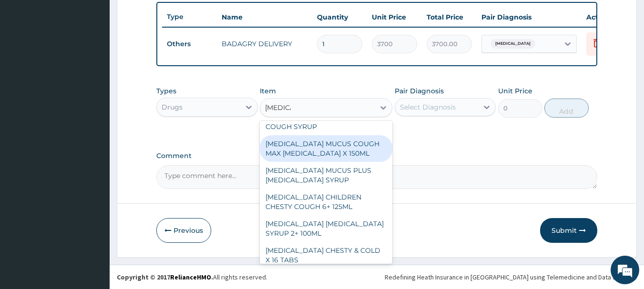
scroll to position [95, 0]
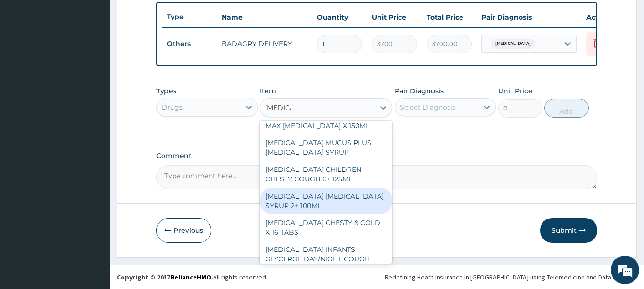
click at [353, 192] on div "[MEDICAL_DATA] [MEDICAL_DATA] SYRUP 2+ 100ML" at bounding box center [326, 201] width 132 height 27
type input "2100"
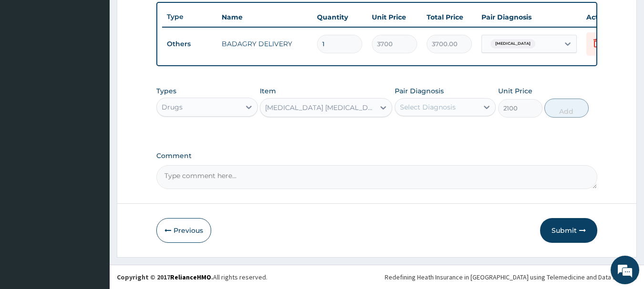
click at [448, 101] on div "Select Diagnosis" at bounding box center [436, 107] width 83 height 15
click at [467, 136] on div "[MEDICAL_DATA]" at bounding box center [446, 132] width 102 height 20
checkbox input "true"
click at [569, 109] on button "Add" at bounding box center [566, 108] width 44 height 19
type input "0"
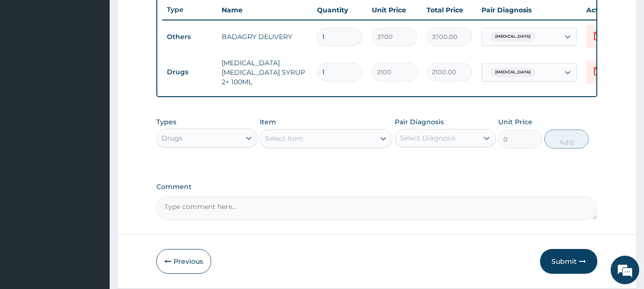
click at [334, 145] on div "Select Item" at bounding box center [317, 138] width 114 height 15
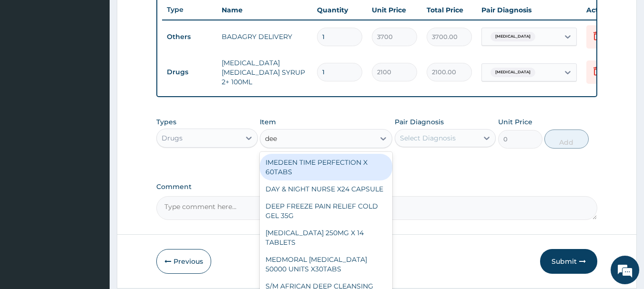
type input "deep"
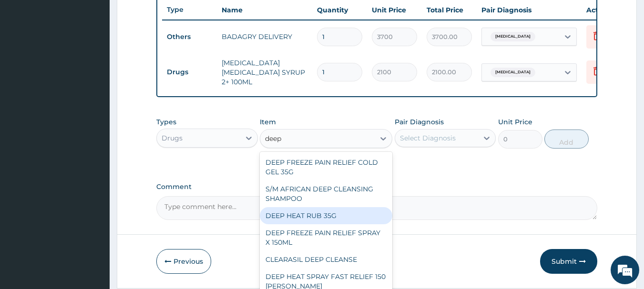
click at [332, 220] on div "DEEP HEAT RUB 35G" at bounding box center [326, 215] width 132 height 17
type input "2870"
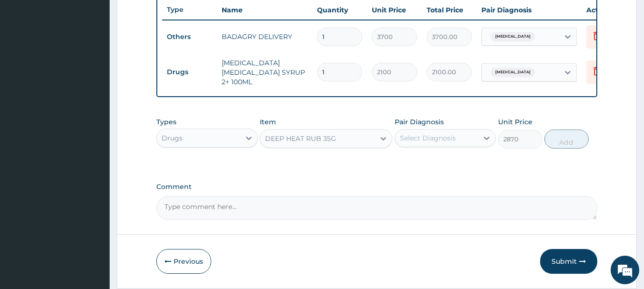
click at [430, 147] on div "Select Diagnosis" at bounding box center [446, 138] width 102 height 18
click at [455, 163] on div "[MEDICAL_DATA]" at bounding box center [446, 163] width 102 height 20
checkbox input "true"
click at [562, 141] on button "Add" at bounding box center [566, 139] width 44 height 19
type input "0"
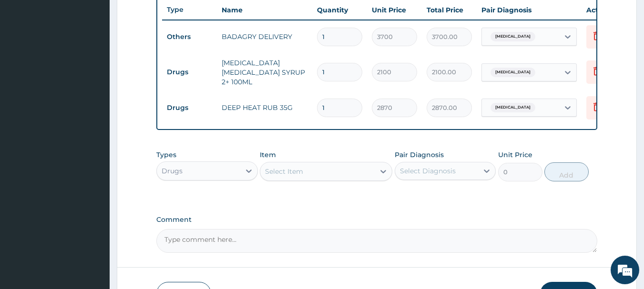
click at [346, 178] on div "Select Item" at bounding box center [317, 171] width 114 height 15
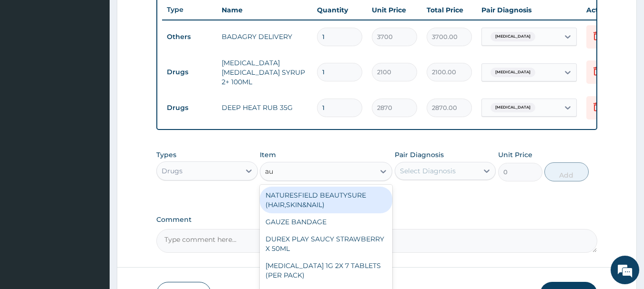
type input "aug"
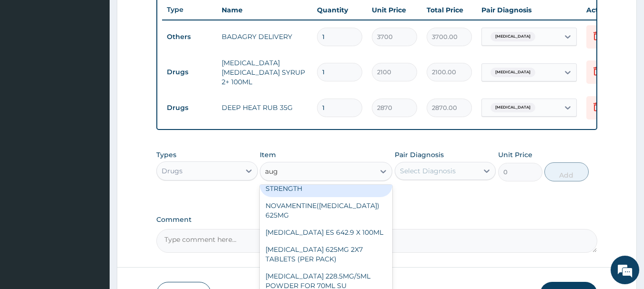
scroll to position [87, 0]
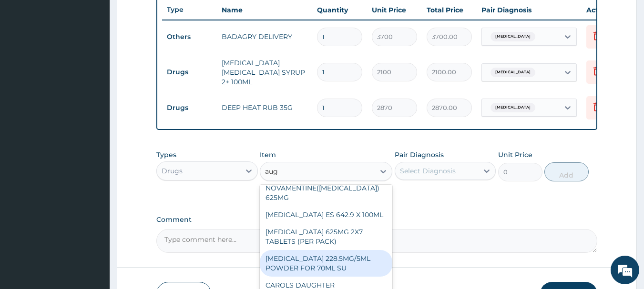
click at [320, 258] on div "[MEDICAL_DATA] 228.5MG/5ML POWDER FOR 70ML SU" at bounding box center [326, 263] width 132 height 27
type input "4340"
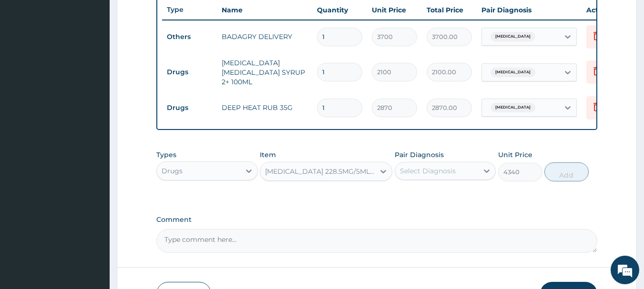
click at [440, 179] on div "Select Diagnosis" at bounding box center [436, 170] width 83 height 15
click at [467, 201] on div "[MEDICAL_DATA]" at bounding box center [446, 196] width 102 height 20
checkbox input "true"
click at [562, 175] on button "Add" at bounding box center [566, 172] width 44 height 19
type input "0"
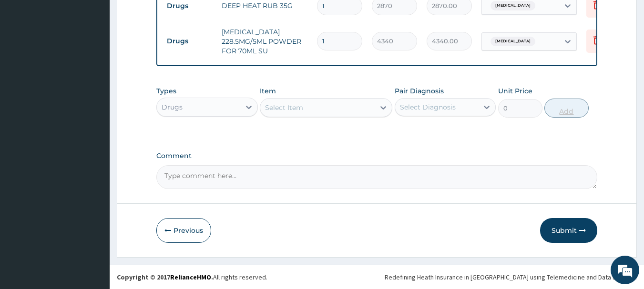
scroll to position [464, 0]
click at [562, 175] on textarea "Comment" at bounding box center [376, 177] width 441 height 24
click at [586, 229] on button "Submit" at bounding box center [568, 230] width 57 height 25
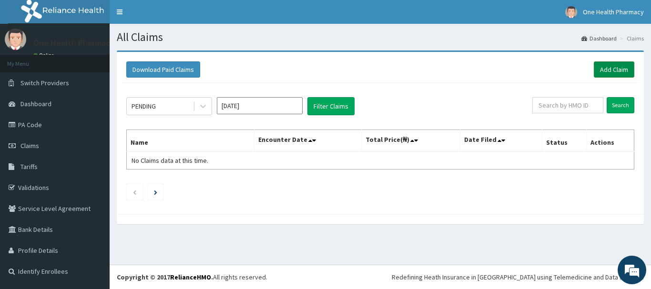
click at [613, 68] on link "Add Claim" at bounding box center [614, 69] width 41 height 16
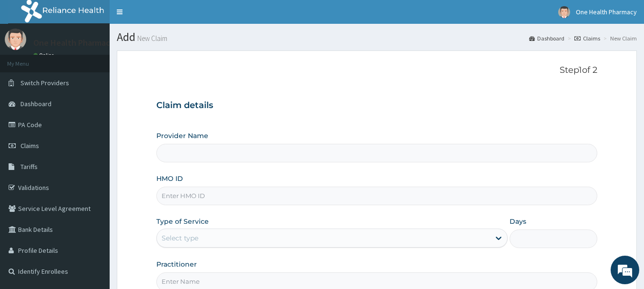
click at [333, 195] on input "HMO ID" at bounding box center [376, 196] width 441 height 19
type input "OneHealth Pharmacy"
paste input "KSB/10770/A"
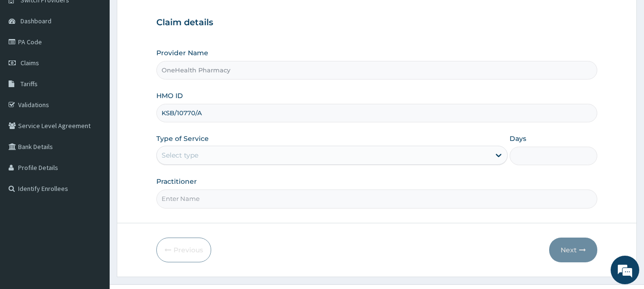
scroll to position [102, 0]
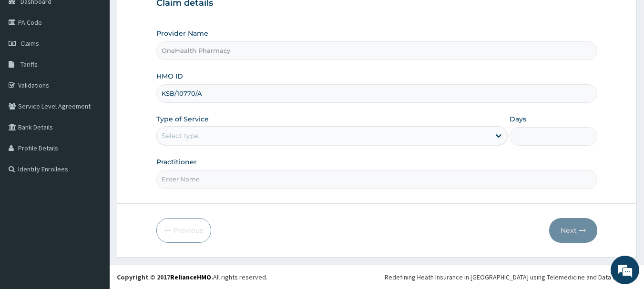
type input "KSB/10770/A"
click at [219, 137] on div "Select type" at bounding box center [323, 135] width 333 height 15
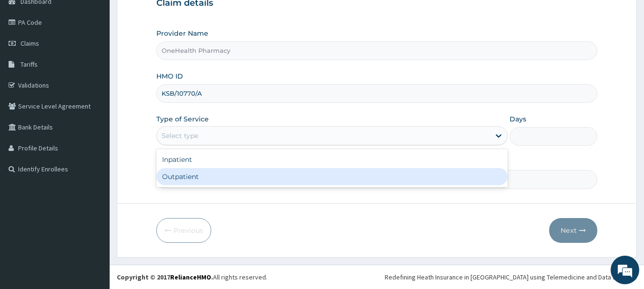
drag, startPoint x: 224, startPoint y: 187, endPoint x: 223, endPoint y: 180, distance: 7.7
click at [223, 180] on div "Inpatient Outpatient" at bounding box center [331, 168] width 351 height 38
click at [223, 180] on div "Outpatient" at bounding box center [331, 176] width 351 height 17
type input "1"
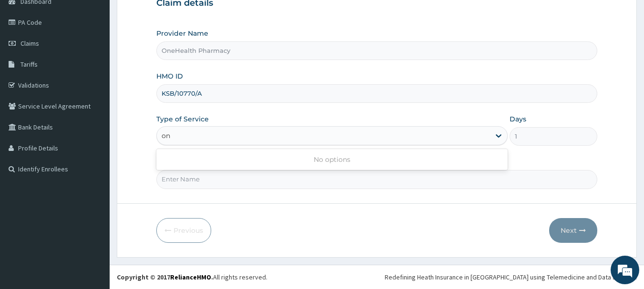
type input "on"
click at [223, 180] on input "Practitioner" at bounding box center [376, 179] width 441 height 19
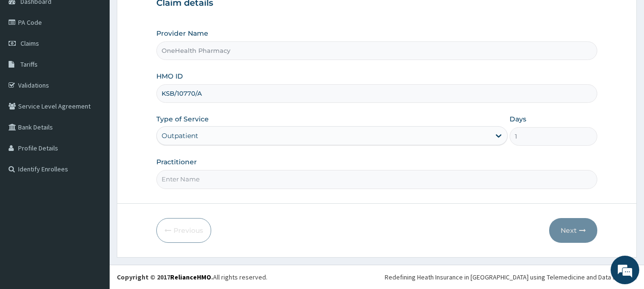
scroll to position [0, 0]
type input "onehealth"
click at [574, 228] on button "Next" at bounding box center [573, 230] width 48 height 25
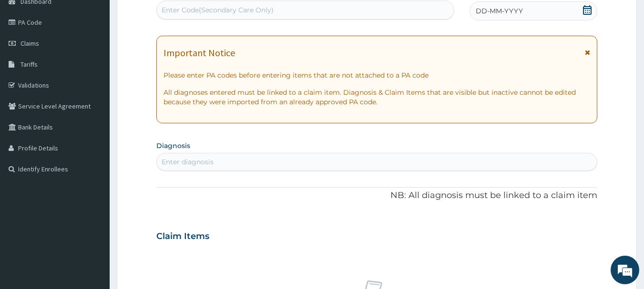
click at [359, 11] on div "Enter Code(Secondary Care Only)" at bounding box center [305, 9] width 297 height 15
paste input "PR/36FE5FD9"
type input "PR/36FE5FD9"
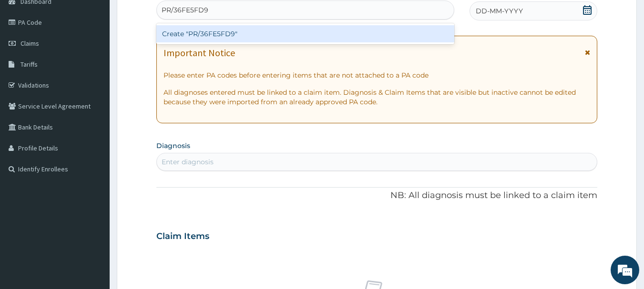
click at [356, 36] on div "Create "PR/36FE5FD9"" at bounding box center [305, 33] width 298 height 17
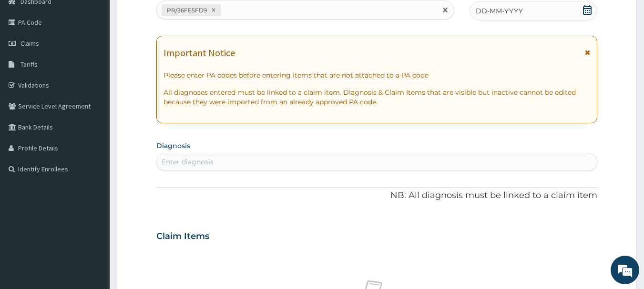
click at [492, 13] on span "DD-MM-YYYY" at bounding box center [499, 11] width 47 height 10
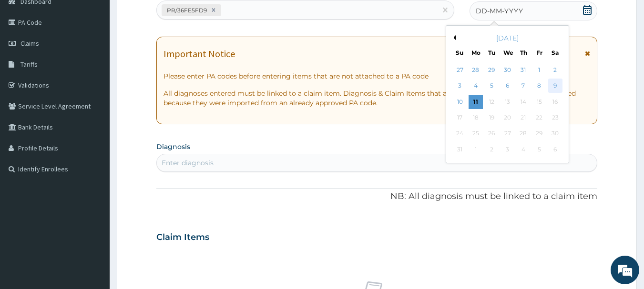
drag, startPoint x: 547, startPoint y: 90, endPoint x: 552, endPoint y: 89, distance: 5.3
click at [552, 89] on div "3 4 5 6 7 8 9" at bounding box center [507, 86] width 111 height 16
click at [552, 89] on div "9" at bounding box center [555, 86] width 14 height 14
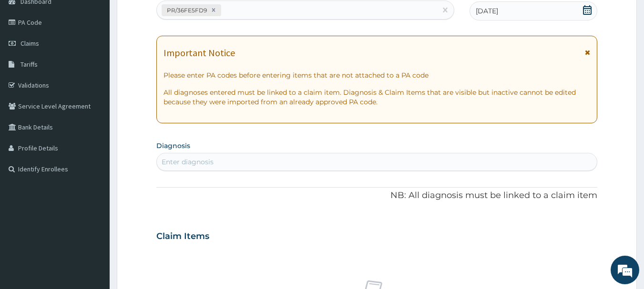
click at [551, 159] on div "Enter diagnosis" at bounding box center [377, 161] width 440 height 15
type input "[MEDICAL_DATA]"
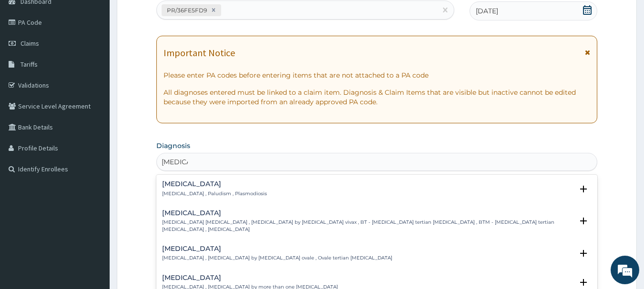
click at [183, 189] on div "Malaria Malaria , Paludism , Plasmodiosis" at bounding box center [214, 189] width 105 height 17
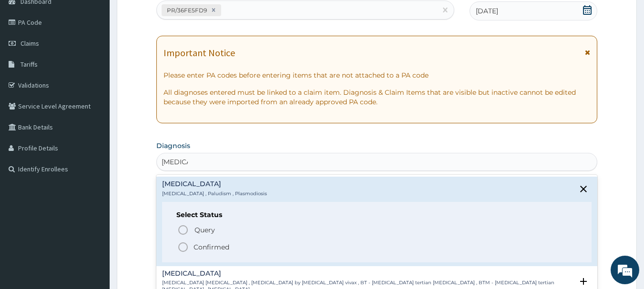
click at [187, 247] on circle "status option filled" at bounding box center [183, 247] width 9 height 9
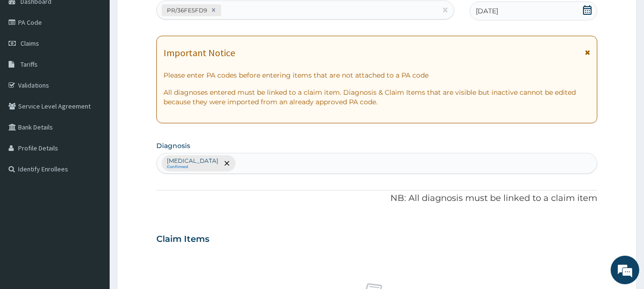
scroll to position [398, 0]
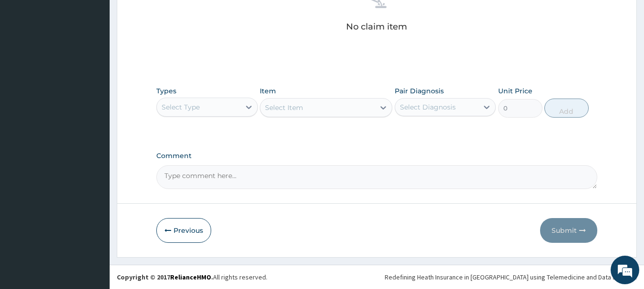
click at [202, 111] on div "Select Type" at bounding box center [198, 107] width 83 height 15
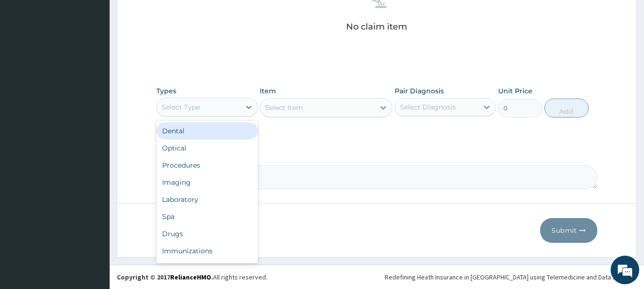
type input "o"
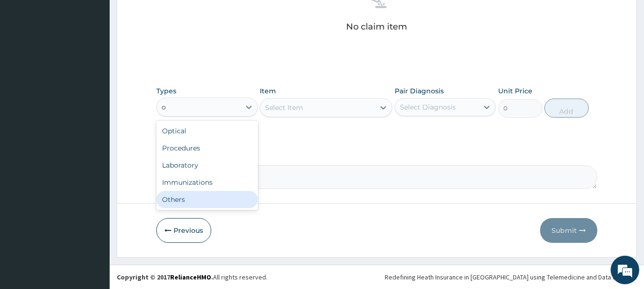
click at [208, 194] on div "Others" at bounding box center [207, 199] width 102 height 17
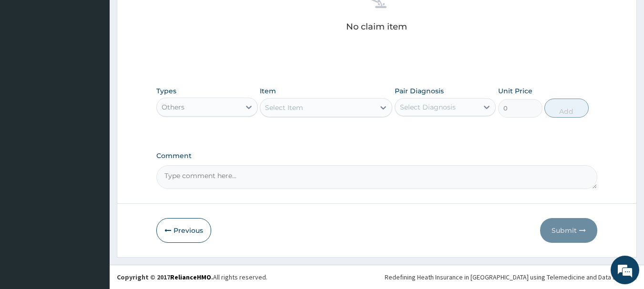
click at [325, 111] on div "Select Item" at bounding box center [317, 107] width 114 height 15
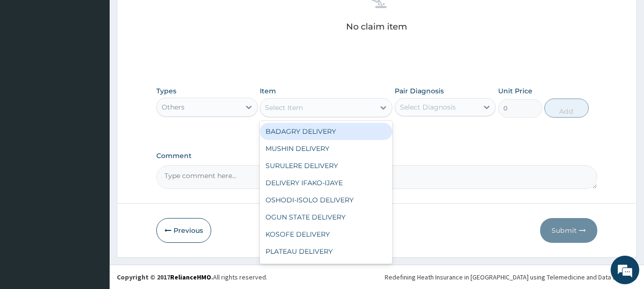
type input "b"
click at [330, 130] on div "BADAGRY DELIVERY" at bounding box center [326, 131] width 132 height 17
type input "3700"
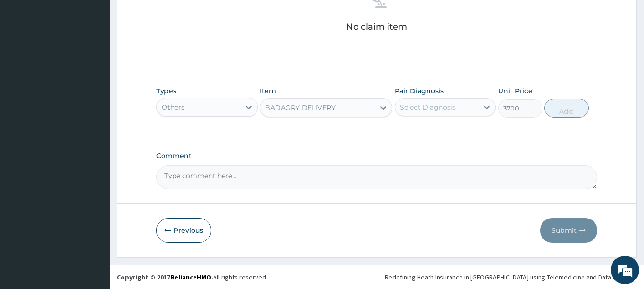
click at [454, 108] on div "Select Diagnosis" at bounding box center [428, 107] width 56 height 10
click at [465, 135] on div "[MEDICAL_DATA]" at bounding box center [446, 132] width 102 height 20
checkbox input "true"
click at [561, 104] on button "Add" at bounding box center [566, 108] width 44 height 19
type input "0"
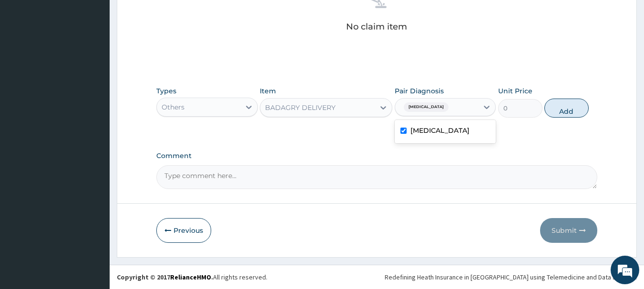
scroll to position [360, 0]
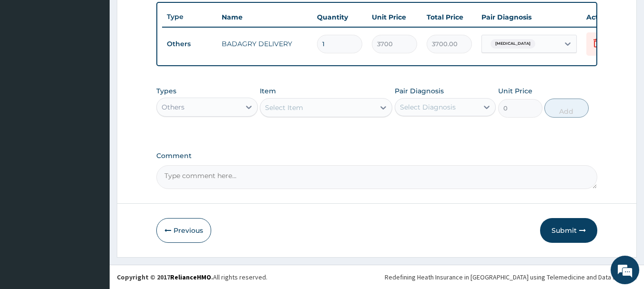
click at [208, 113] on div "Others" at bounding box center [198, 107] width 83 height 15
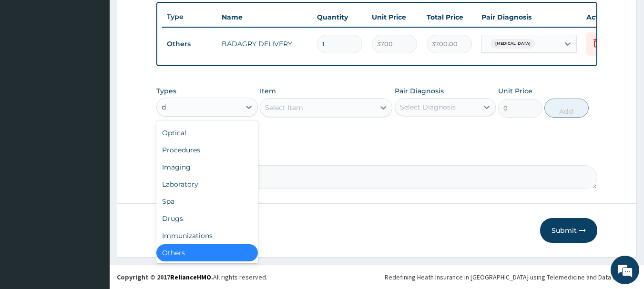
scroll to position [15, 0]
type input "dr"
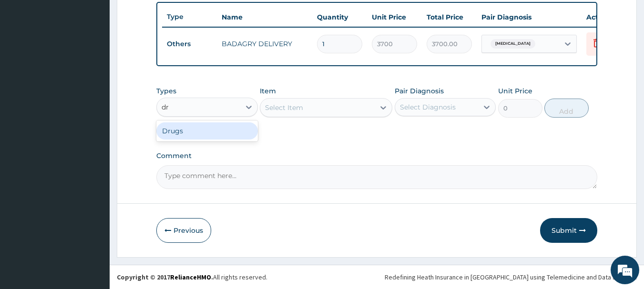
scroll to position [0, 0]
click at [219, 136] on div "Drugs" at bounding box center [207, 130] width 102 height 17
click at [317, 103] on div "Select Item" at bounding box center [326, 107] width 132 height 19
click at [317, 103] on div "Select Item" at bounding box center [317, 107] width 114 height 15
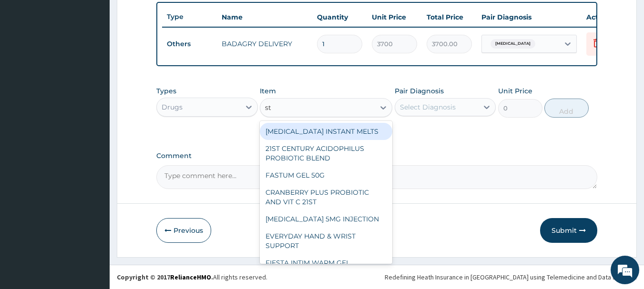
type input "st r"
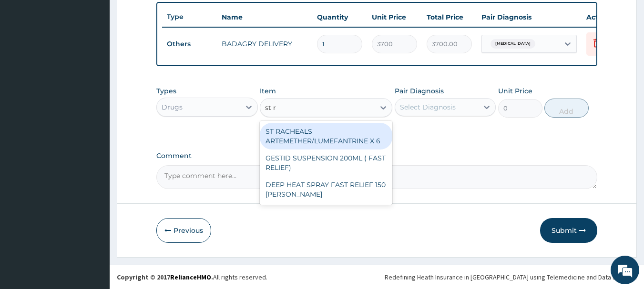
click at [329, 132] on div "ST RACHEALS ARTEMETHER/LUMEFANTRINE X 6" at bounding box center [326, 136] width 132 height 27
type input "303.3333435058594"
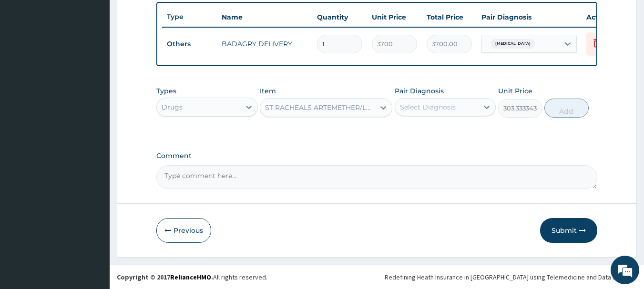
click at [470, 110] on div "Select Diagnosis" at bounding box center [436, 107] width 83 height 15
click at [477, 127] on div "[MEDICAL_DATA]" at bounding box center [446, 132] width 102 height 20
checkbox input "true"
click at [561, 110] on button "Add" at bounding box center [566, 108] width 44 height 19
type input "0"
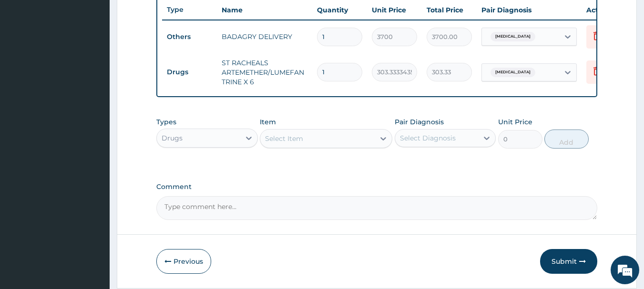
click at [315, 145] on div "Select Item" at bounding box center [317, 138] width 114 height 15
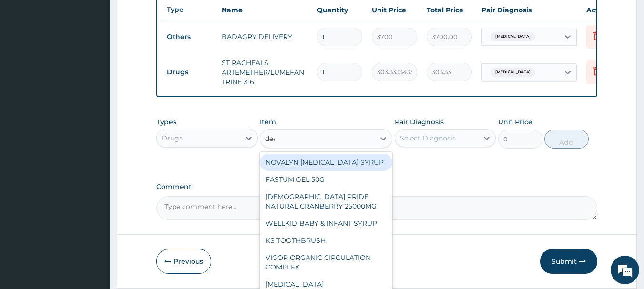
type input "deep"
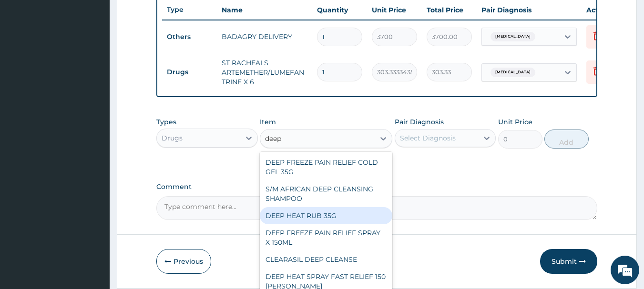
click at [314, 217] on div "DEEP HEAT RUB 35G" at bounding box center [326, 215] width 132 height 17
type input "2870"
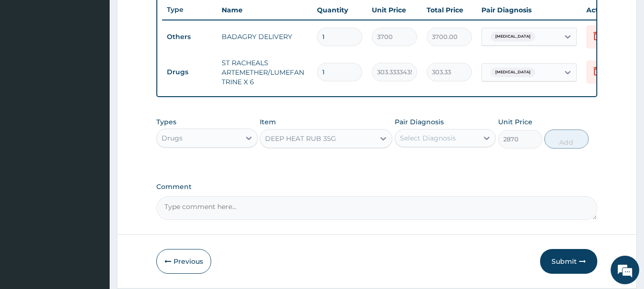
click at [445, 143] on div "Select Diagnosis" at bounding box center [428, 138] width 56 height 10
click at [449, 161] on div "[MEDICAL_DATA]" at bounding box center [446, 163] width 102 height 20
checkbox input "true"
click at [567, 141] on button "Add" at bounding box center [566, 139] width 44 height 19
type input "0"
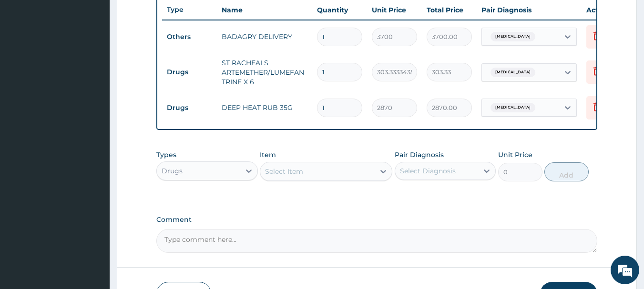
click at [345, 179] on div "Select Item" at bounding box center [317, 171] width 114 height 15
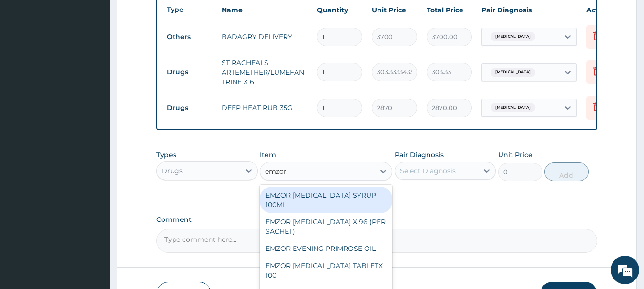
type input "emzor p"
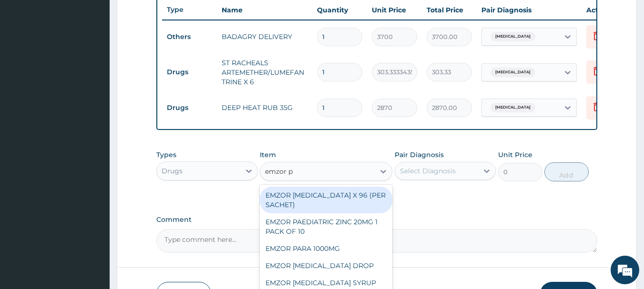
click at [354, 207] on div "EMZOR [MEDICAL_DATA] X 96 (PER SACHET)" at bounding box center [326, 200] width 132 height 27
type input "17.5"
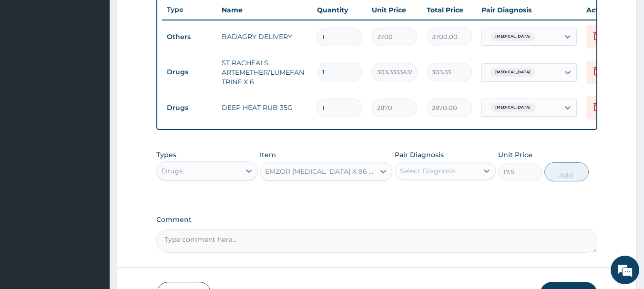
click at [431, 176] on div "Select Diagnosis" at bounding box center [428, 171] width 56 height 10
click at [447, 196] on div "[MEDICAL_DATA]" at bounding box center [446, 196] width 102 height 20
checkbox input "true"
click at [549, 182] on button "Add" at bounding box center [566, 172] width 44 height 19
type input "0"
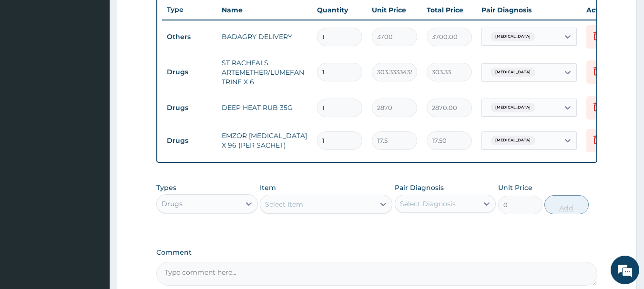
type input "0.00"
type input "3"
type input "52.50"
type input "36"
type input "630.00"
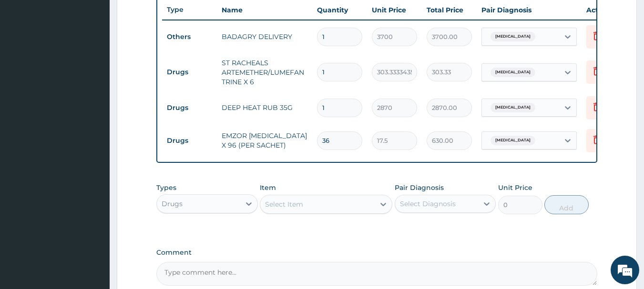
type input "36"
click at [360, 76] on input "1" at bounding box center [339, 72] width 45 height 19
type input "0.00"
type input "6"
type input "1820.00"
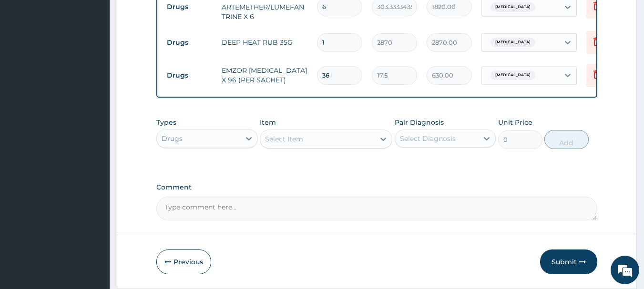
scroll to position [464, 0]
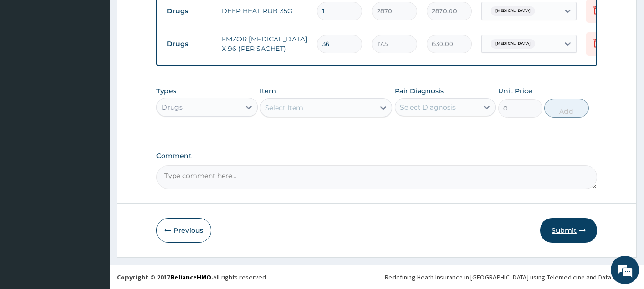
click at [569, 228] on button "Submit" at bounding box center [568, 230] width 57 height 25
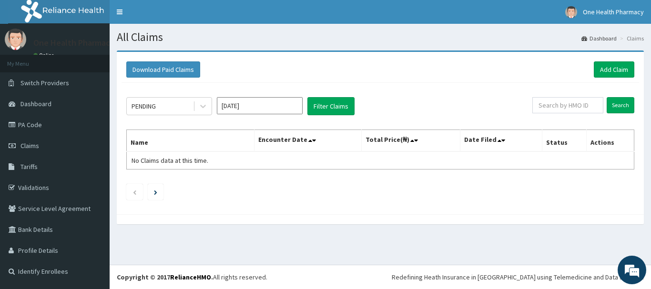
click at [609, 61] on div "Download Paid Claims Add Claim" at bounding box center [381, 70] width 518 height 26
click at [610, 69] on link "Add Claim" at bounding box center [614, 69] width 41 height 16
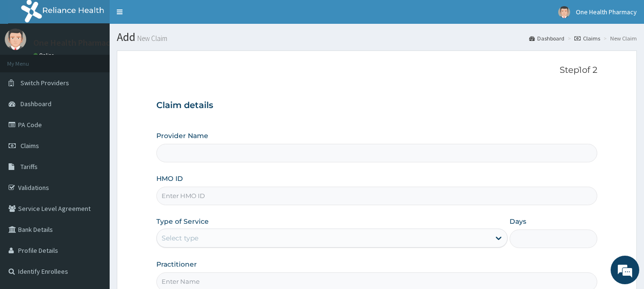
type input "OneHealth Pharmacy"
click at [426, 195] on input "HMO ID" at bounding box center [376, 196] width 441 height 19
paste input "GSV/10274/A"
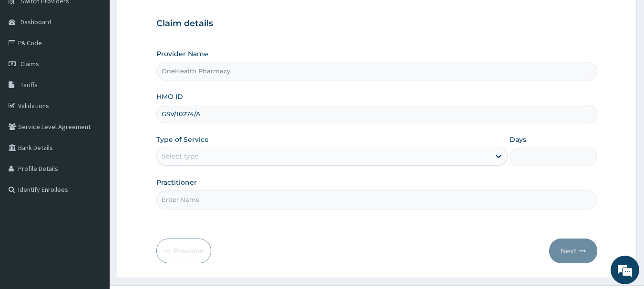
scroll to position [102, 0]
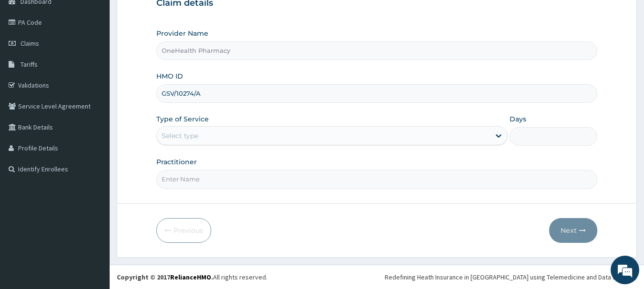
type input "GSV/10274/A"
click at [219, 135] on div "Select type" at bounding box center [323, 135] width 333 height 15
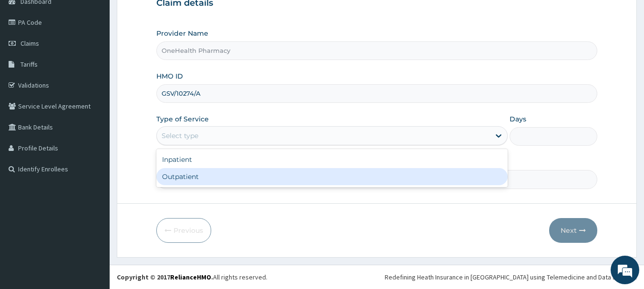
click at [219, 181] on div "Outpatient" at bounding box center [331, 176] width 351 height 17
click at [219, 181] on input "Practitioner" at bounding box center [376, 179] width 441 height 19
type input "1"
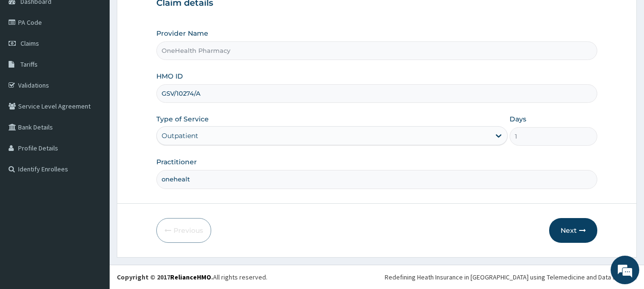
type input "onehealth"
click at [570, 226] on button "Next" at bounding box center [573, 230] width 48 height 25
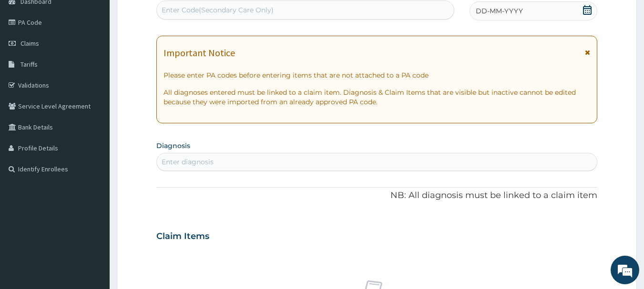
scroll to position [0, 0]
click at [387, 14] on div "Enter Code(Secondary Care Only)" at bounding box center [305, 9] width 297 height 15
paste input "PR/7F151829"
type input "PR/7F151829"
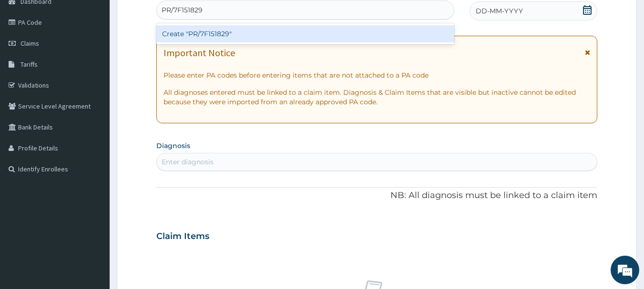
click at [387, 27] on div "Create "PR/7F151829"" at bounding box center [305, 33] width 298 height 17
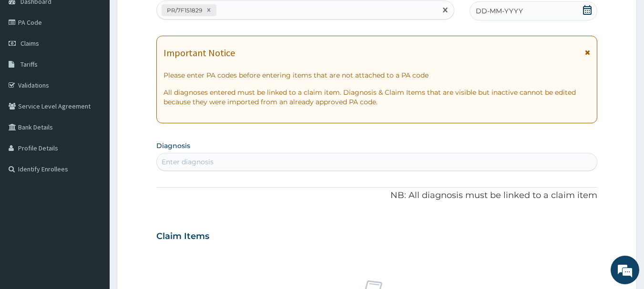
click at [511, 17] on div "DD-MM-YYYY" at bounding box center [533, 10] width 128 height 19
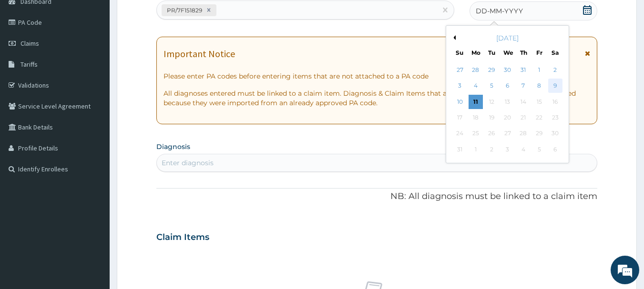
click at [556, 88] on div "9" at bounding box center [555, 86] width 14 height 14
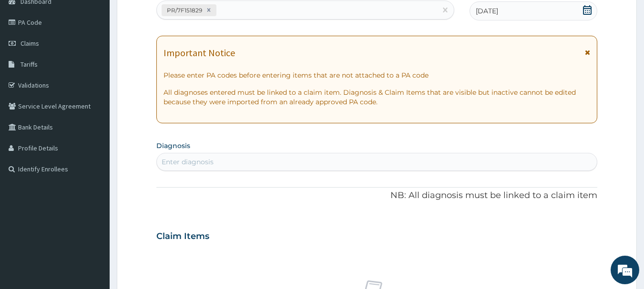
click at [397, 155] on div "Enter diagnosis" at bounding box center [377, 161] width 440 height 15
click at [397, 165] on div "Enter diagnosis" at bounding box center [377, 161] width 440 height 15
type input "[MEDICAL_DATA]"
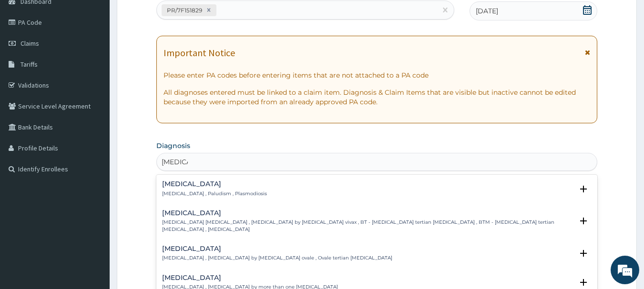
click at [165, 185] on h4 "[MEDICAL_DATA]" at bounding box center [214, 184] width 105 height 7
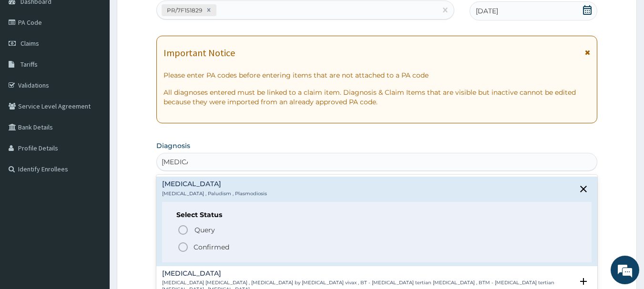
click at [189, 243] on span "Confirmed" at bounding box center [377, 247] width 400 height 11
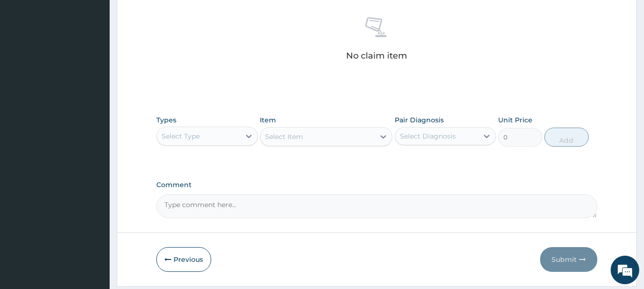
scroll to position [398, 0]
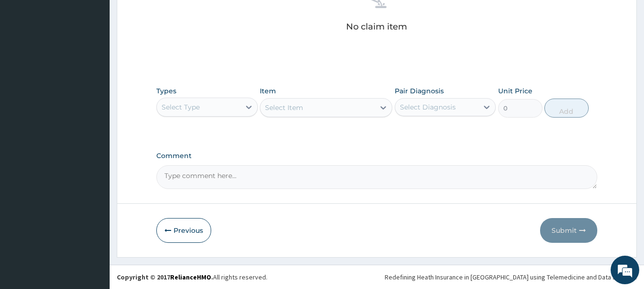
click at [210, 110] on div "Select Type" at bounding box center [198, 107] width 83 height 15
type input "o"
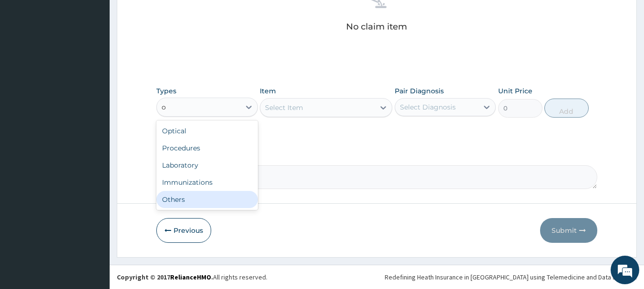
click at [217, 196] on div "Others" at bounding box center [207, 199] width 102 height 17
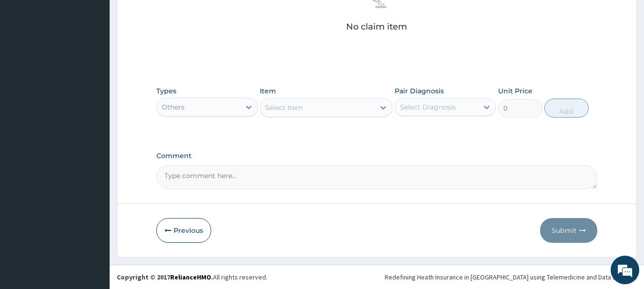
click at [310, 113] on div "Select Item" at bounding box center [317, 107] width 114 height 15
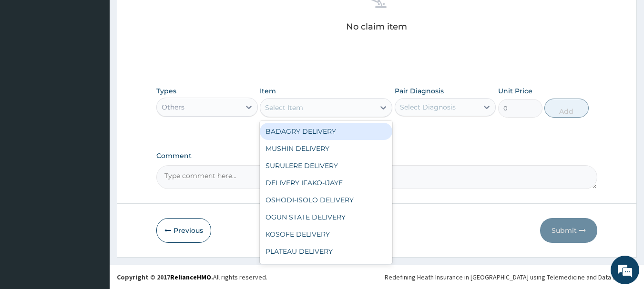
type input "b"
click at [315, 132] on div "BADAGRY DELIVERY" at bounding box center [326, 131] width 132 height 17
type input "3700"
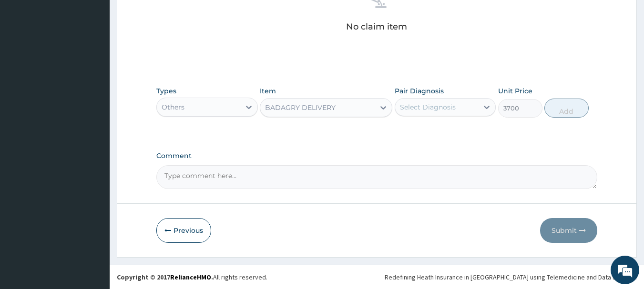
click at [450, 102] on div "Select Diagnosis" at bounding box center [428, 107] width 56 height 10
click at [458, 126] on div "[MEDICAL_DATA]" at bounding box center [446, 132] width 102 height 20
checkbox input "true"
click at [588, 113] on div "Types Others Item BADAGRY DELIVERY Pair Diagnosis option [MEDICAL_DATA], select…" at bounding box center [376, 101] width 441 height 41
click at [573, 108] on button "Add" at bounding box center [566, 108] width 44 height 19
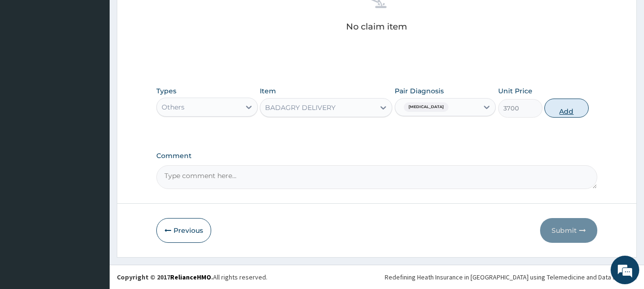
type input "0"
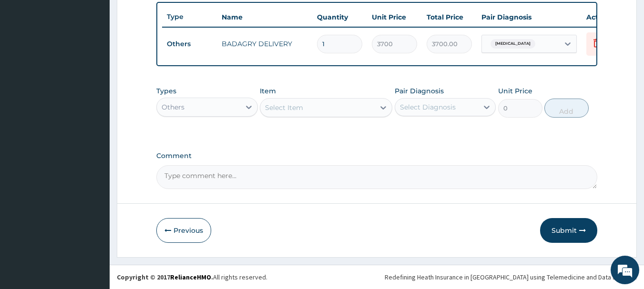
scroll to position [360, 0]
click at [175, 111] on div "Others" at bounding box center [173, 107] width 23 height 10
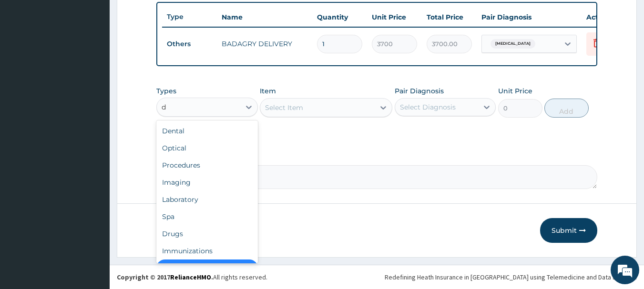
scroll to position [15, 0]
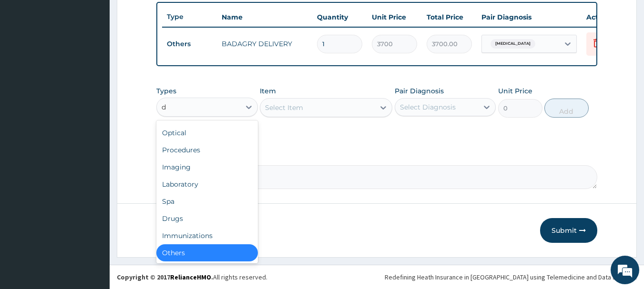
type input "dr"
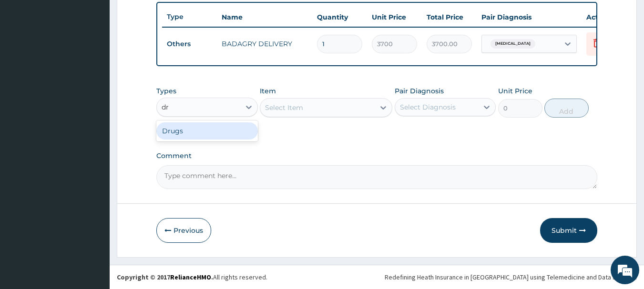
scroll to position [0, 0]
click at [185, 132] on div "Drugs" at bounding box center [207, 130] width 102 height 17
click at [334, 105] on div "Select Item" at bounding box center [326, 107] width 132 height 19
click at [334, 105] on div "Select Item" at bounding box center [317, 107] width 114 height 15
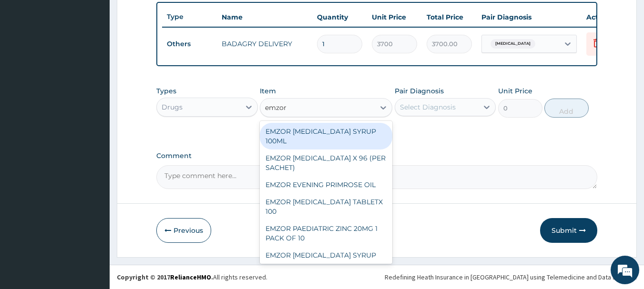
type input "emzor p"
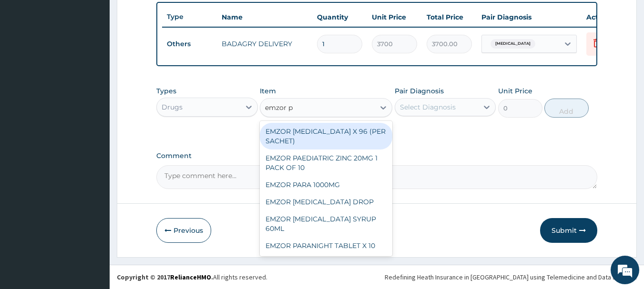
click at [341, 139] on div "EMZOR PARACETAMOL X 96 (PER SACHET)" at bounding box center [326, 136] width 132 height 27
type input "17.5"
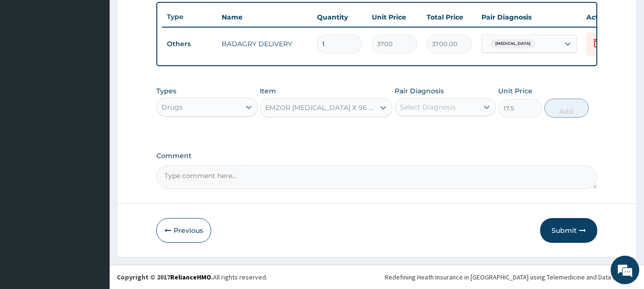
click at [448, 101] on div "Select Diagnosis" at bounding box center [436, 107] width 83 height 15
click at [461, 129] on div "[MEDICAL_DATA]" at bounding box center [446, 132] width 102 height 20
checkbox input "true"
click at [548, 109] on button "Add" at bounding box center [566, 108] width 44 height 19
type input "0"
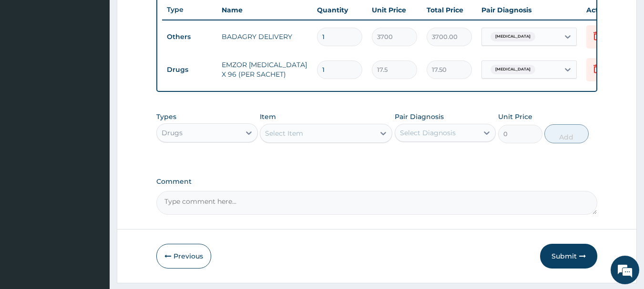
click at [314, 143] on div "Select Item" at bounding box center [326, 133] width 132 height 19
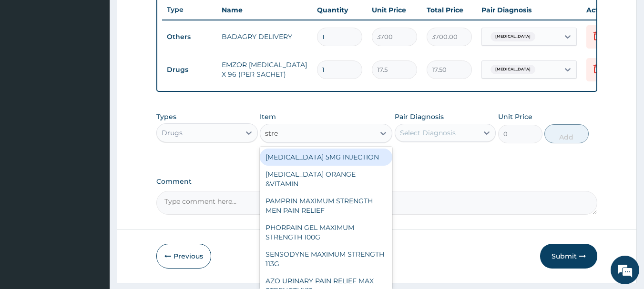
type input "strep"
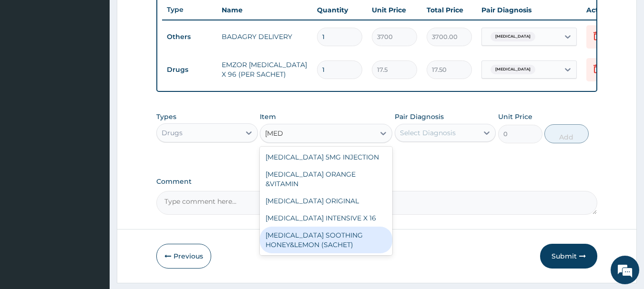
click at [328, 244] on div "STREPSILS SOOTHING HONEY&LEMON (SACHET)" at bounding box center [326, 240] width 132 height 27
type input "105"
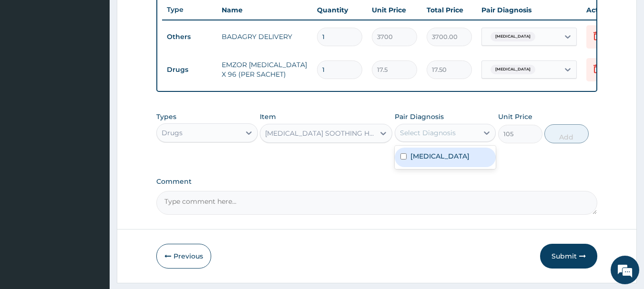
drag, startPoint x: 472, startPoint y: 133, endPoint x: 476, endPoint y: 164, distance: 31.2
click at [476, 142] on div "option Malaria, selected. option Malaria focused, 1 of 1. 1 result available. U…" at bounding box center [446, 133] width 102 height 18
click at [476, 164] on div "[MEDICAL_DATA]" at bounding box center [446, 158] width 102 height 20
checkbox input "true"
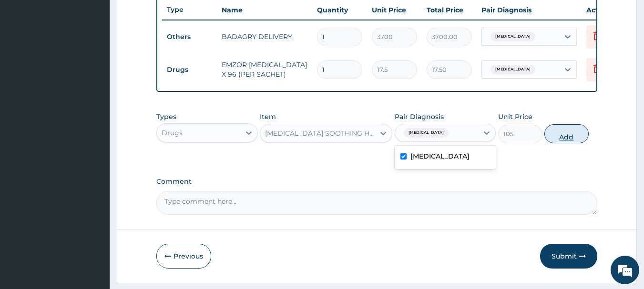
click at [574, 143] on button "Add" at bounding box center [566, 133] width 44 height 19
type input "0"
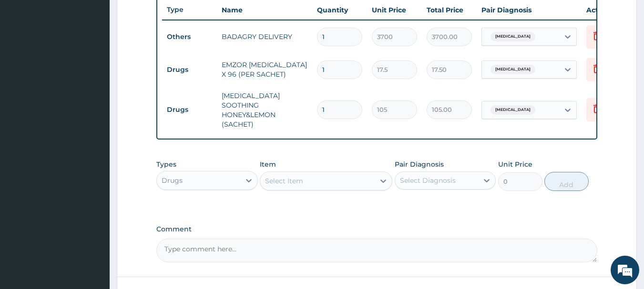
click at [300, 177] on div "Select Item" at bounding box center [284, 181] width 38 height 10
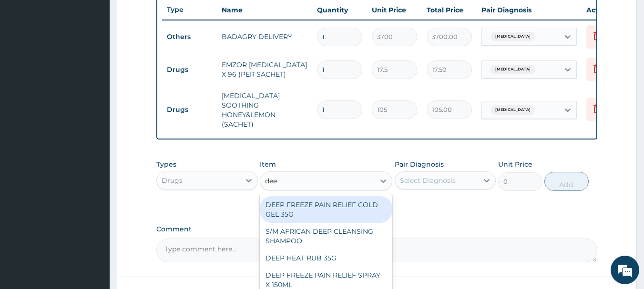
type input "deep"
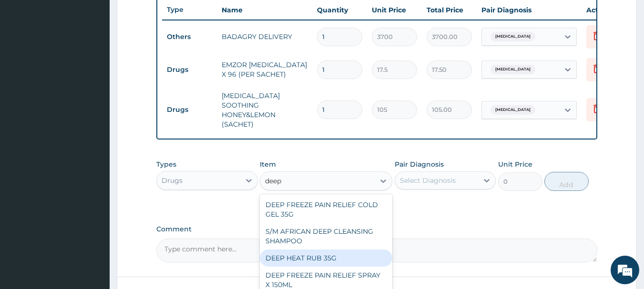
click at [306, 251] on div "DEEP HEAT RUB 35G" at bounding box center [326, 258] width 132 height 17
type input "2870"
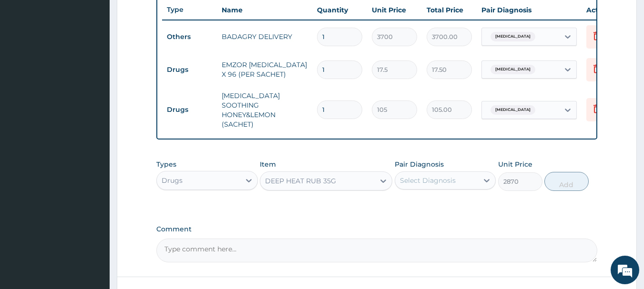
click at [435, 176] on div "Select Diagnosis" at bounding box center [428, 181] width 56 height 10
click at [456, 211] on div "Malaria" at bounding box center [446, 205] width 102 height 20
checkbox input "true"
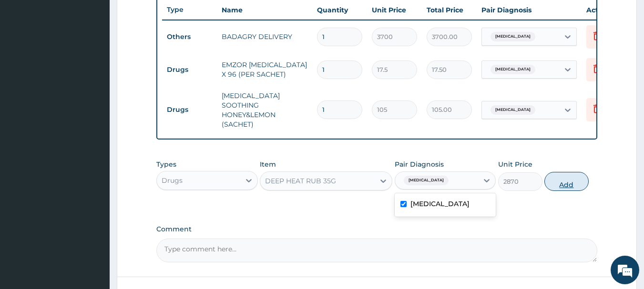
click at [558, 178] on button "Add" at bounding box center [566, 181] width 44 height 19
type input "0"
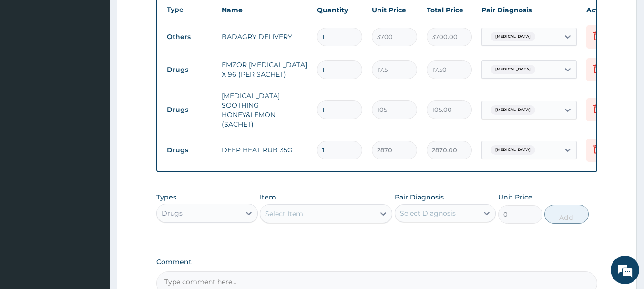
drag, startPoint x: 304, startPoint y: 224, endPoint x: 304, endPoint y: 206, distance: 17.2
click at [304, 206] on div "Types Drugs Item Select Item Pair Diagnosis Select Diagnosis Unit Price 0 Add" at bounding box center [376, 208] width 441 height 41
click at [304, 206] on div "Select Item" at bounding box center [317, 213] width 114 height 15
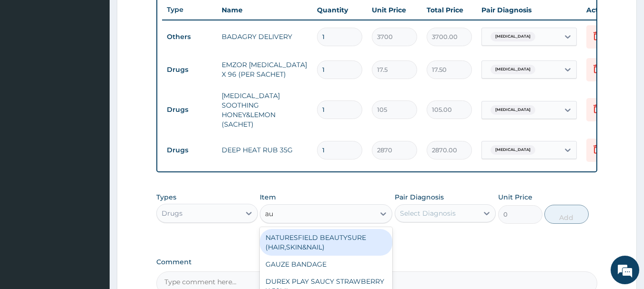
type input "aug"
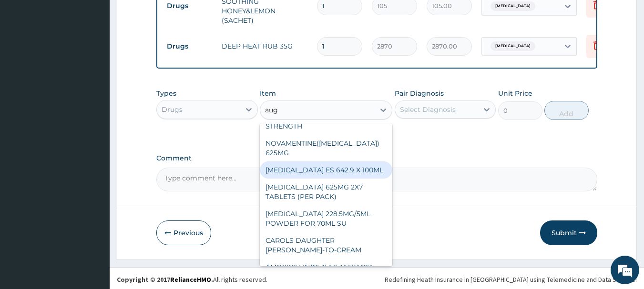
scroll to position [71, 0]
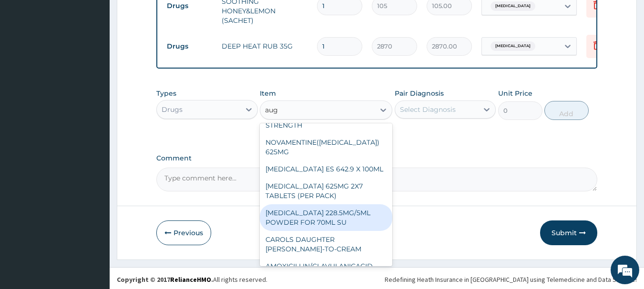
click at [325, 207] on div "AUGMENTIN 228.5MG/5ML POWDER FOR 70ML SU" at bounding box center [326, 217] width 132 height 27
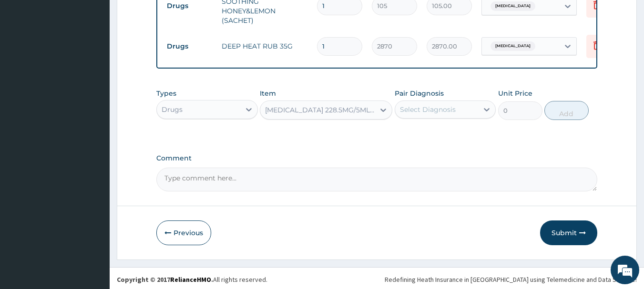
type input "4340"
click at [437, 105] on div "Select Diagnosis" at bounding box center [428, 110] width 56 height 10
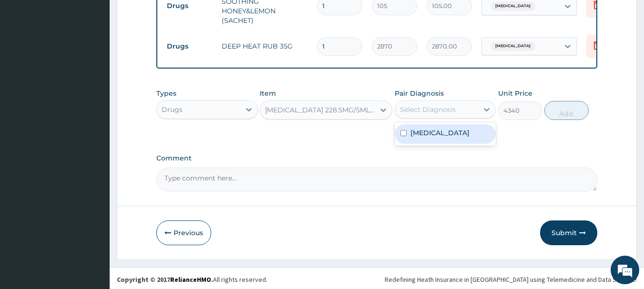
click at [458, 136] on div "Malaria" at bounding box center [446, 134] width 102 height 20
checkbox input "true"
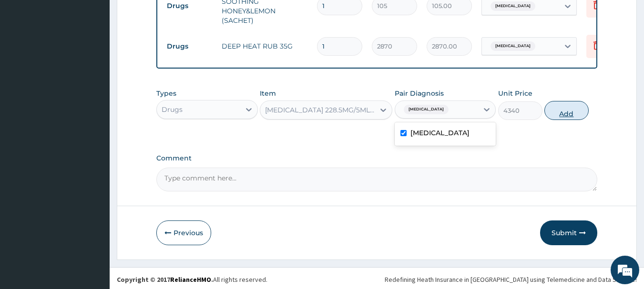
click at [561, 108] on button "Add" at bounding box center [566, 110] width 44 height 19
type input "0"
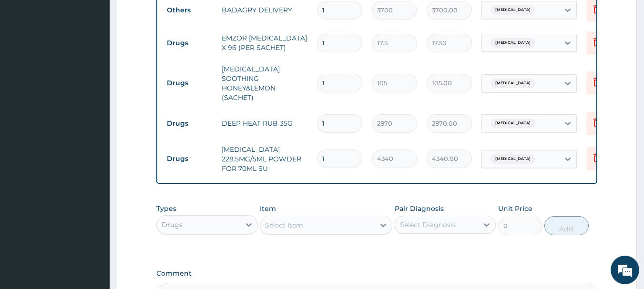
scroll to position [368, 0]
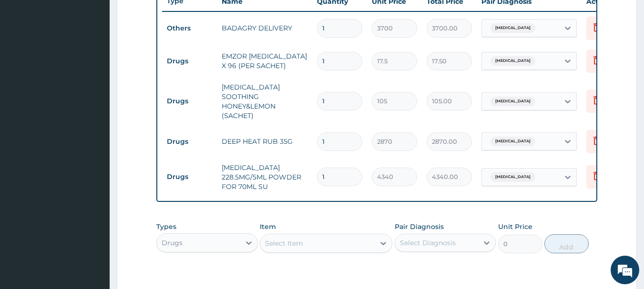
click at [337, 55] on input "1" at bounding box center [339, 61] width 45 height 19
type input "0.00"
type input "3"
type input "52.50"
type input "36"
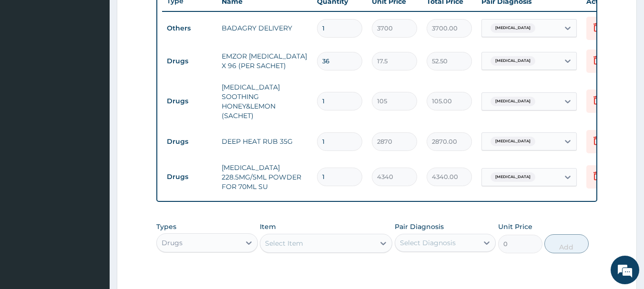
type input "630.00"
type input "36"
click at [344, 94] on input "1" at bounding box center [339, 101] width 45 height 19
type input "18"
type input "1890.00"
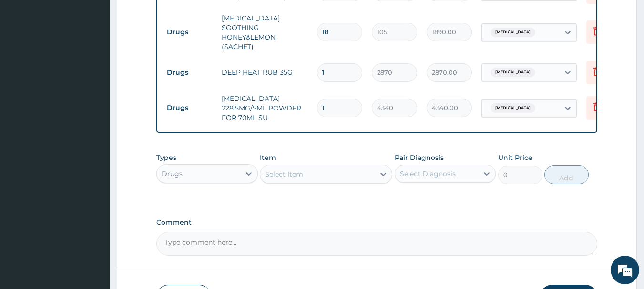
scroll to position [502, 0]
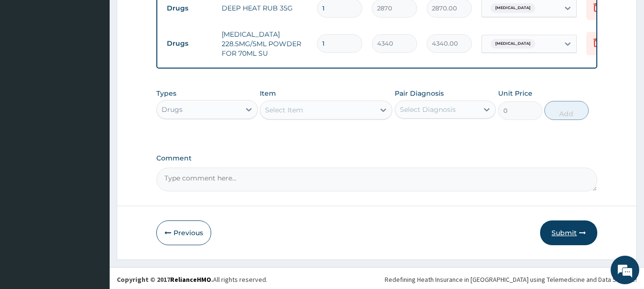
click at [552, 223] on button "Submit" at bounding box center [568, 233] width 57 height 25
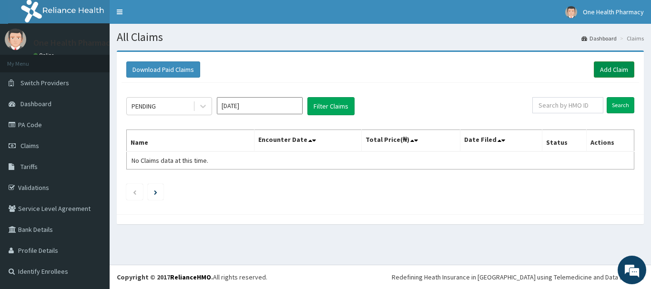
click at [604, 70] on link "Add Claim" at bounding box center [614, 69] width 41 height 16
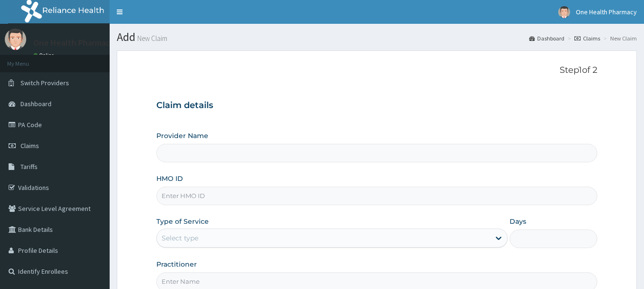
click at [335, 198] on input "HMO ID" at bounding box center [376, 196] width 441 height 19
paste input "ANS/10125/A"
type input "ANS/10125/A"
type input "OneHealth Pharmacy"
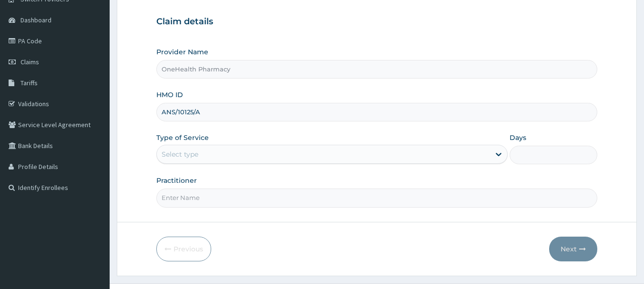
scroll to position [102, 0]
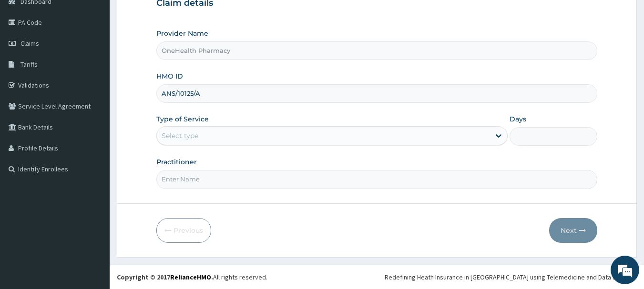
type input "ANS/10125/A"
click at [255, 131] on div "Select type" at bounding box center [323, 135] width 333 height 15
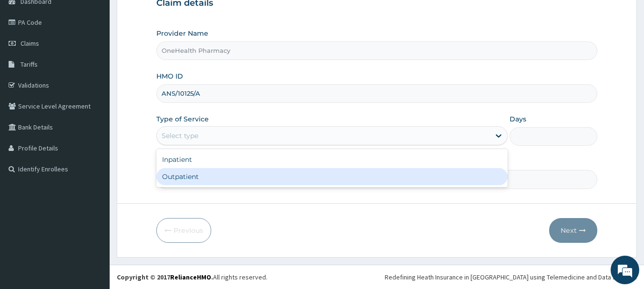
click at [251, 182] on div "Outpatient" at bounding box center [331, 176] width 351 height 17
click at [251, 182] on input "Practitioner" at bounding box center [376, 179] width 441 height 19
type input "1"
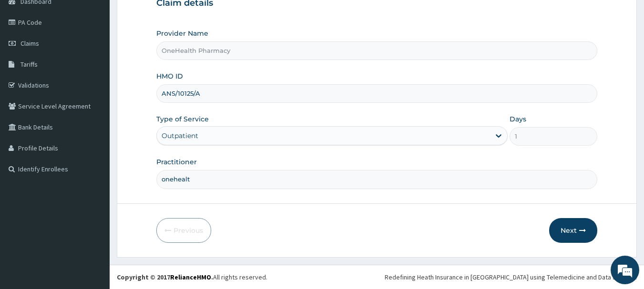
type input "onehealth"
click at [582, 233] on icon "button" at bounding box center [582, 230] width 7 height 7
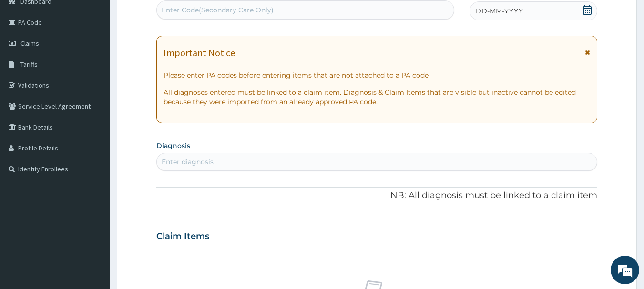
scroll to position [0, 0]
click at [323, 14] on div "Enter Code(Secondary Care Only)" at bounding box center [305, 9] width 297 height 15
paste input "PR/A3725B35"
type input "PR/A3725B35"
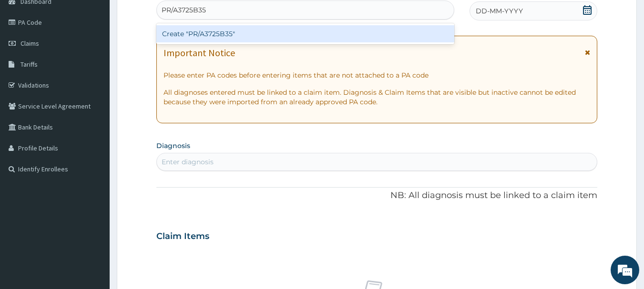
click at [326, 37] on div "Create "PR/A3725B35"" at bounding box center [305, 33] width 298 height 17
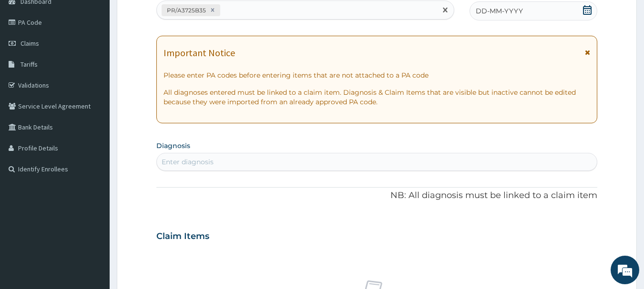
click at [513, 16] on div "DD-MM-YYYY" at bounding box center [533, 10] width 128 height 19
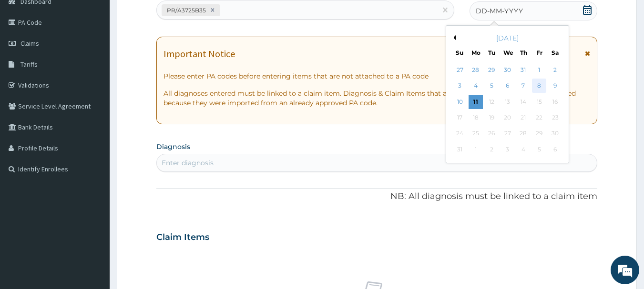
click at [539, 86] on div "8" at bounding box center [539, 86] width 14 height 14
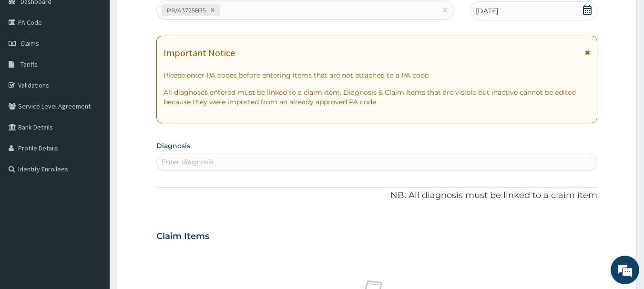
click at [543, 162] on div "Enter diagnosis" at bounding box center [377, 161] width 440 height 15
click at [197, 160] on div "malaria malaria" at bounding box center [367, 161] width 420 height 15
type input "m"
type input "malaria"
click at [197, 160] on div "malaria malaria" at bounding box center [367, 161] width 420 height 15
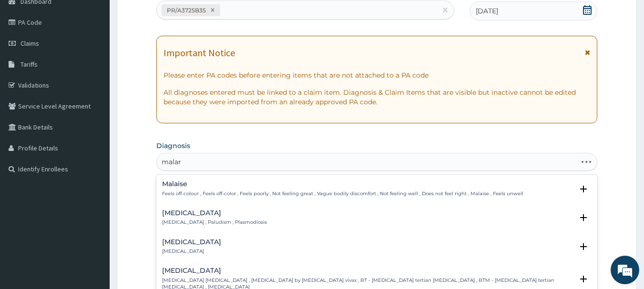
type input "malari"
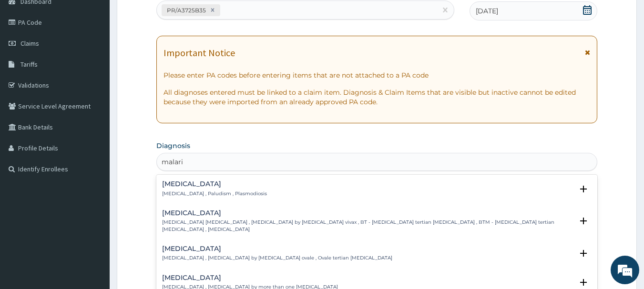
click at [176, 188] on h4 "Malaria" at bounding box center [214, 184] width 105 height 7
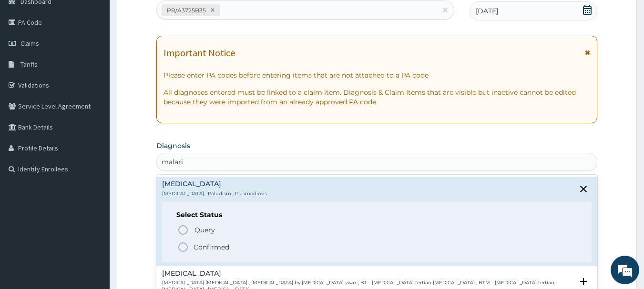
click at [183, 250] on icon "status option filled" at bounding box center [182, 247] width 11 height 11
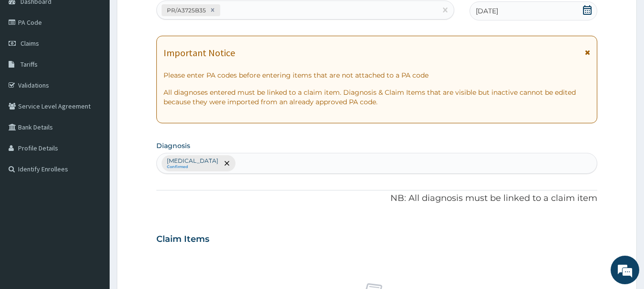
scroll to position [398, 0]
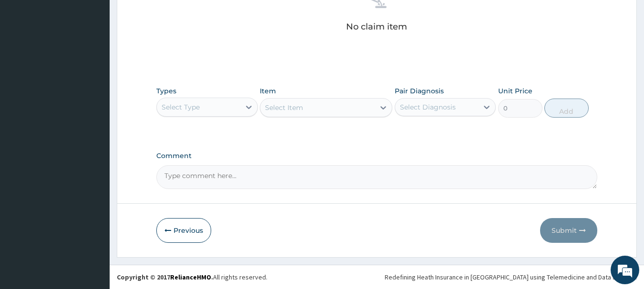
click at [218, 114] on div "Select Type" at bounding box center [198, 107] width 83 height 15
type input "o"
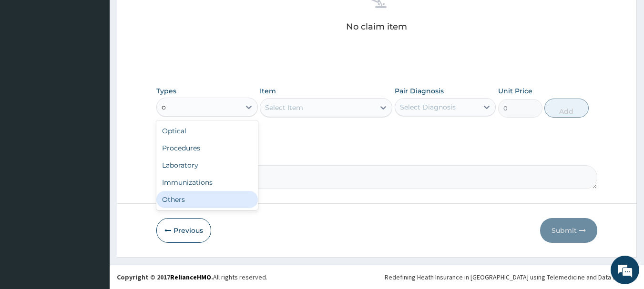
click at [217, 201] on div "Others" at bounding box center [207, 199] width 102 height 17
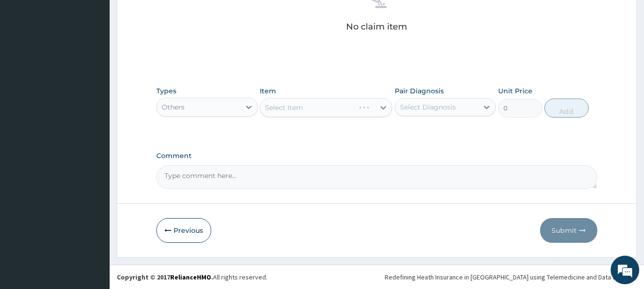
click at [335, 110] on div "Select Item" at bounding box center [326, 107] width 132 height 19
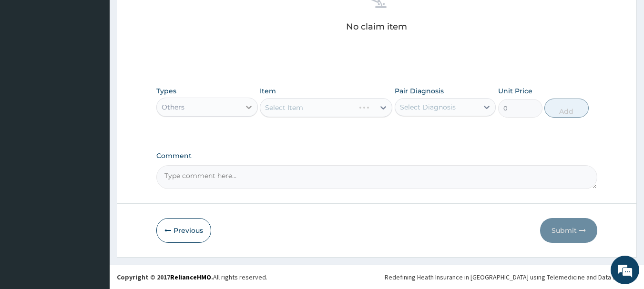
click at [243, 111] on div at bounding box center [248, 107] width 17 height 17
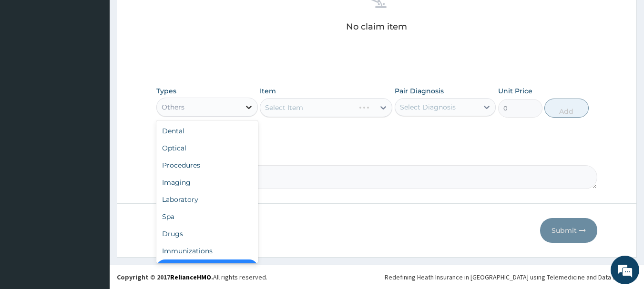
scroll to position [19, 0]
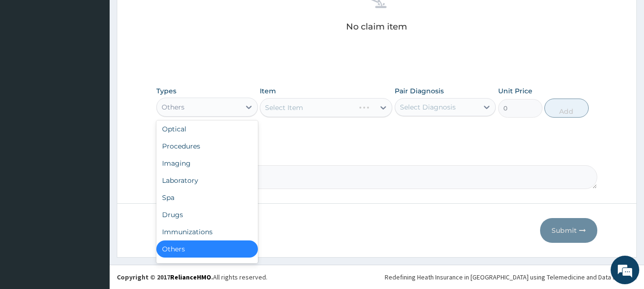
click at [225, 250] on div "Others" at bounding box center [207, 249] width 102 height 17
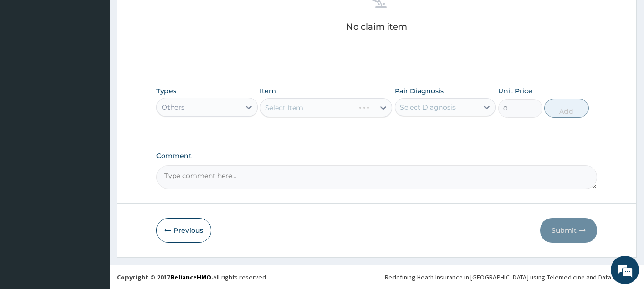
click at [220, 98] on div "Others" at bounding box center [207, 107] width 102 height 19
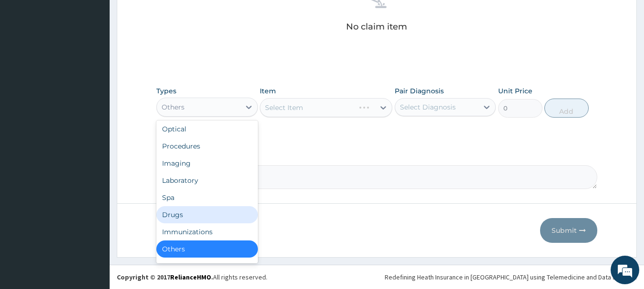
click at [192, 222] on div "Drugs" at bounding box center [207, 214] width 102 height 17
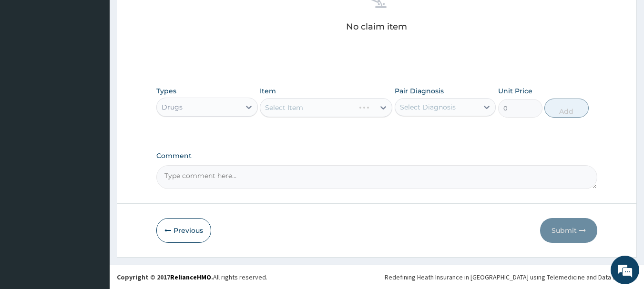
click at [319, 114] on div "Select Item" at bounding box center [326, 107] width 132 height 19
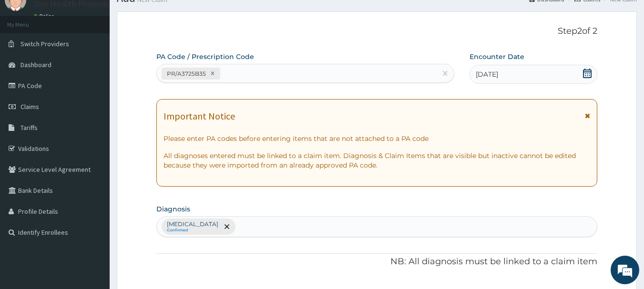
scroll to position [0, 0]
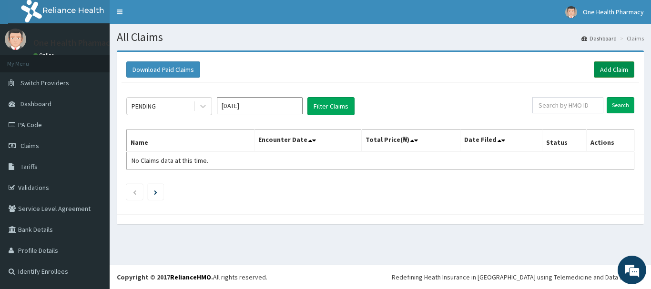
click at [618, 77] on link "Add Claim" at bounding box center [614, 69] width 41 height 16
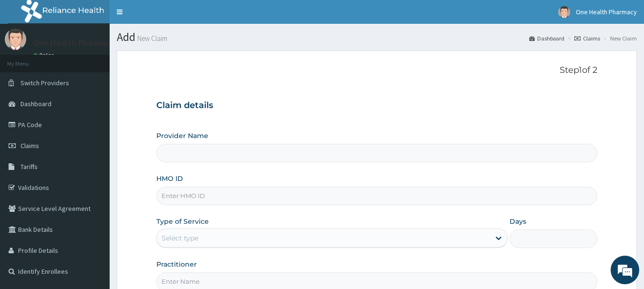
type input "OneHealth Pharmacy"
click at [252, 193] on input "HMO ID" at bounding box center [376, 196] width 441 height 19
paste input "ANS/10125/A"
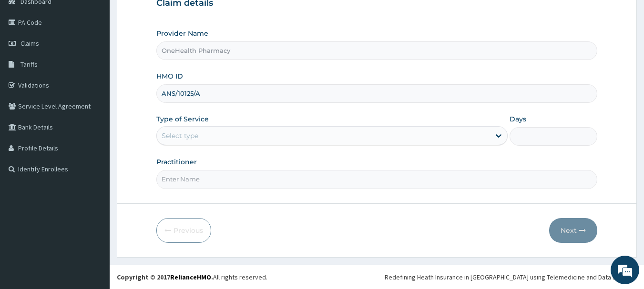
type input "ANS/10125/A"
click at [212, 136] on div "Select type" at bounding box center [323, 135] width 333 height 15
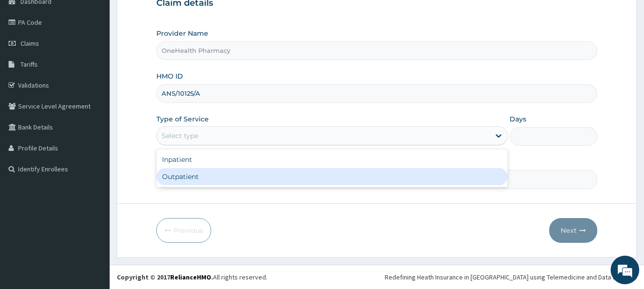
click at [212, 173] on div "Outpatient" at bounding box center [331, 176] width 351 height 17
click at [212, 173] on input "Practitioner" at bounding box center [376, 179] width 441 height 19
type input "1"
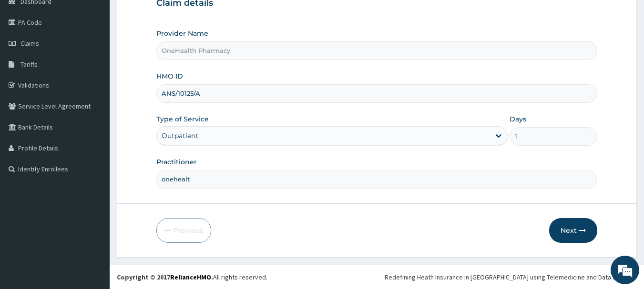
type input "onehealth"
click at [566, 230] on button "Next" at bounding box center [573, 230] width 48 height 25
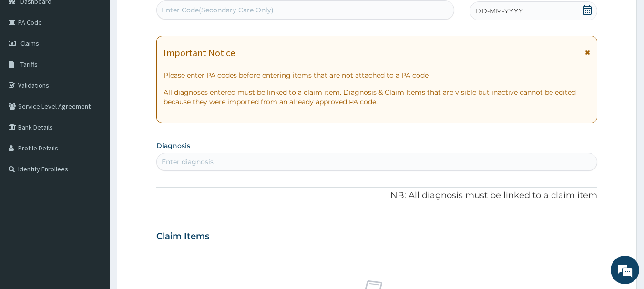
drag, startPoint x: 334, startPoint y: 23, endPoint x: 334, endPoint y: 15, distance: 8.1
click at [334, 15] on div "PA Code / Prescription Code Enter Code(Secondary Care Only) Encounter Date DD-M…" at bounding box center [376, 235] width 441 height 493
click at [334, 15] on div "Enter Code(Secondary Care Only)" at bounding box center [305, 9] width 297 height 15
paste input "PR/A3725B35"
type input "PR/A3725B35"
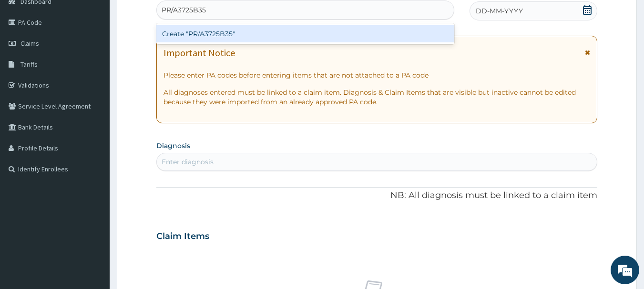
click at [336, 29] on div "Create "PR/A3725B35"" at bounding box center [305, 33] width 298 height 17
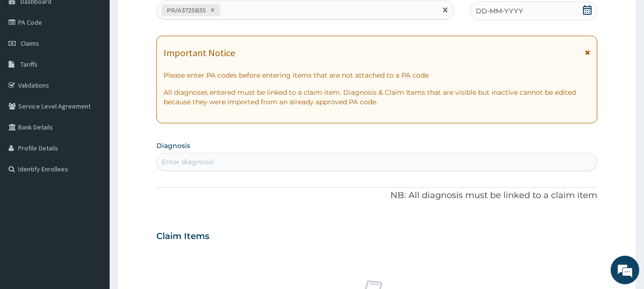
click at [475, 5] on div "DD-MM-YYYY" at bounding box center [533, 10] width 128 height 19
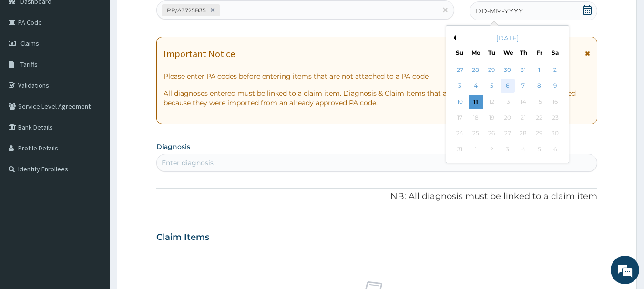
click at [508, 87] on div "6" at bounding box center [507, 86] width 14 height 14
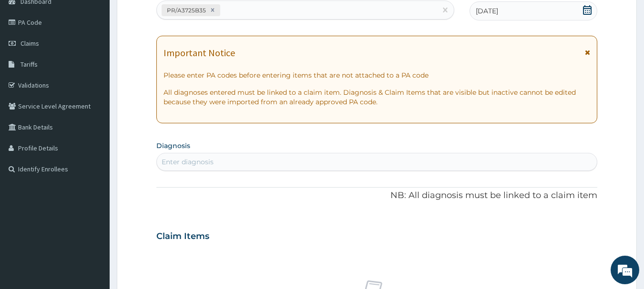
click at [529, 161] on div "Enter diagnosis" at bounding box center [377, 161] width 440 height 15
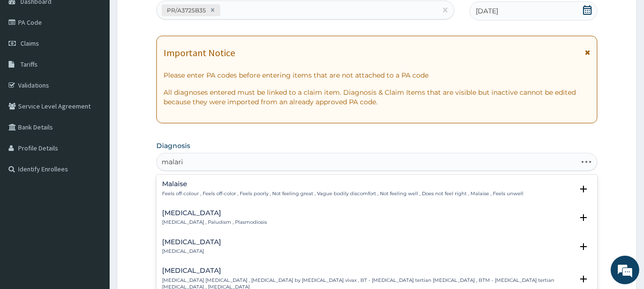
type input "malaria"
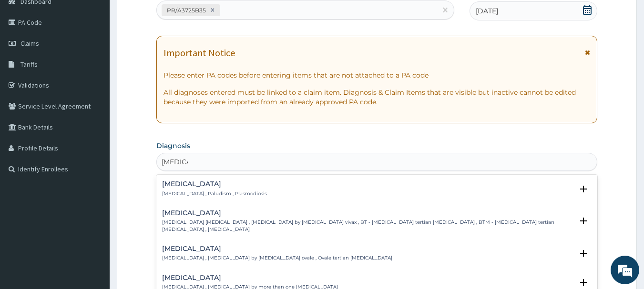
click at [193, 183] on h4 "Malaria" at bounding box center [214, 184] width 105 height 7
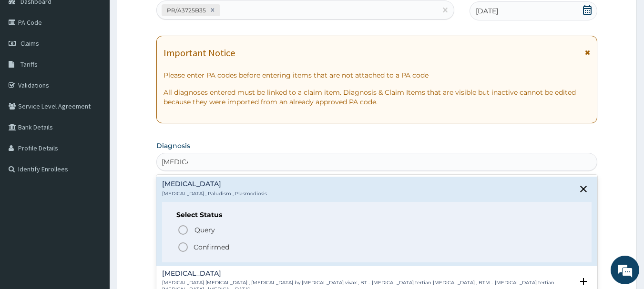
click at [186, 246] on icon "status option filled" at bounding box center [182, 247] width 11 height 11
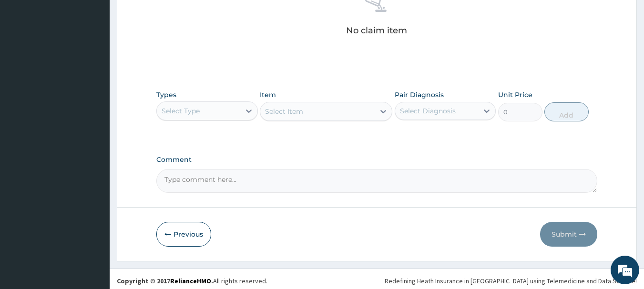
scroll to position [398, 0]
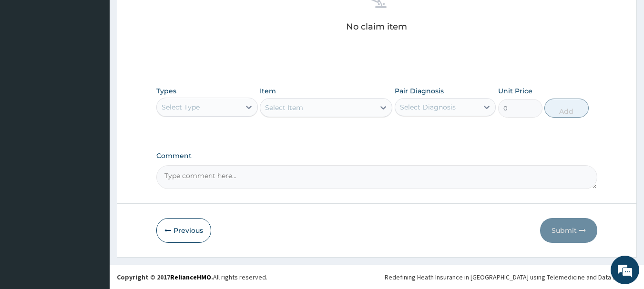
click at [217, 109] on div "Select Type" at bounding box center [198, 107] width 83 height 15
type input "o"
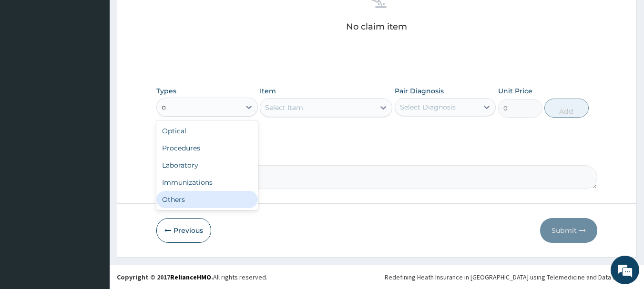
click at [204, 206] on div "Others" at bounding box center [207, 199] width 102 height 17
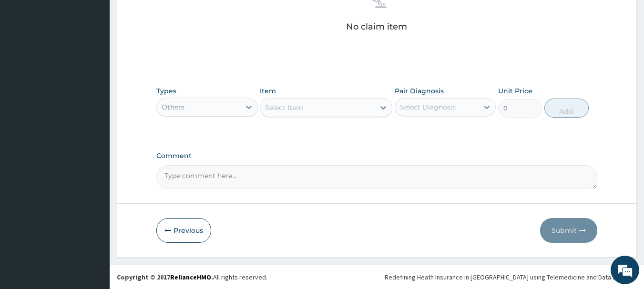
drag, startPoint x: 306, startPoint y: 121, endPoint x: 302, endPoint y: 91, distance: 30.8
click at [302, 91] on div "Types Others Item Select Item Pair Diagnosis Select Diagnosis Unit Price 0 Add" at bounding box center [376, 101] width 441 height 41
click at [306, 108] on div "Select Item" at bounding box center [317, 107] width 114 height 15
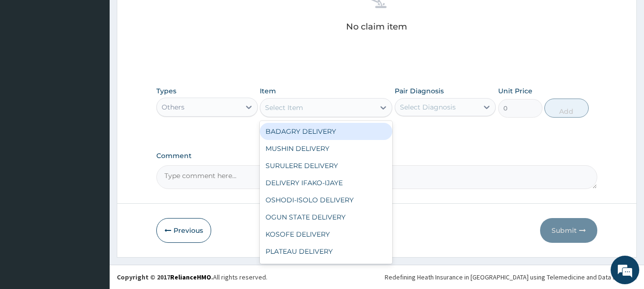
type input "b"
click at [314, 130] on div "BADAGRY DELIVERY" at bounding box center [326, 131] width 132 height 17
type input "3700"
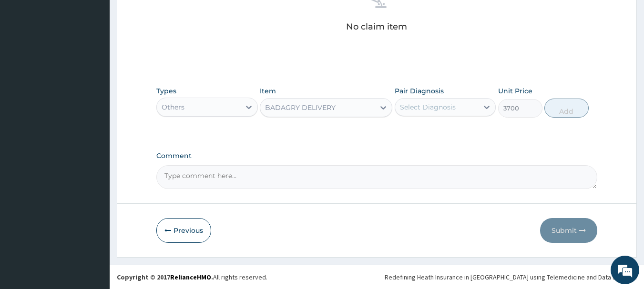
click at [422, 115] on div "Select Diagnosis" at bounding box center [446, 107] width 102 height 18
click at [448, 132] on div "Malaria" at bounding box center [446, 132] width 102 height 20
checkbox input "true"
click at [587, 105] on button "Add" at bounding box center [566, 108] width 44 height 19
type input "0"
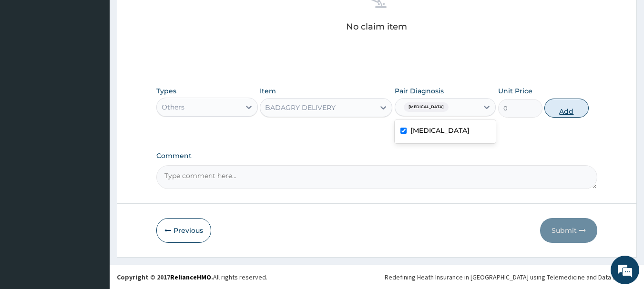
scroll to position [360, 0]
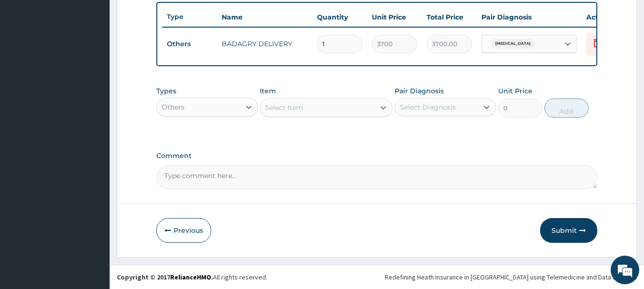
click at [221, 113] on div "Others" at bounding box center [198, 107] width 83 height 15
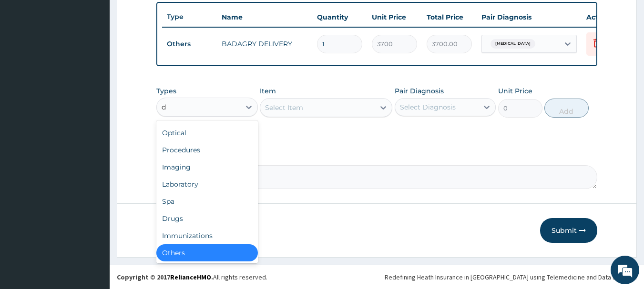
scroll to position [15, 0]
type input "dr"
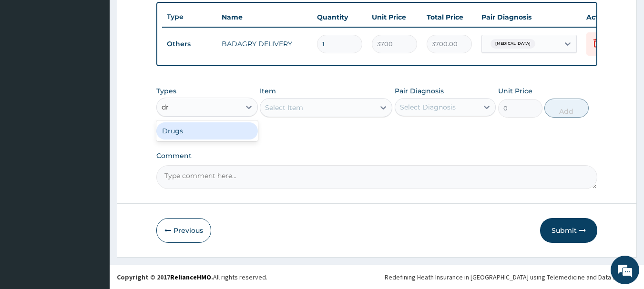
scroll to position [0, 0]
click at [221, 137] on div "Drugs" at bounding box center [207, 130] width 102 height 17
click at [321, 113] on div "Select Item" at bounding box center [326, 107] width 132 height 19
click at [321, 113] on div "Select Item" at bounding box center [317, 107] width 114 height 15
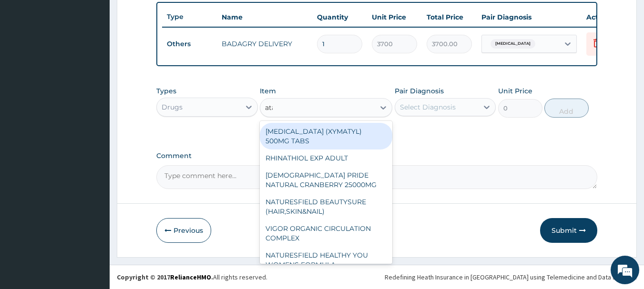
type input "atad"
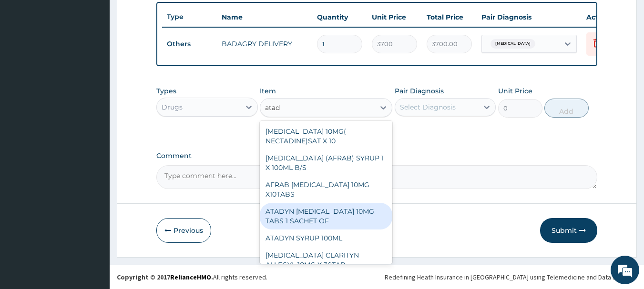
click at [337, 214] on div "ATADYN LORATADINE 10MG TABS 1 SACHET OF" at bounding box center [326, 216] width 132 height 27
type input "350"
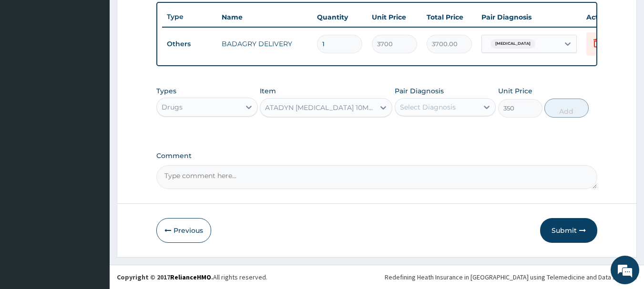
click at [459, 114] on div "Select Diagnosis" at bounding box center [436, 107] width 83 height 15
click at [475, 135] on div "Malaria" at bounding box center [446, 132] width 102 height 20
checkbox input "true"
click at [573, 113] on button "Add" at bounding box center [566, 108] width 44 height 19
type input "0"
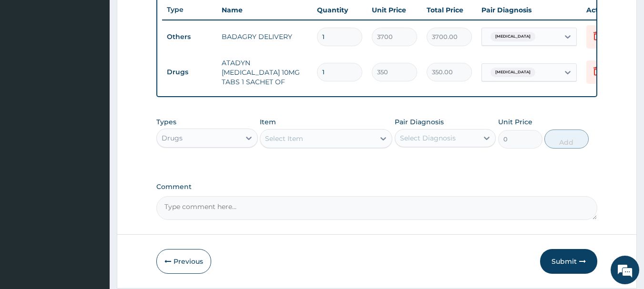
click at [290, 135] on div "Select Item" at bounding box center [317, 138] width 114 height 15
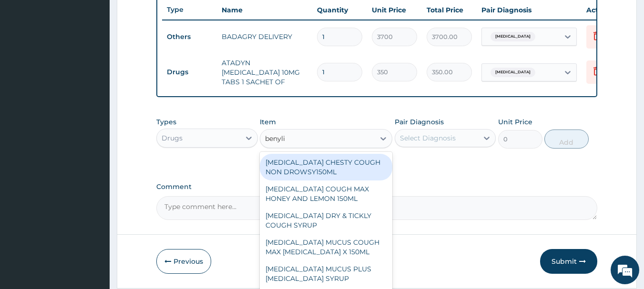
type input "benylin"
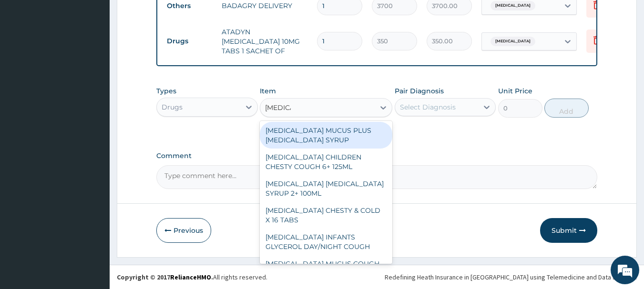
scroll to position [119, 0]
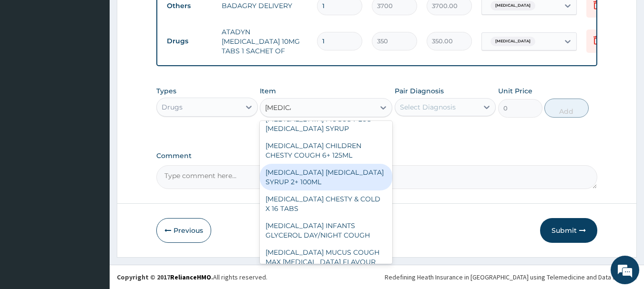
click at [303, 179] on div "BENYLIN DRY COUGH SYRUP 2+ 100ML" at bounding box center [326, 177] width 132 height 27
type input "2100"
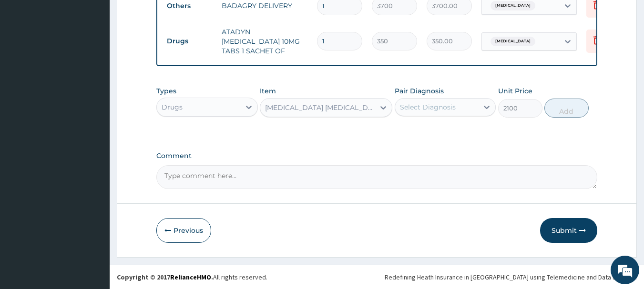
click at [428, 110] on div "Select Diagnosis" at bounding box center [428, 107] width 56 height 10
click at [444, 126] on div "Malaria" at bounding box center [446, 132] width 102 height 20
checkbox input "true"
drag, startPoint x: 554, startPoint y: 120, endPoint x: 558, endPoint y: 108, distance: 13.1
click at [558, 108] on div "Types Drugs Item BENYLIN DRY COUGH SYRUP 2+ 100ML Pair Diagnosis option Malaria…" at bounding box center [376, 101] width 441 height 41
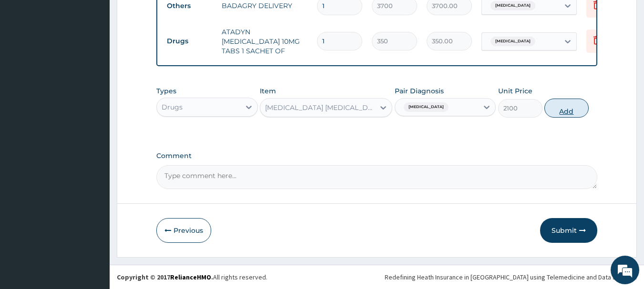
click at [558, 108] on button "Add" at bounding box center [566, 108] width 44 height 19
type input "0"
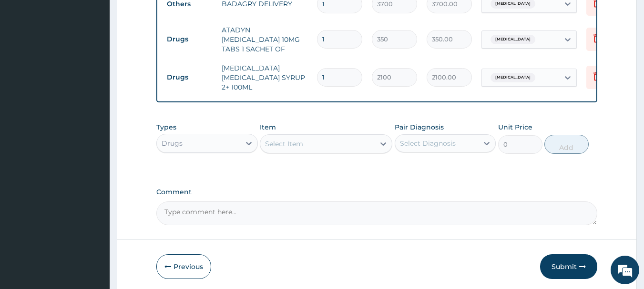
click at [362, 142] on div "Select Item" at bounding box center [317, 143] width 114 height 15
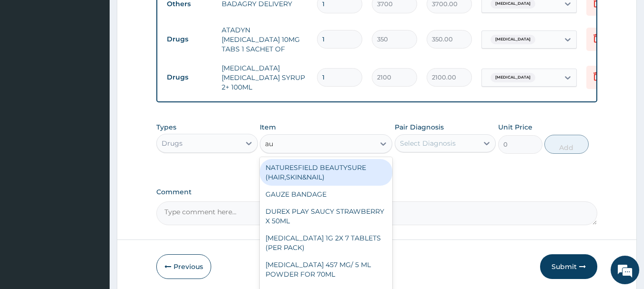
type input "aug"
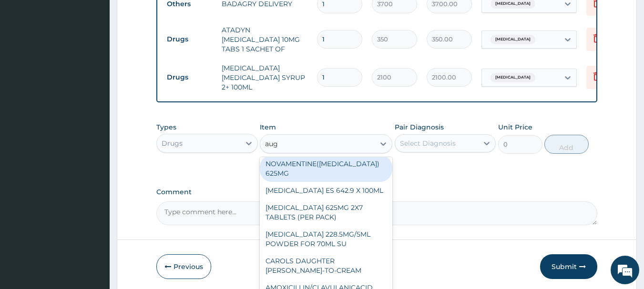
scroll to position [92, 0]
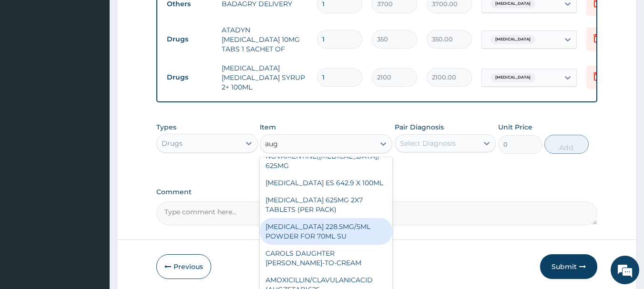
click at [306, 231] on div "AUGMENTIN 228.5MG/5ML POWDER FOR 70ML SU" at bounding box center [326, 231] width 132 height 27
type input "4340"
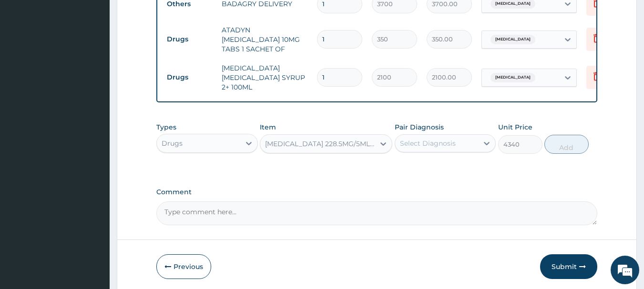
click at [429, 136] on div "Select Diagnosis" at bounding box center [436, 143] width 83 height 15
click at [448, 159] on div "Malaria" at bounding box center [446, 168] width 102 height 20
checkbox input "true"
click at [569, 148] on button "Add" at bounding box center [566, 144] width 44 height 19
type input "0"
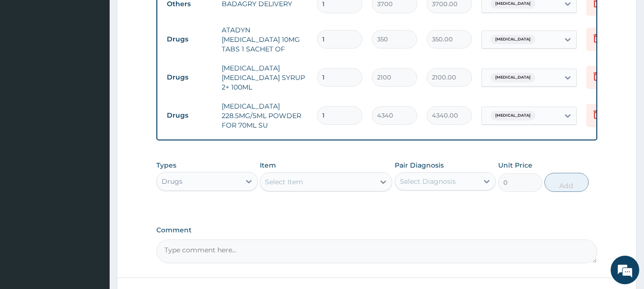
click at [304, 176] on div "Select Item" at bounding box center [317, 181] width 114 height 15
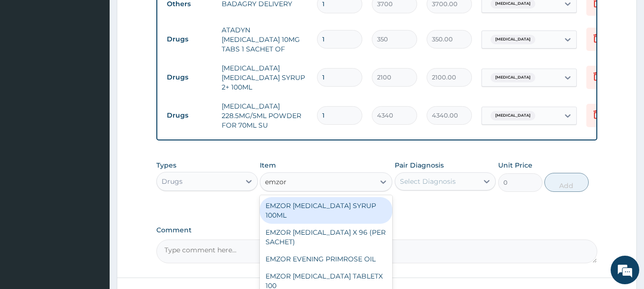
type input "emzor p"
click at [305, 211] on div "EMZOR PARACETAMOL X 96 (PER SACHET)" at bounding box center [326, 210] width 132 height 27
type input "17.5"
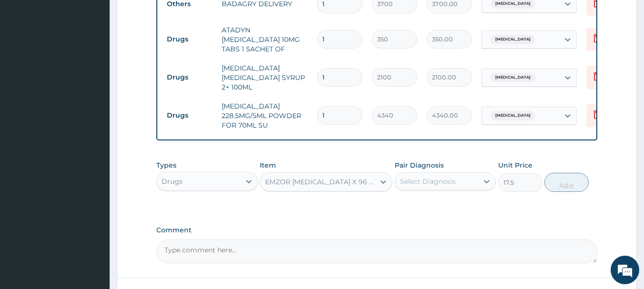
click at [435, 184] on div "Select Diagnosis" at bounding box center [436, 181] width 83 height 15
click at [453, 199] on div "Malaria" at bounding box center [446, 206] width 102 height 20
checkbox input "true"
click at [570, 186] on button "Add" at bounding box center [566, 182] width 44 height 19
type input "0"
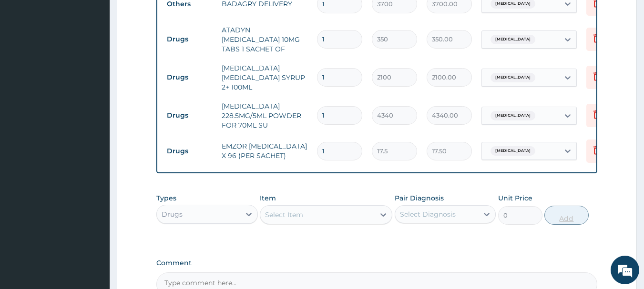
type input "0.00"
type input "3"
type input "52.50"
type input "36"
type input "630.00"
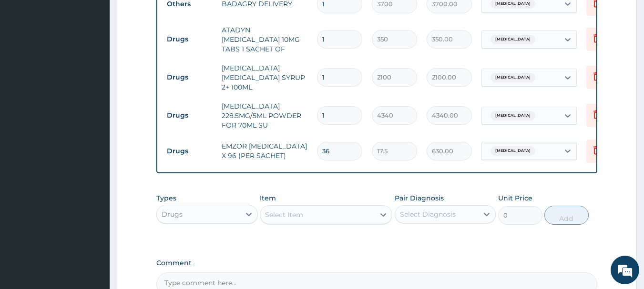
type input "36"
click at [335, 46] on input "1" at bounding box center [339, 39] width 45 height 19
type input "0.00"
type input "4"
type input "1400.00"
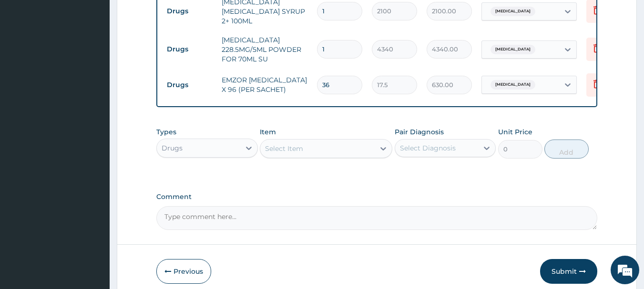
scroll to position [497, 0]
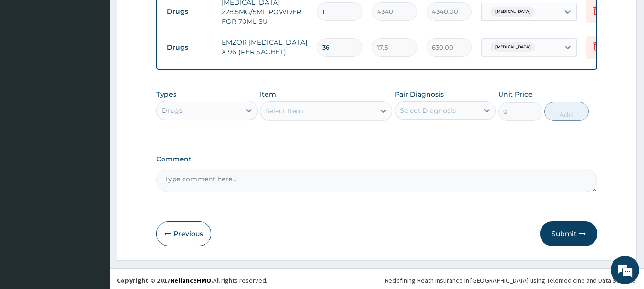
click at [560, 222] on button "Submit" at bounding box center [568, 234] width 57 height 25
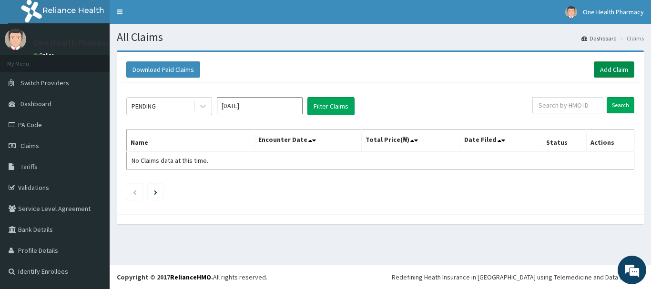
click at [599, 75] on link "Add Claim" at bounding box center [614, 69] width 41 height 16
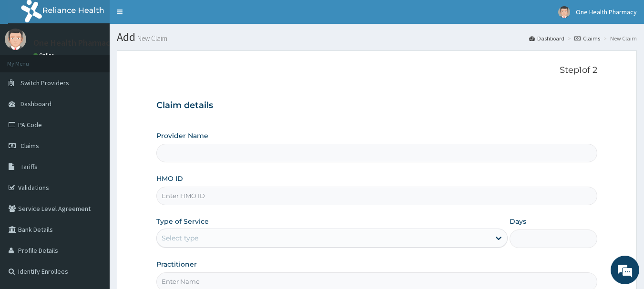
click at [305, 193] on input "HMO ID" at bounding box center [376, 196] width 441 height 19
paste input "FLE/10069/A"
type input "FLE/10069/A"
type input "OneHealth Pharmacy"
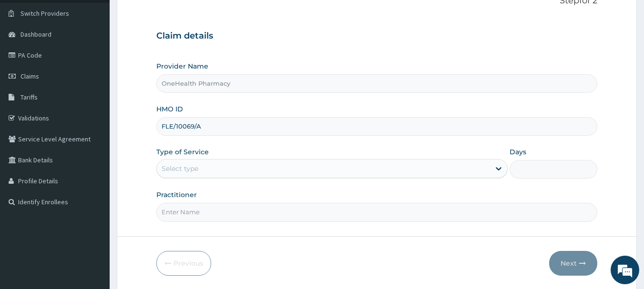
scroll to position [102, 0]
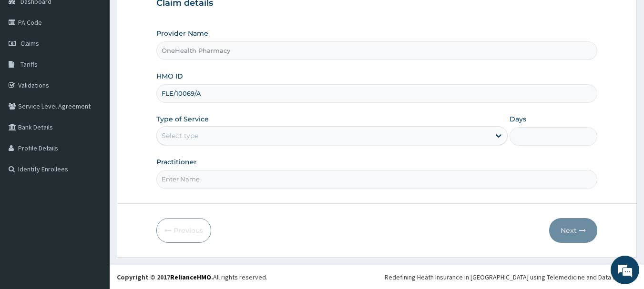
type input "FLE/10069/A"
click at [193, 131] on div "Select type" at bounding box center [180, 136] width 37 height 10
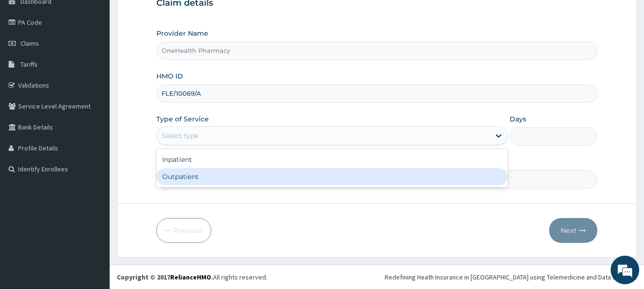
click at [204, 180] on div "Outpatient" at bounding box center [331, 176] width 351 height 17
click at [204, 180] on input "Practitioner" at bounding box center [376, 179] width 441 height 19
type input "1"
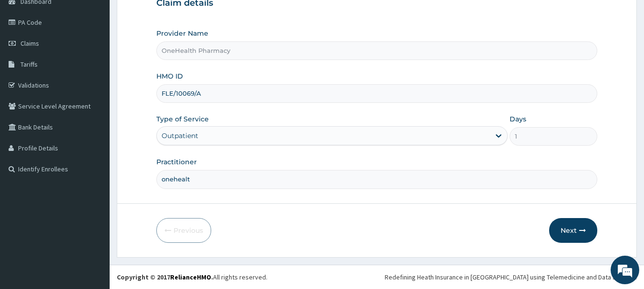
type input "onehealth"
click at [572, 226] on button "Next" at bounding box center [573, 230] width 48 height 25
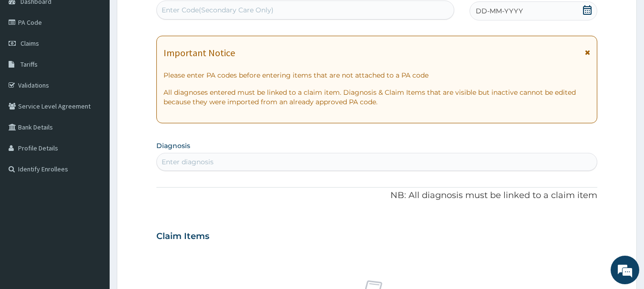
scroll to position [0, 0]
click at [363, 14] on div "Enter Code(Secondary Care Only)" at bounding box center [305, 9] width 297 height 15
paste input "PR/85342E2A"
type input "PR/85342E2A"
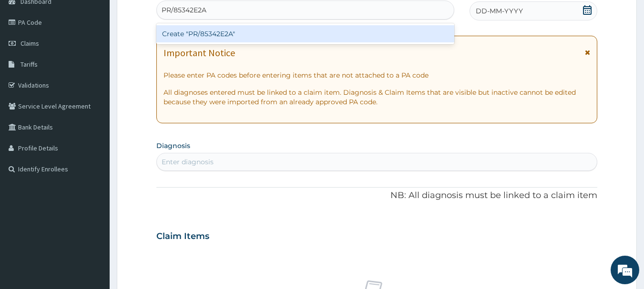
click at [363, 30] on div "Create "PR/85342E2A"" at bounding box center [305, 33] width 298 height 17
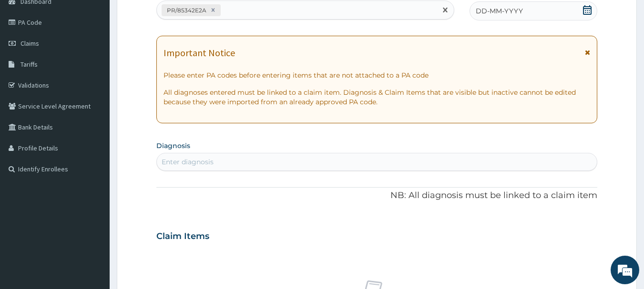
click at [516, 22] on div "PA Code / Prescription Code option Create "PR/85342E2A", selected. Select is fo…" at bounding box center [376, 235] width 441 height 493
click at [521, 10] on span "DD-MM-YYYY" at bounding box center [499, 11] width 47 height 10
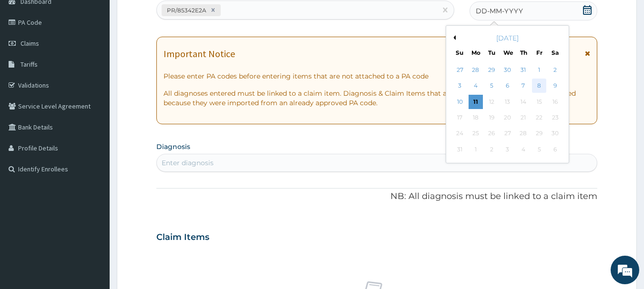
click at [538, 88] on div "8" at bounding box center [539, 86] width 14 height 14
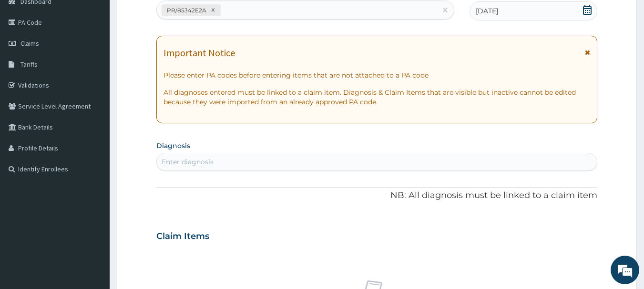
click at [537, 167] on div "Enter diagnosis" at bounding box center [377, 161] width 440 height 15
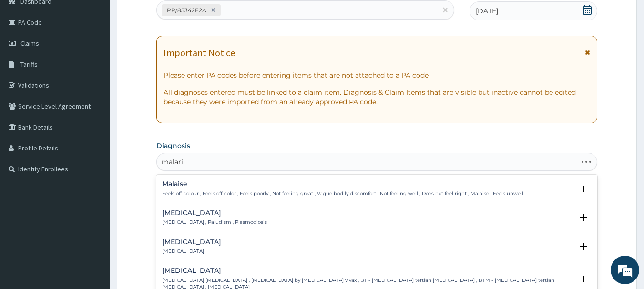
type input "malaria"
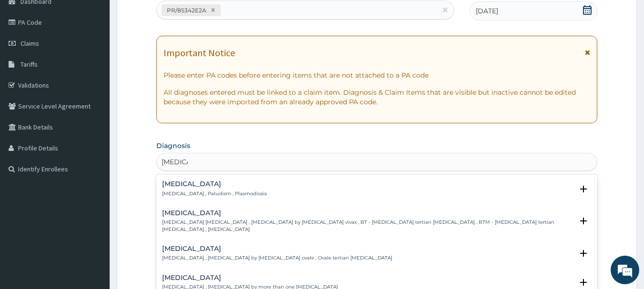
click at [198, 183] on h4 "Malaria" at bounding box center [214, 184] width 105 height 7
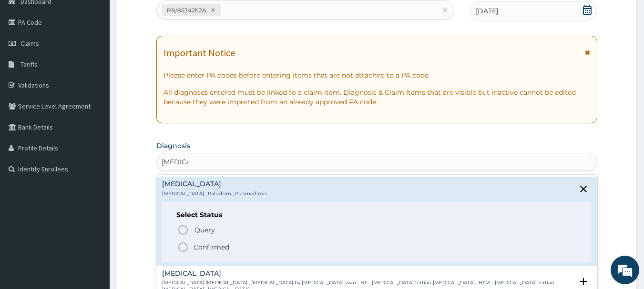
click at [181, 244] on icon "status option filled" at bounding box center [182, 247] width 11 height 11
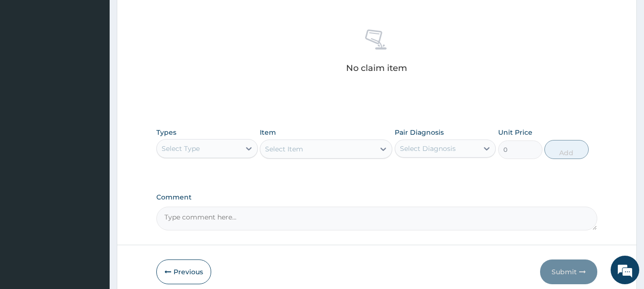
scroll to position [398, 0]
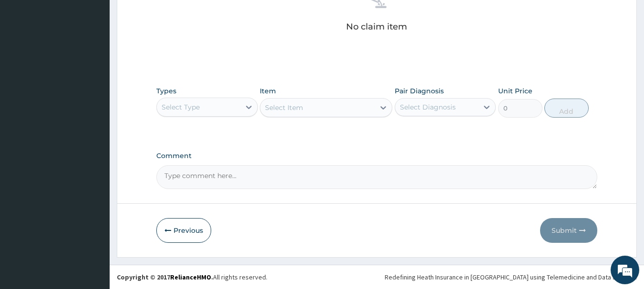
click at [213, 108] on div "Select Type" at bounding box center [198, 107] width 83 height 15
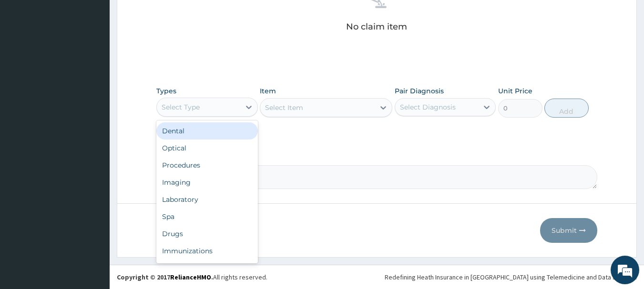
type input "o"
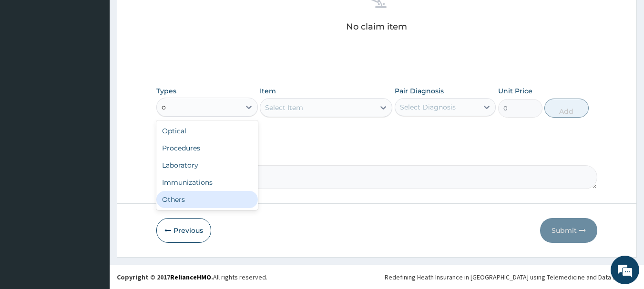
click at [208, 199] on div "Others" at bounding box center [207, 199] width 102 height 17
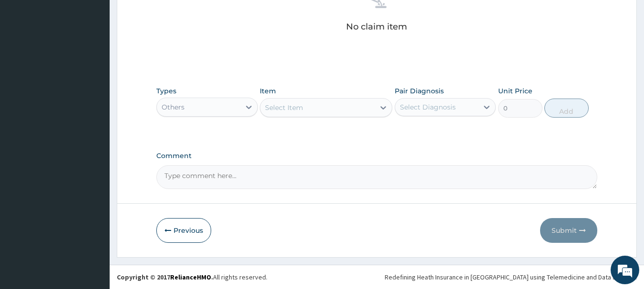
click at [315, 112] on div "Select Item" at bounding box center [317, 107] width 114 height 15
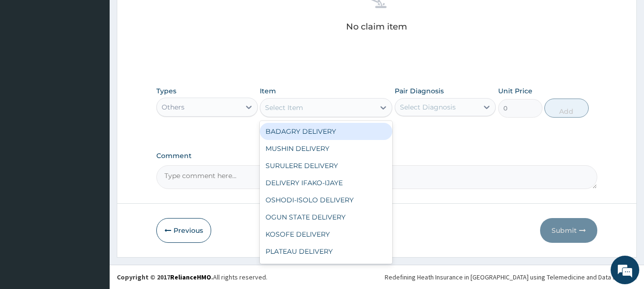
type input "b"
click at [324, 137] on div "BADAGRY DELIVERY" at bounding box center [326, 131] width 132 height 17
type input "3700"
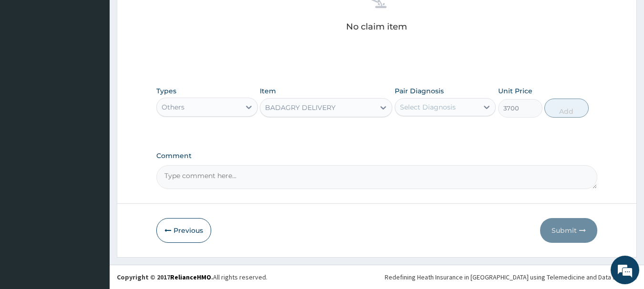
click at [418, 103] on div "Select Diagnosis" at bounding box center [428, 107] width 56 height 10
click at [461, 132] on div "Malaria" at bounding box center [446, 132] width 102 height 20
checkbox input "true"
click at [567, 118] on div "Types Others Item BADAGRY DELIVERY Pair Diagnosis option Malaria, selected. opt…" at bounding box center [376, 101] width 441 height 41
click at [569, 112] on button "Add" at bounding box center [566, 108] width 44 height 19
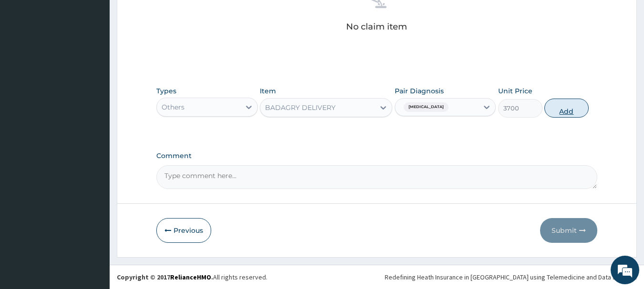
type input "0"
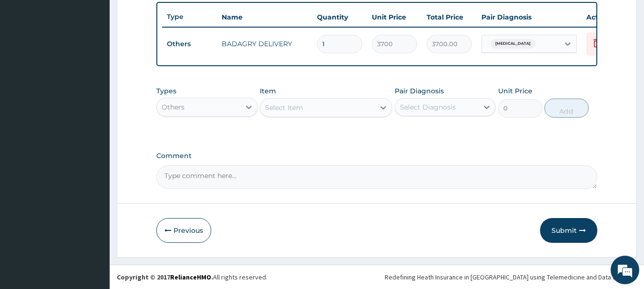
click at [194, 115] on div "Others" at bounding box center [207, 107] width 102 height 19
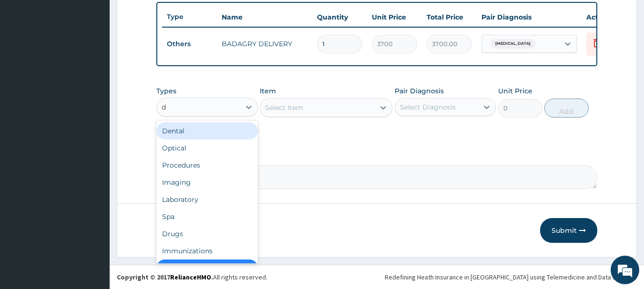
type input "dr"
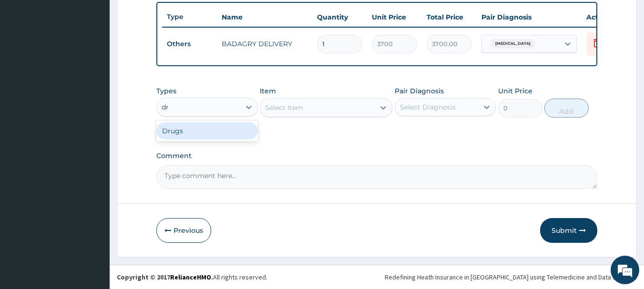
click at [210, 129] on div "Drugs" at bounding box center [207, 130] width 102 height 17
click at [353, 102] on div "Select Item" at bounding box center [326, 107] width 132 height 19
click at [353, 102] on div "Select Item" at bounding box center [317, 107] width 114 height 15
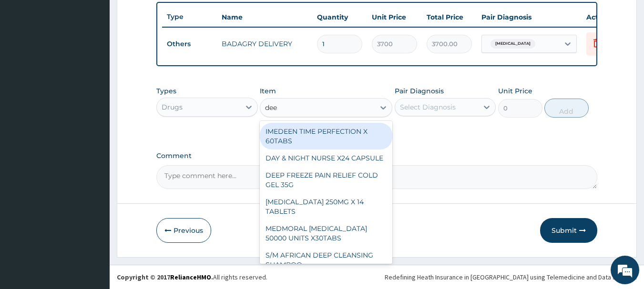
type input "deep"
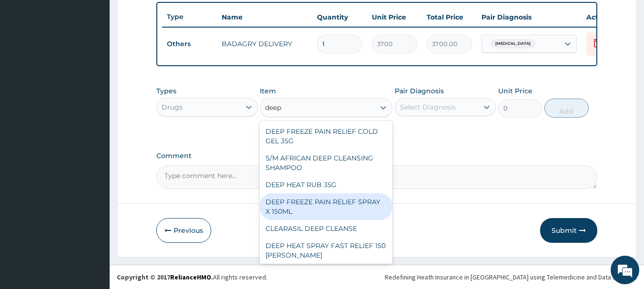
click at [361, 199] on div "DEEP FREEZE PAIN RELIEF SPRAY X 150ML" at bounding box center [326, 206] width 132 height 27
type input "6440"
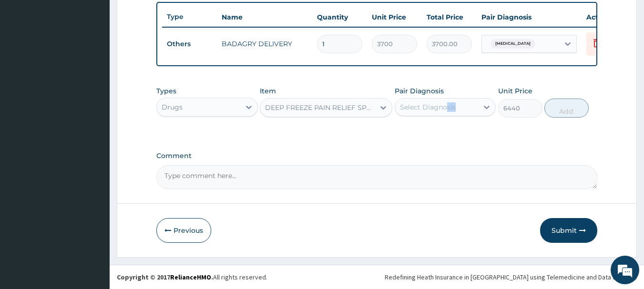
drag, startPoint x: 441, startPoint y: 124, endPoint x: 452, endPoint y: 100, distance: 26.7
click at [452, 100] on div "Types Drugs Item DEEP FREEZE PAIN RELIEF SPRAY X 150ML Pair Diagnosis Select Di…" at bounding box center [376, 108] width 441 height 55
click at [452, 100] on div "Select Diagnosis" at bounding box center [436, 107] width 83 height 15
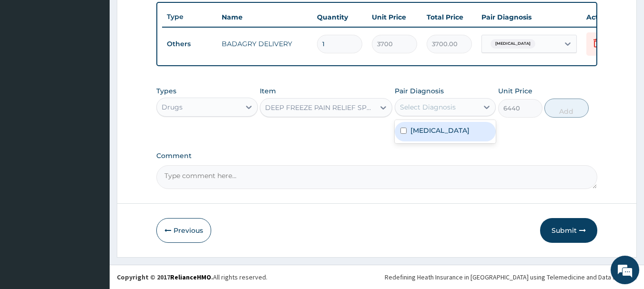
click at [458, 121] on div "Malaria" at bounding box center [446, 131] width 102 height 23
click at [479, 135] on div "Malaria" at bounding box center [446, 132] width 102 height 20
checkbox input "true"
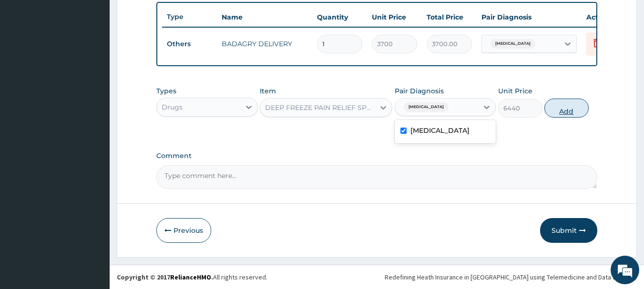
click at [562, 109] on button "Add" at bounding box center [566, 108] width 44 height 19
type input "0"
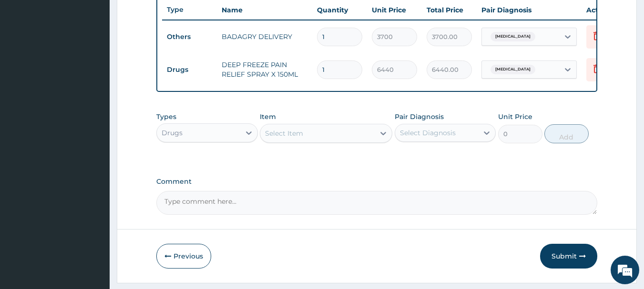
click at [325, 141] on div "Select Item" at bounding box center [317, 133] width 114 height 15
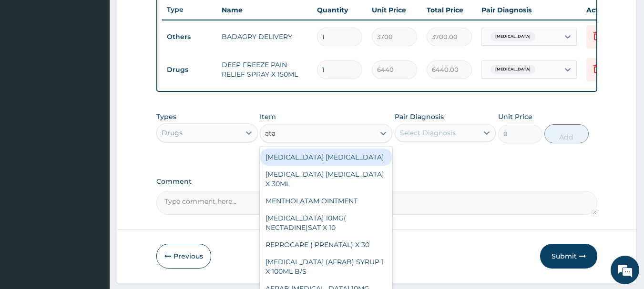
type input "atad"
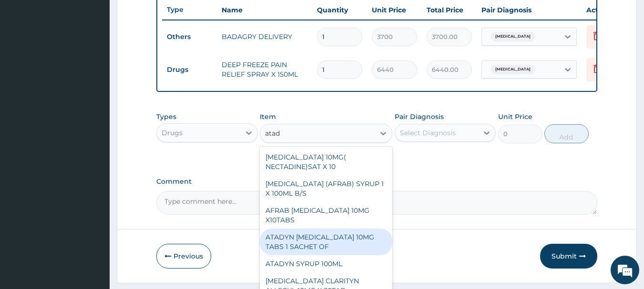
click at [333, 255] on div "ATADYN LORATADINE 10MG TABS 1 SACHET OF" at bounding box center [326, 242] width 132 height 27
type input "350"
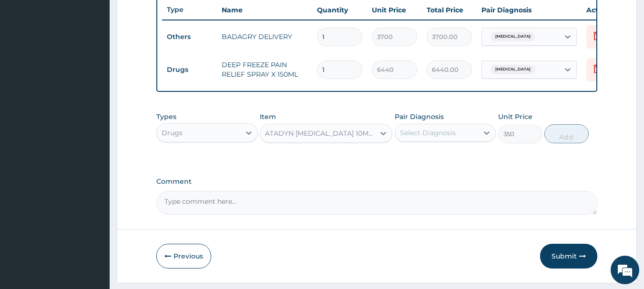
click at [438, 141] on div "Select Diagnosis" at bounding box center [436, 132] width 83 height 15
click at [453, 167] on div "Malaria" at bounding box center [446, 158] width 102 height 20
checkbox input "true"
click at [559, 143] on button "Add" at bounding box center [566, 133] width 44 height 19
type input "0"
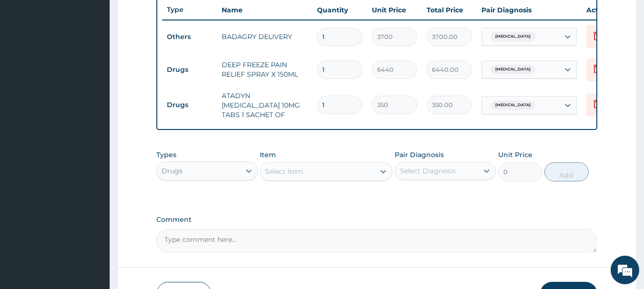
click at [309, 173] on div "Select Item" at bounding box center [317, 171] width 114 height 15
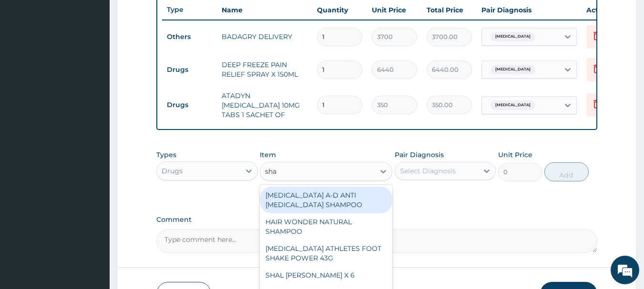
type input "shal"
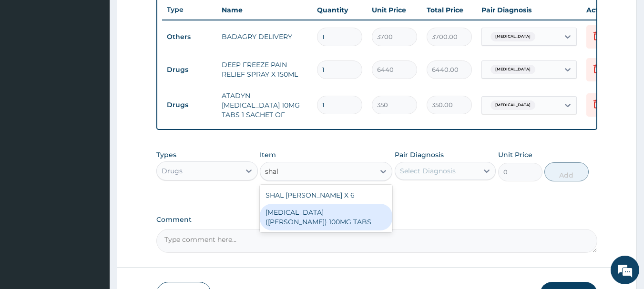
click at [321, 215] on div "NITROFURANTOIN (DE-SHALOM) 100MG TABS" at bounding box center [326, 217] width 132 height 27
type input "63"
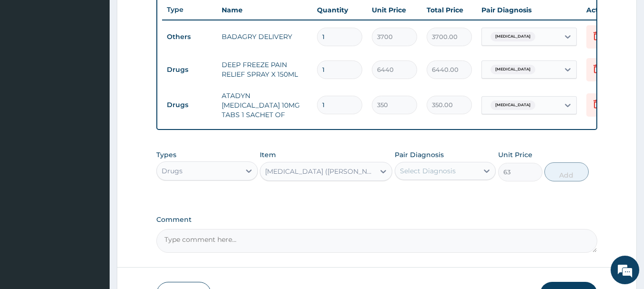
click at [447, 175] on div "Select Diagnosis" at bounding box center [428, 171] width 56 height 10
click at [457, 193] on div "Malaria" at bounding box center [446, 196] width 102 height 20
checkbox input "true"
click at [568, 172] on button "Add" at bounding box center [566, 172] width 44 height 19
type input "0"
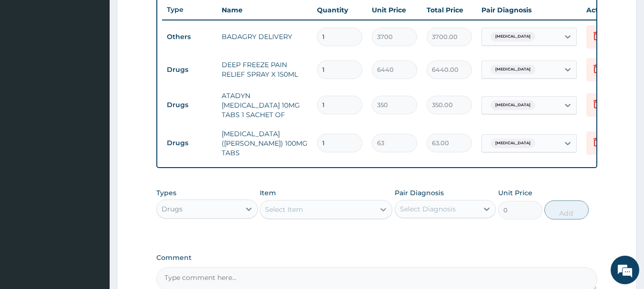
click at [377, 212] on div at bounding box center [383, 209] width 17 height 17
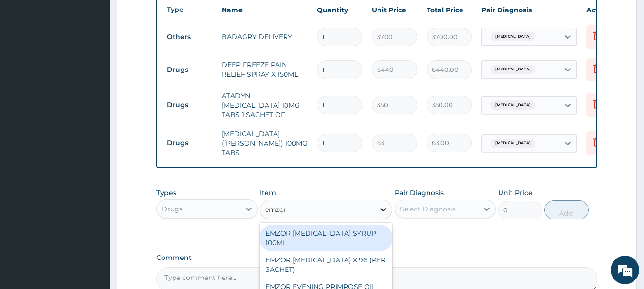
type input "emzor p"
click at [378, 238] on div "EMZOR PARACETAMOL X 96 (PER SACHET)" at bounding box center [326, 238] width 132 height 27
type input "17.5"
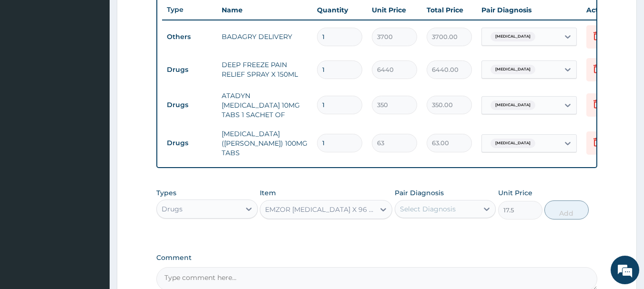
click at [453, 202] on div "Select Diagnosis" at bounding box center [436, 209] width 83 height 15
click at [457, 230] on div "Malaria" at bounding box center [446, 234] width 102 height 20
checkbox input "true"
click at [580, 196] on div "Types Drugs Item EMZOR PARACETAMOL X 96 (PER SACHET) Pair Diagnosis option Mala…" at bounding box center [376, 203] width 441 height 41
click at [571, 212] on button "Add" at bounding box center [566, 210] width 44 height 19
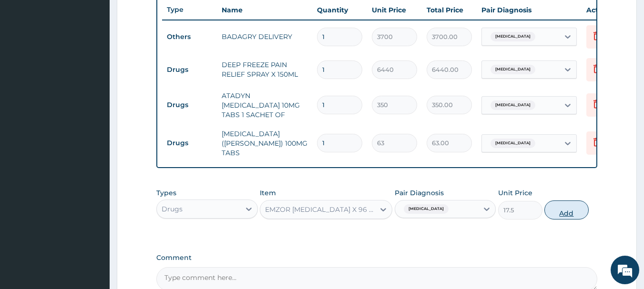
type input "0"
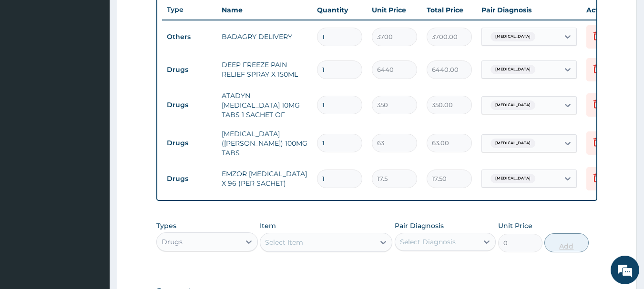
type input "0.00"
type input "3"
type input "52.50"
type input "36"
type input "630.00"
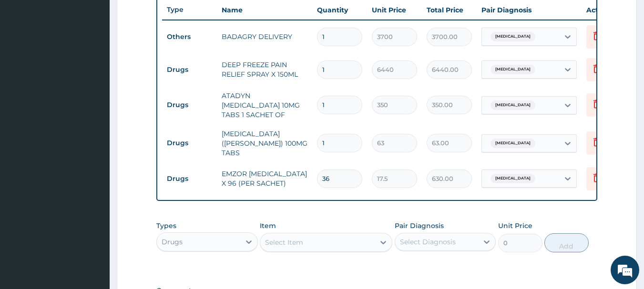
type input "36"
click at [342, 138] on input "1" at bounding box center [339, 143] width 45 height 19
type input "10"
type input "630.00"
type input "10"
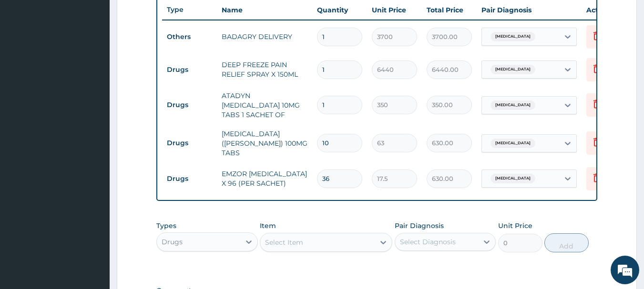
click at [330, 103] on input "1" at bounding box center [339, 105] width 45 height 19
type input "0.00"
type input "4"
type input "1400.00"
type input "4"
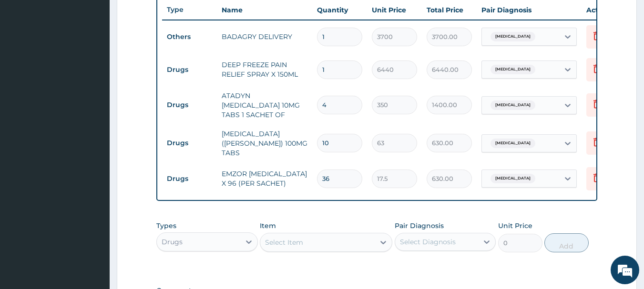
click at [344, 242] on div "Select Item" at bounding box center [317, 242] width 114 height 15
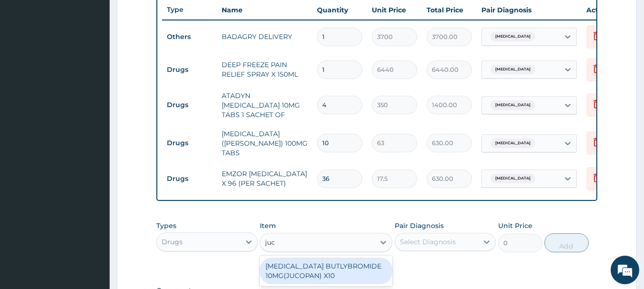
type input "juco"
click at [349, 265] on div "HYOSCINE BUTLYBROMIDE 10MG(JUCOPAN) X10" at bounding box center [326, 271] width 132 height 27
type input "28"
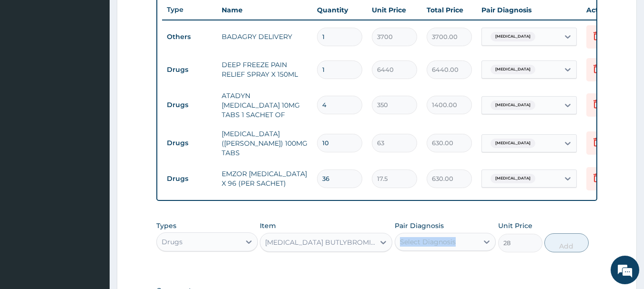
drag, startPoint x: 451, startPoint y: 224, endPoint x: 457, endPoint y: 243, distance: 19.9
click at [457, 243] on div "Pair Diagnosis Select Diagnosis" at bounding box center [446, 236] width 102 height 31
click at [457, 243] on div "Select Diagnosis" at bounding box center [436, 241] width 83 height 15
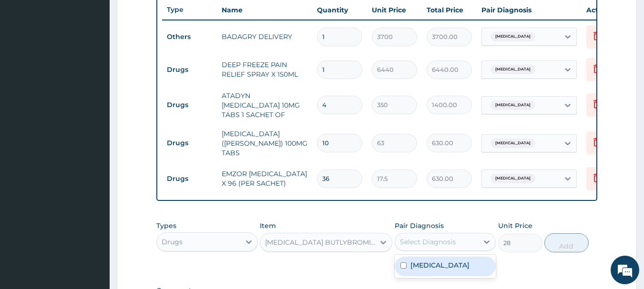
click at [460, 259] on div "Malaria" at bounding box center [446, 267] width 102 height 20
checkbox input "true"
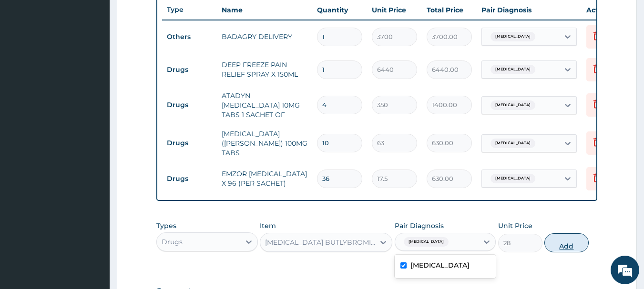
click at [554, 244] on button "Add" at bounding box center [566, 243] width 44 height 19
type input "0"
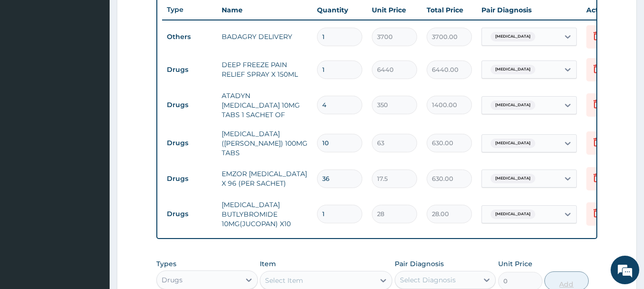
type input "10"
type input "280.00"
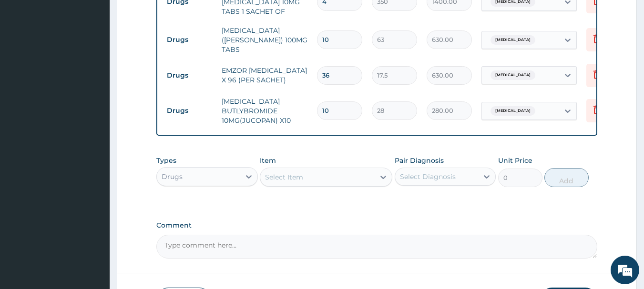
scroll to position [530, 0]
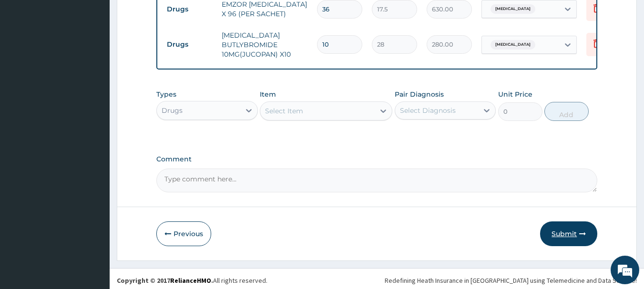
click at [570, 222] on button "Submit" at bounding box center [568, 234] width 57 height 25
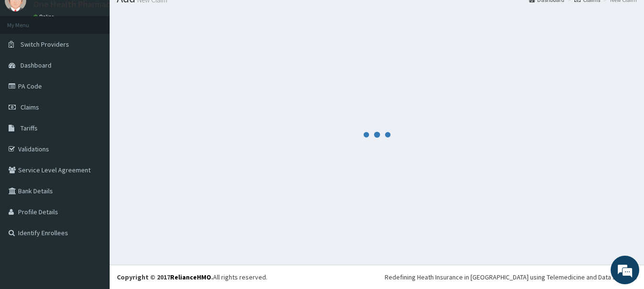
scroll to position [39, 0]
